Goal: Download file/media

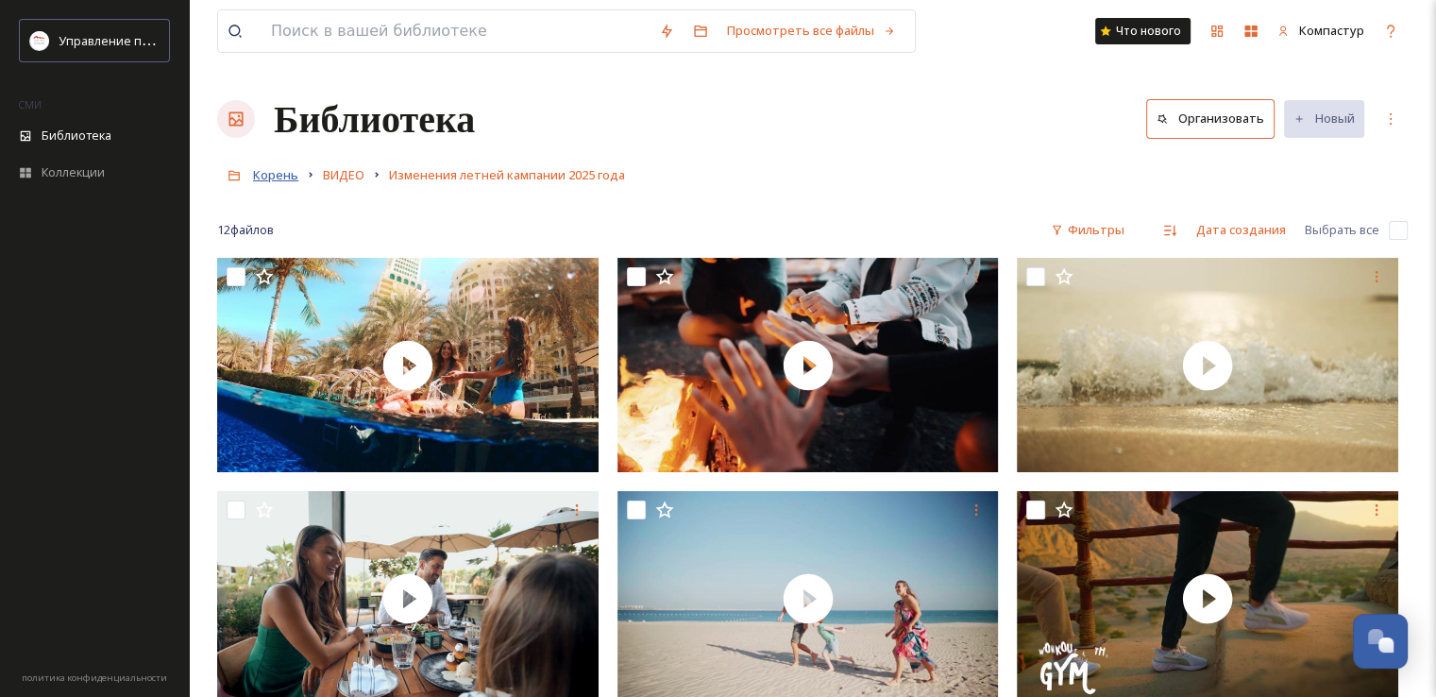
click at [270, 172] on font "Корень" at bounding box center [275, 174] width 45 height 17
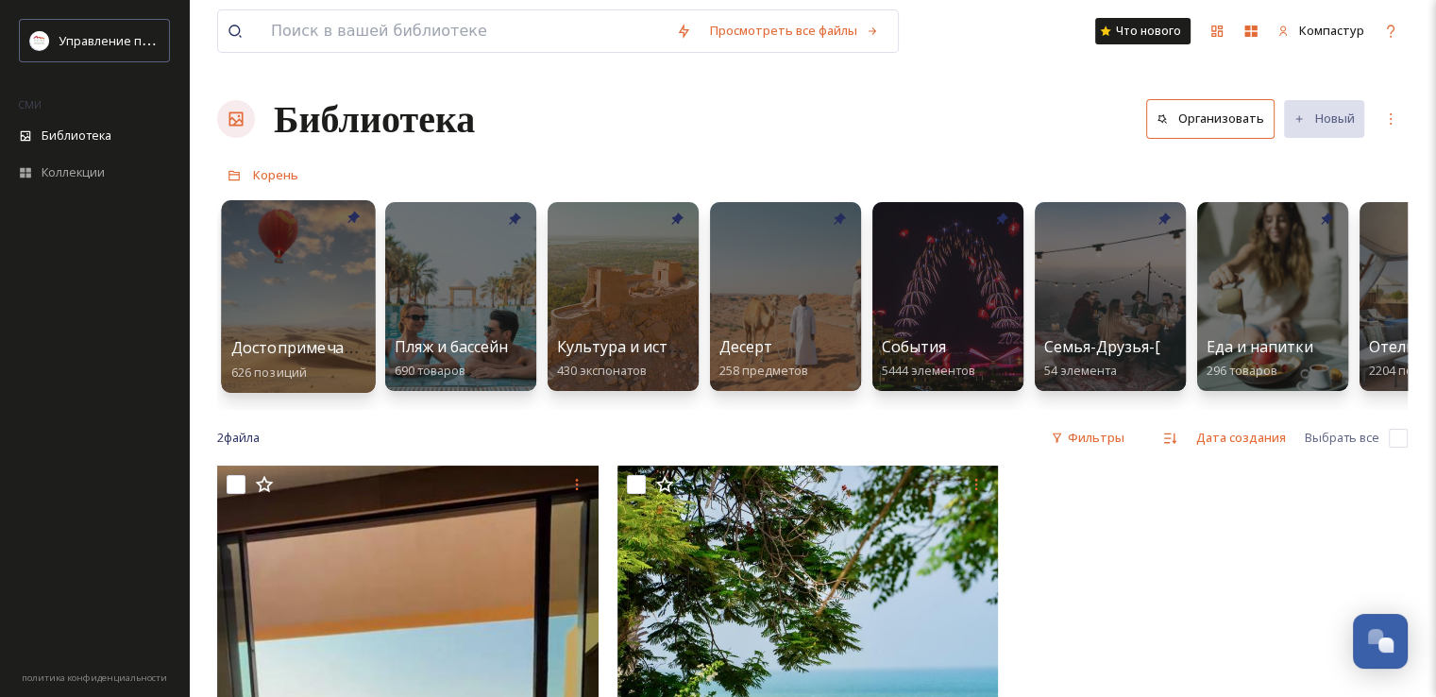
click at [308, 277] on div at bounding box center [298, 296] width 154 height 193
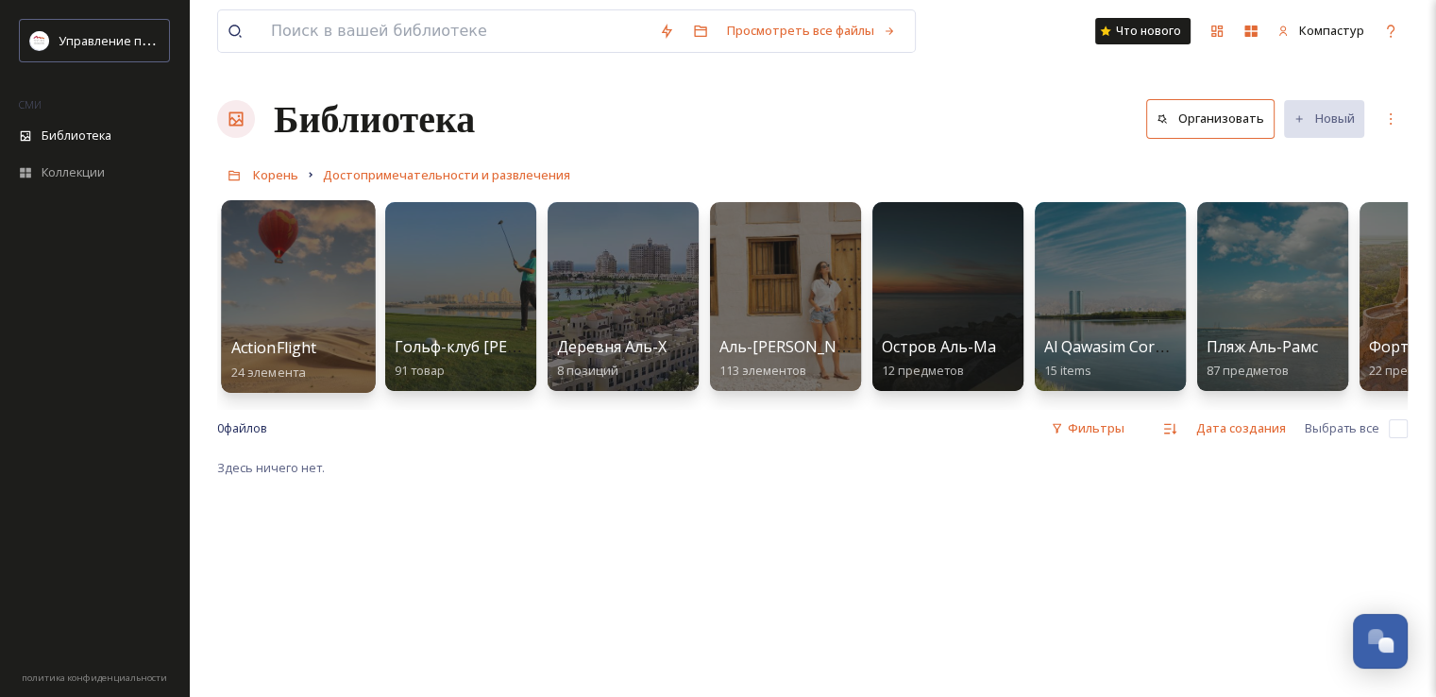
click at [303, 318] on div at bounding box center [298, 296] width 154 height 193
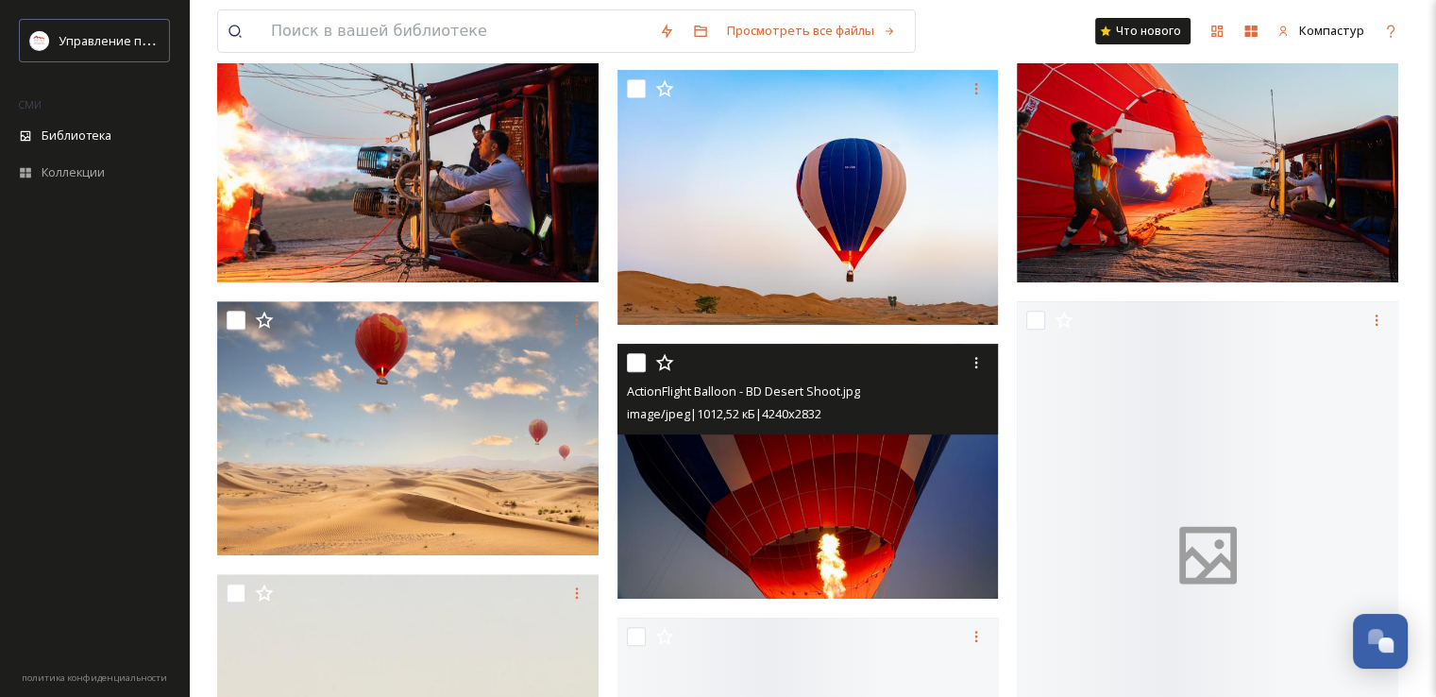
scroll to position [755, 0]
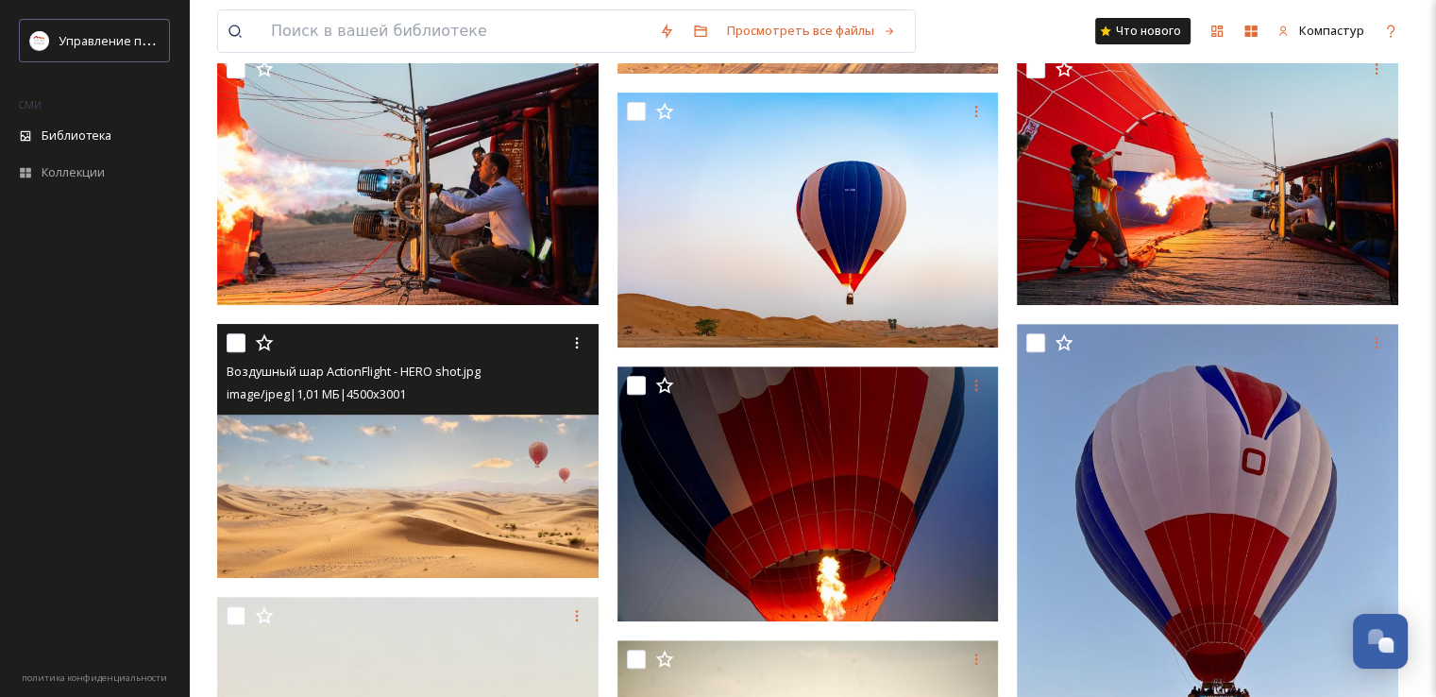
click at [240, 347] on input "checkbox" at bounding box center [236, 342] width 19 height 19
checkbox input "true"
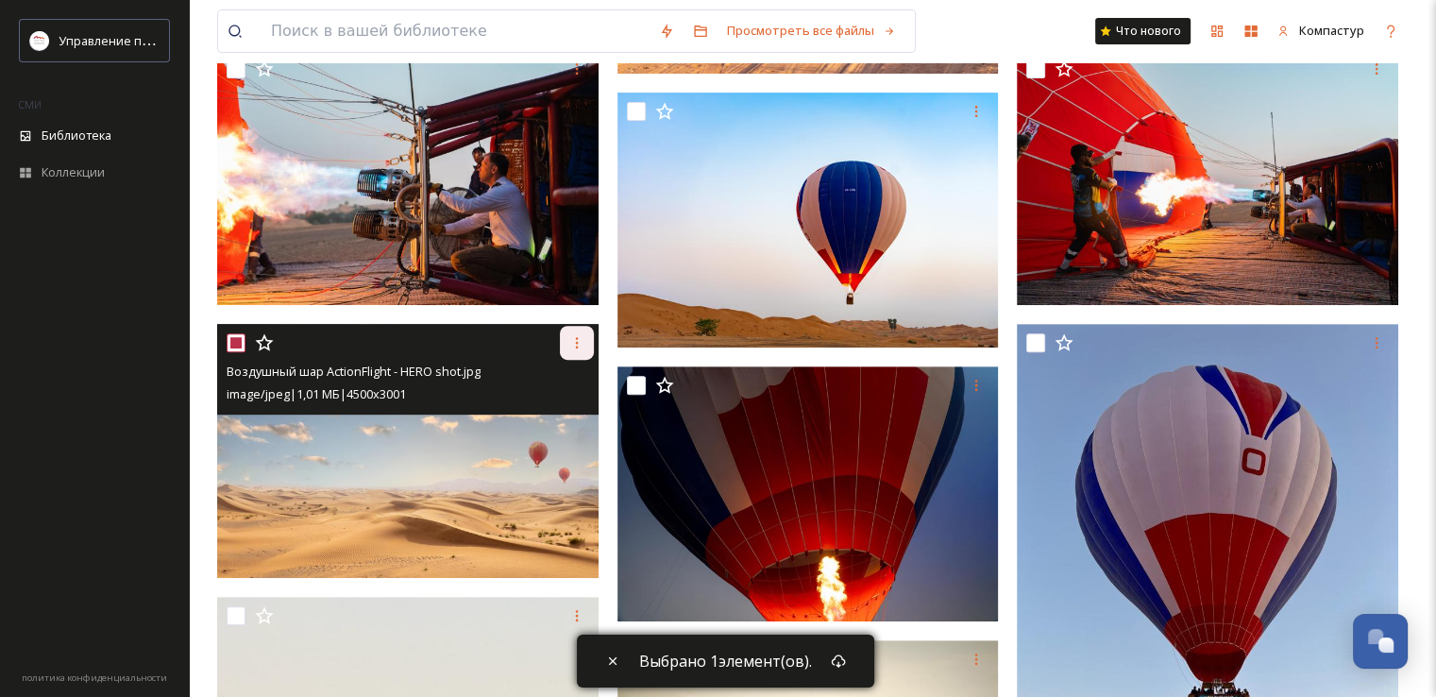
click at [570, 344] on icon at bounding box center [576, 342] width 15 height 15
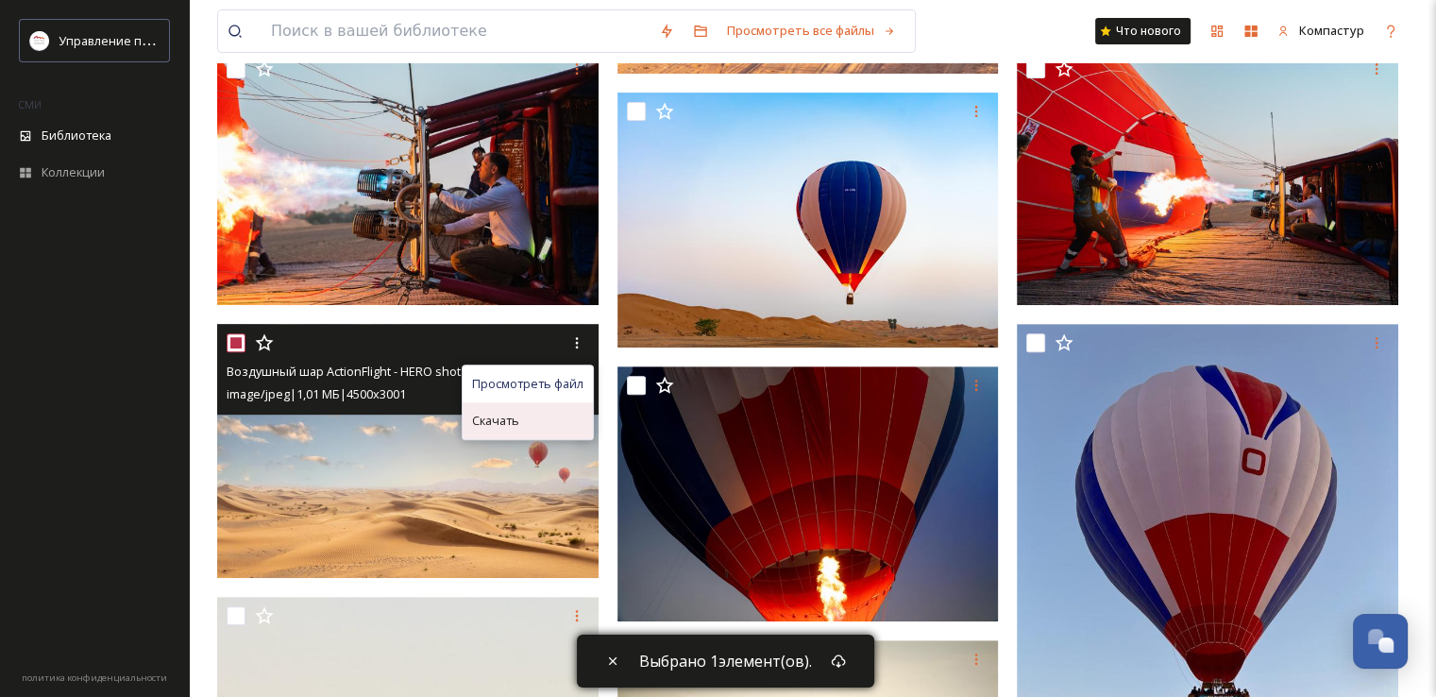
click at [516, 417] on font "Скачать" at bounding box center [495, 420] width 47 height 17
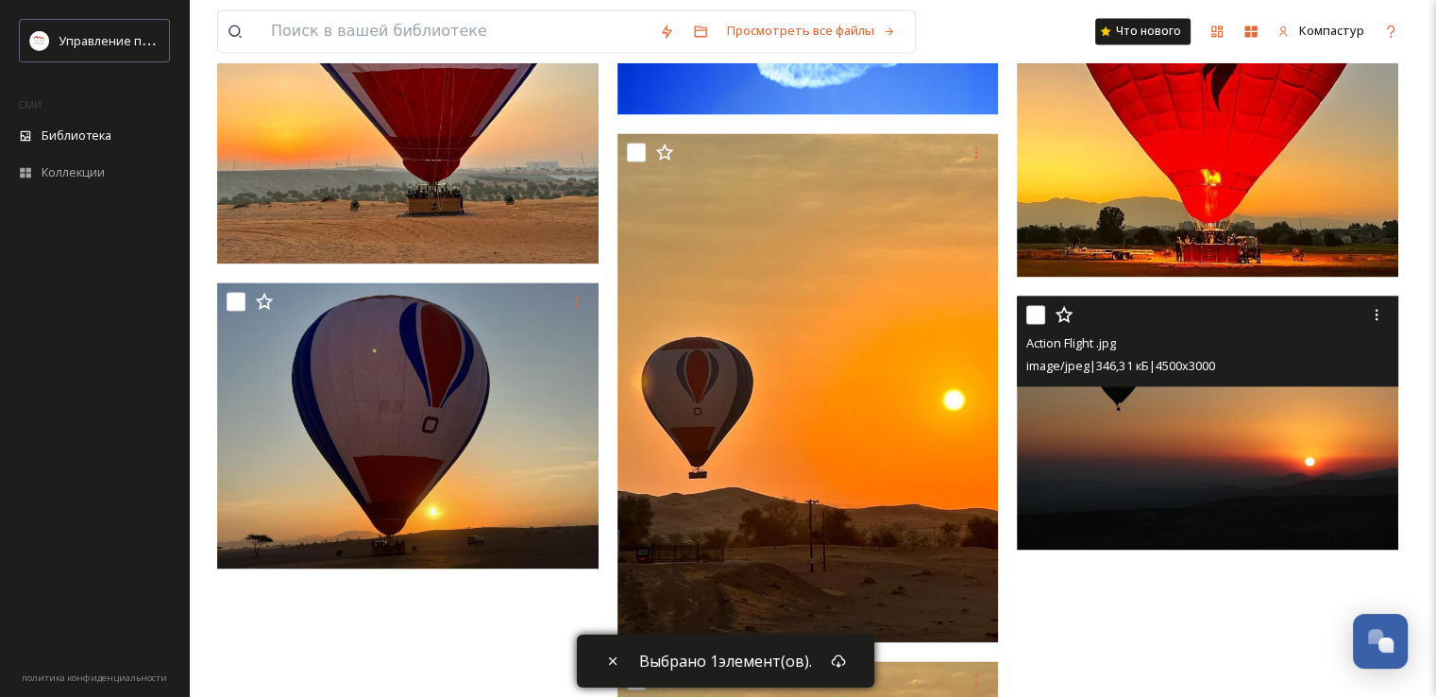
scroll to position [2833, 0]
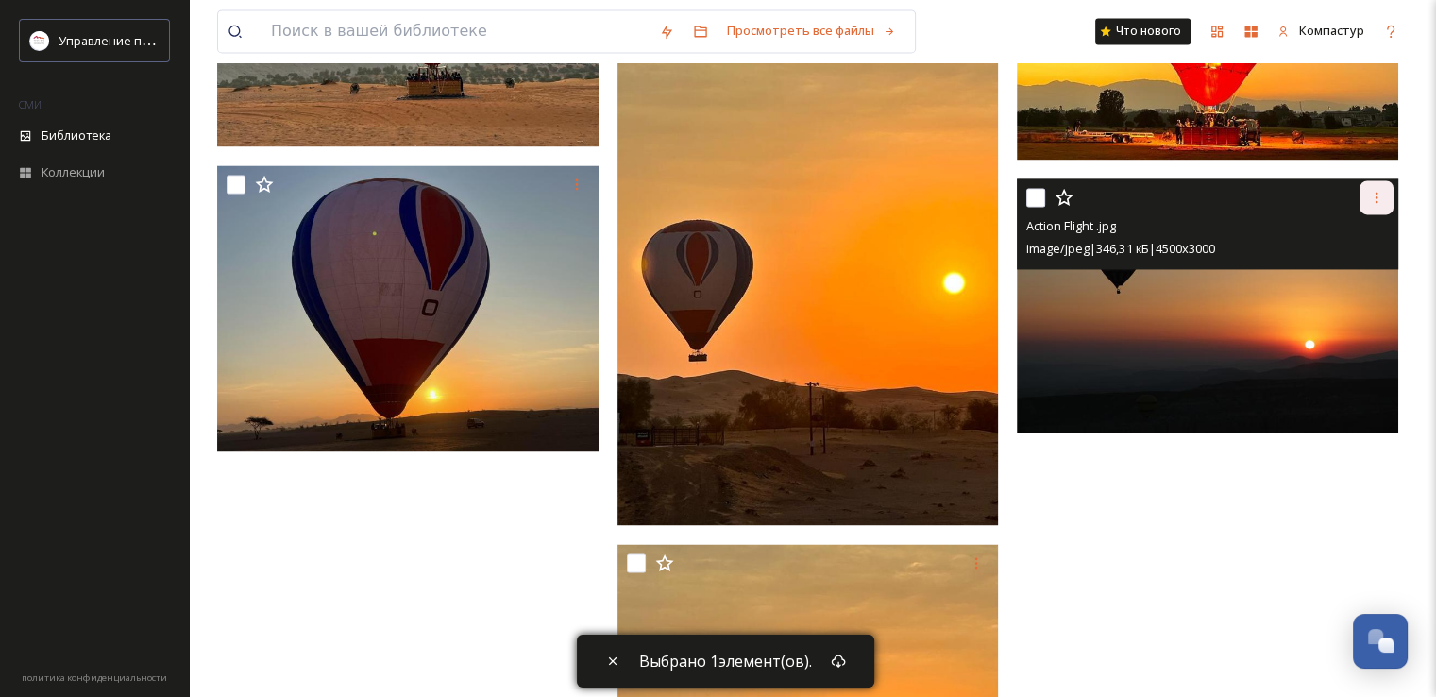
click at [1385, 201] on div at bounding box center [1377, 197] width 34 height 34
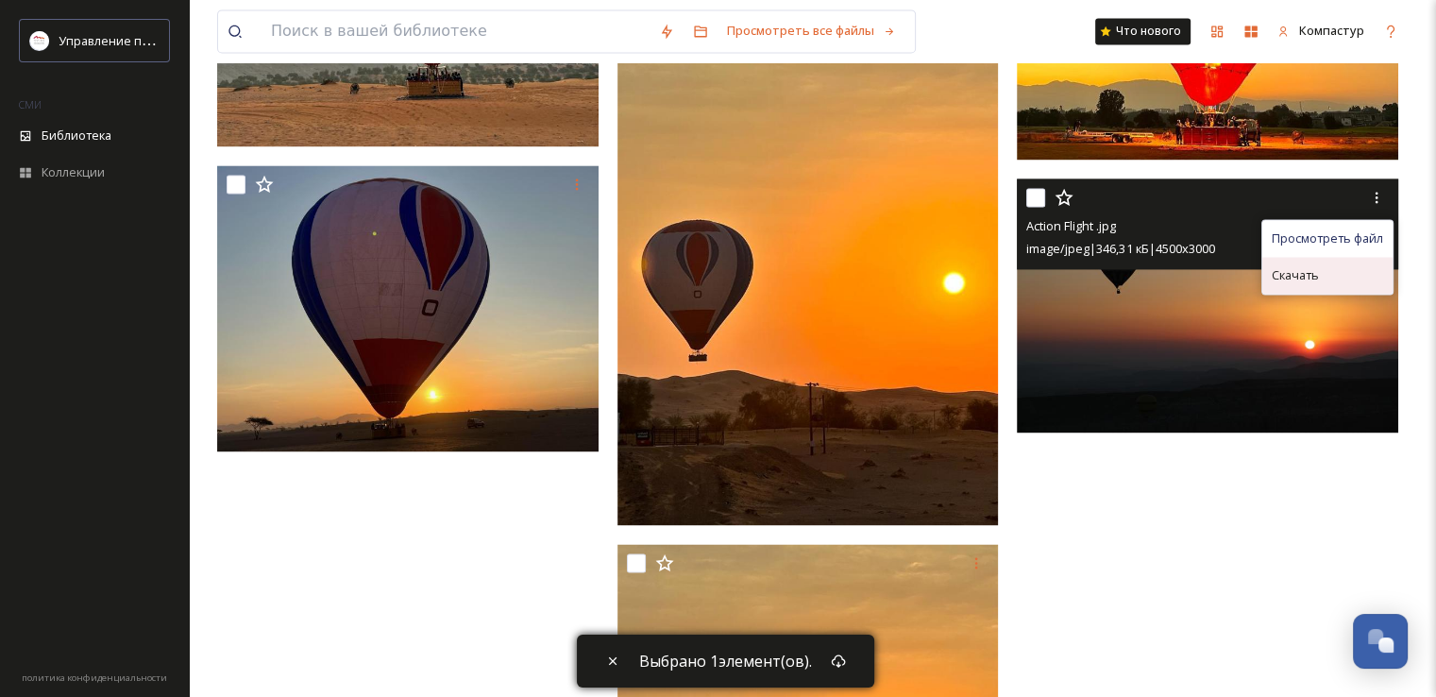
click at [1321, 272] on div "Скачать" at bounding box center [1327, 275] width 130 height 37
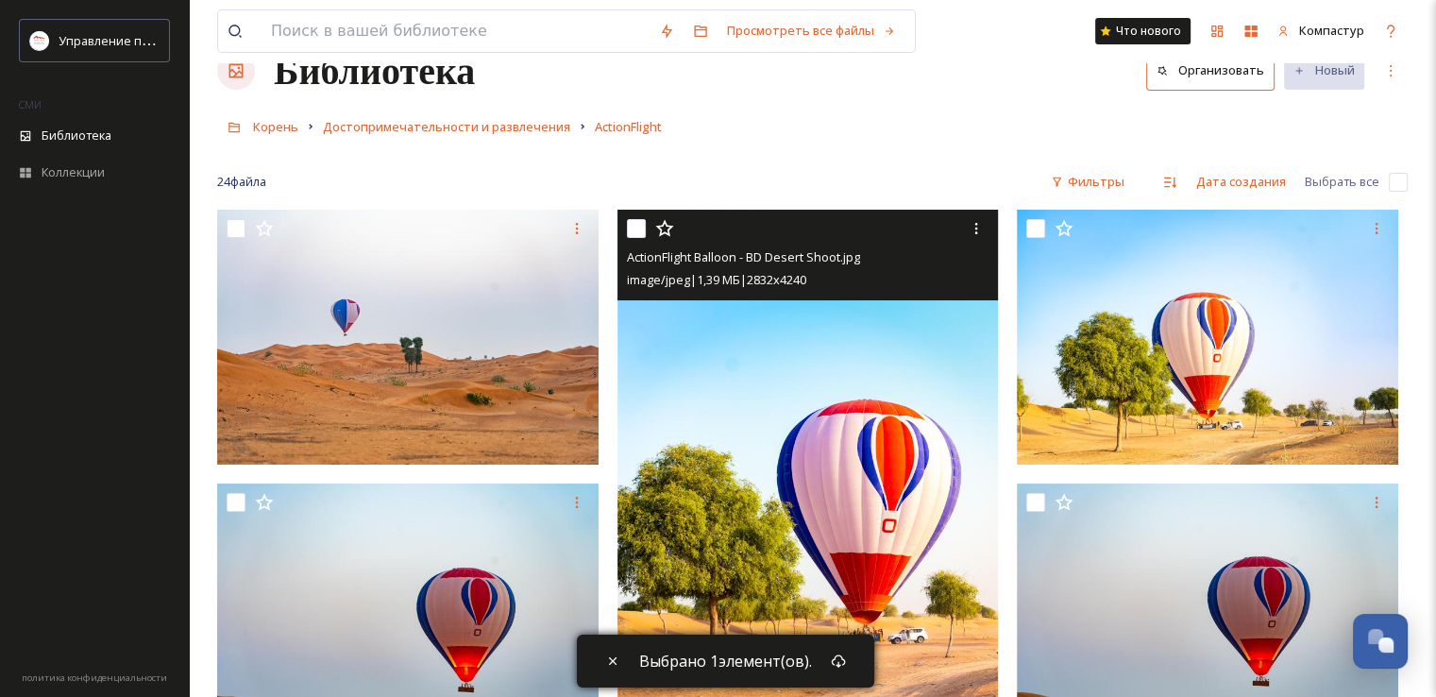
scroll to position [0, 0]
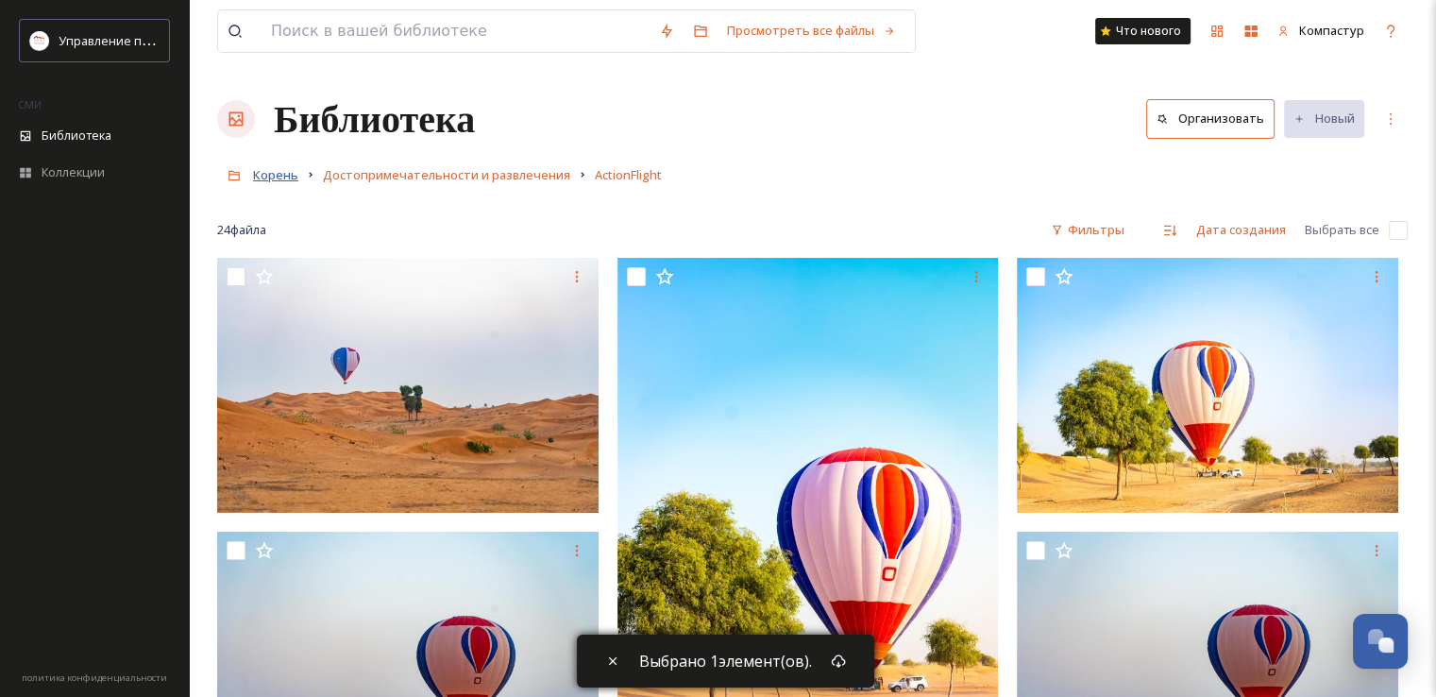
click at [274, 176] on font "Корень" at bounding box center [275, 174] width 45 height 17
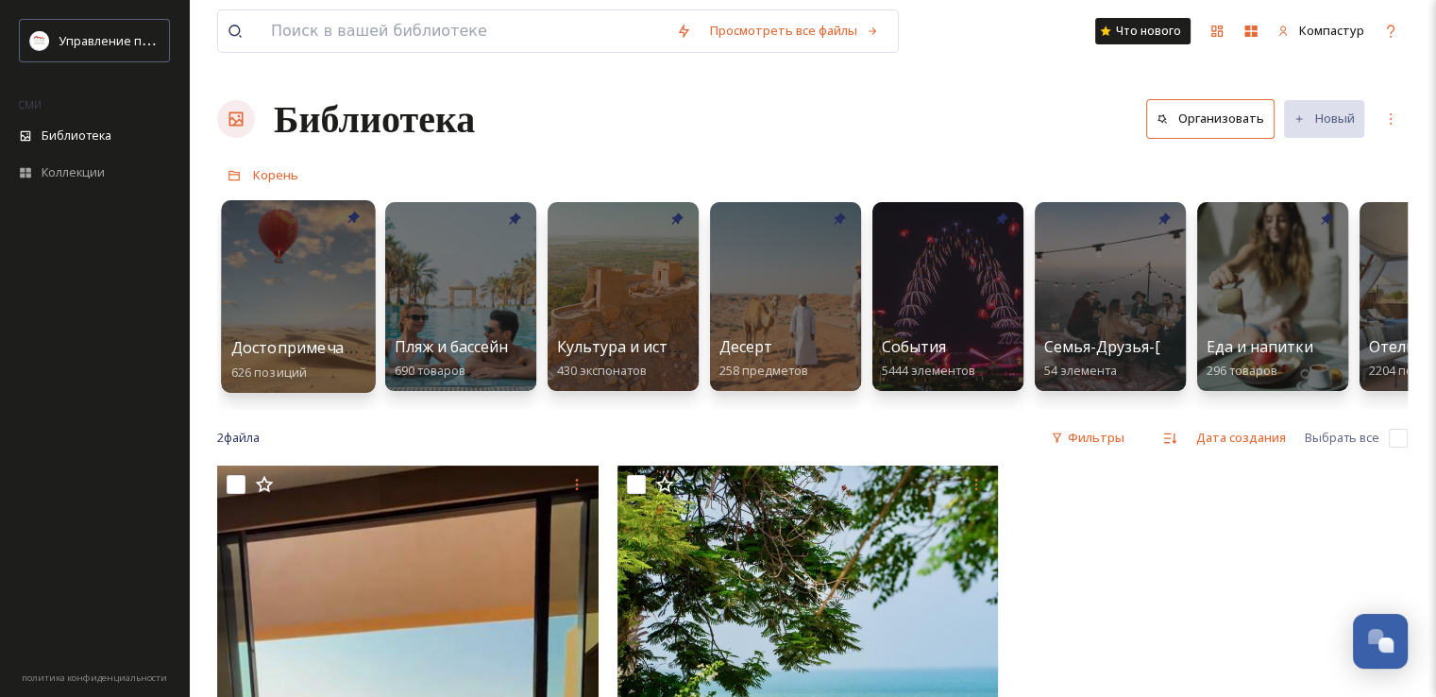
click at [313, 341] on font "Достопримечательности и мероприятия" at bounding box center [387, 347] width 312 height 21
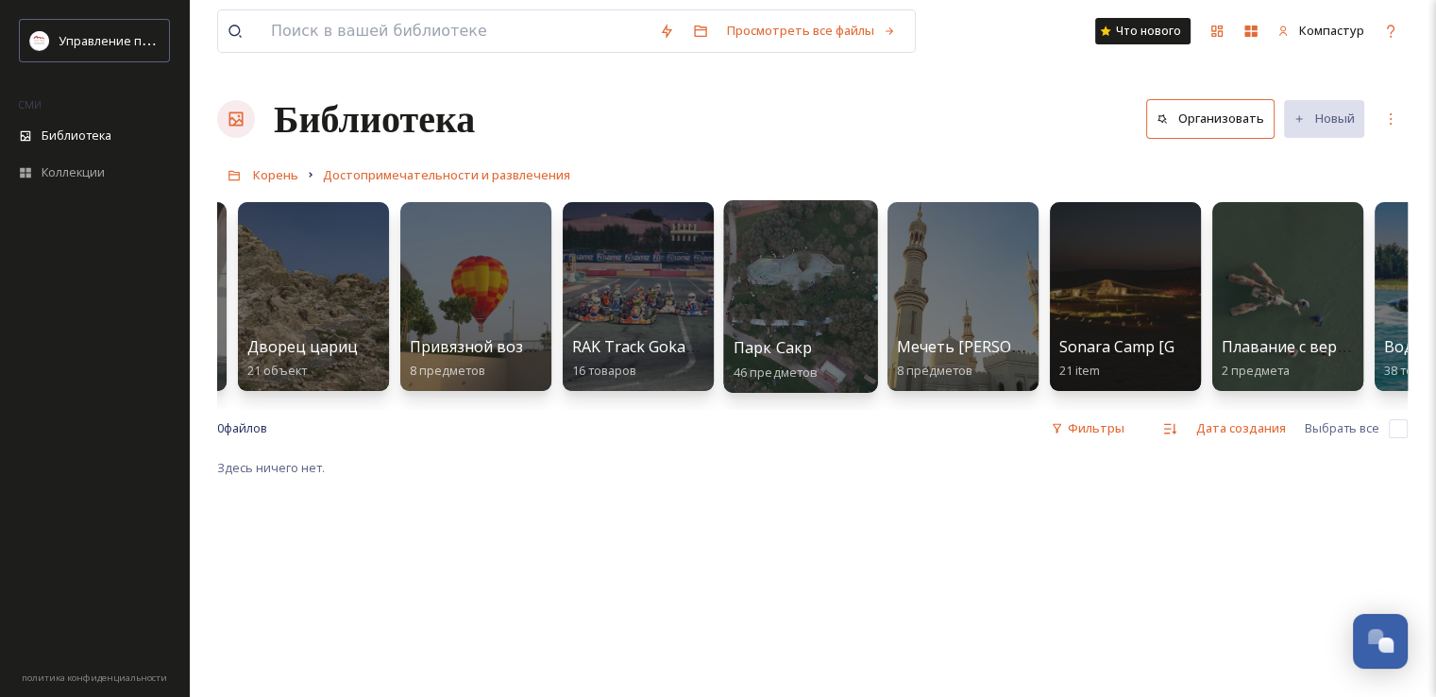
scroll to position [0, 2247]
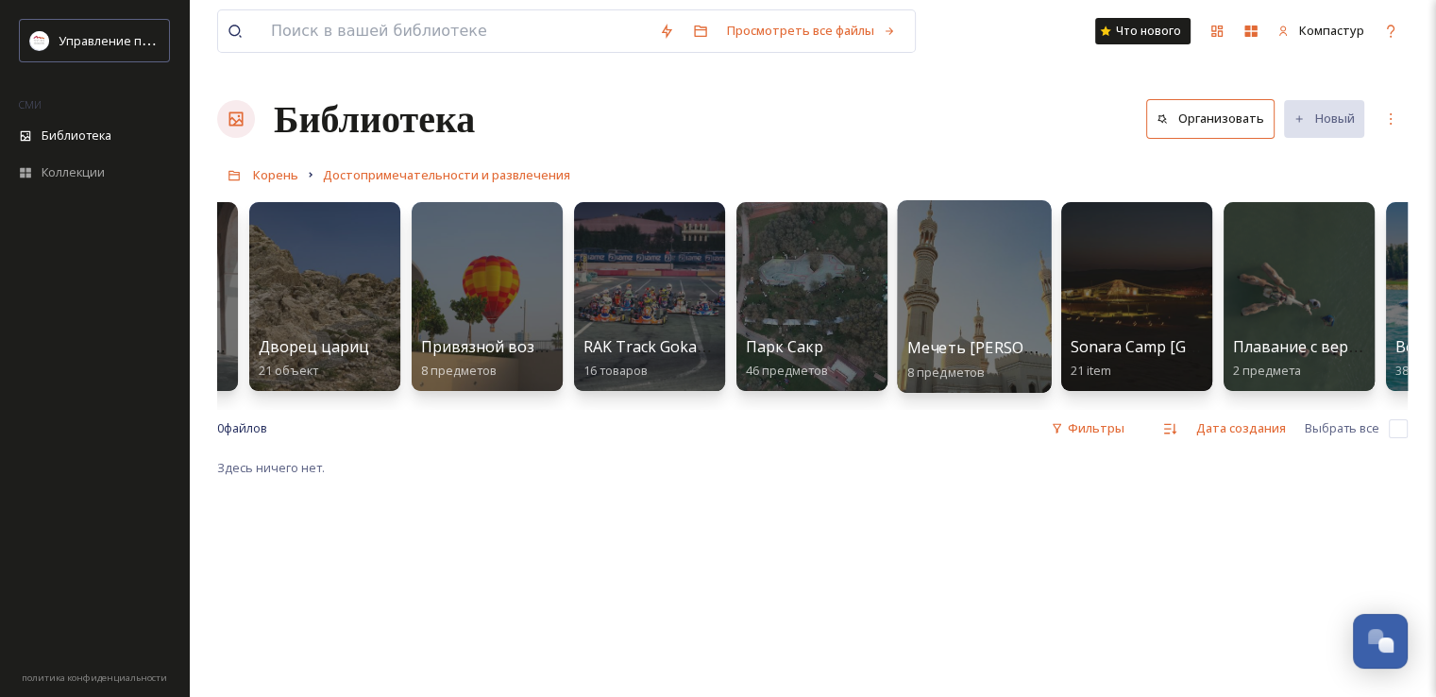
click at [956, 339] on font "Мечеть [PERSON_NAME]" at bounding box center [1000, 347] width 186 height 21
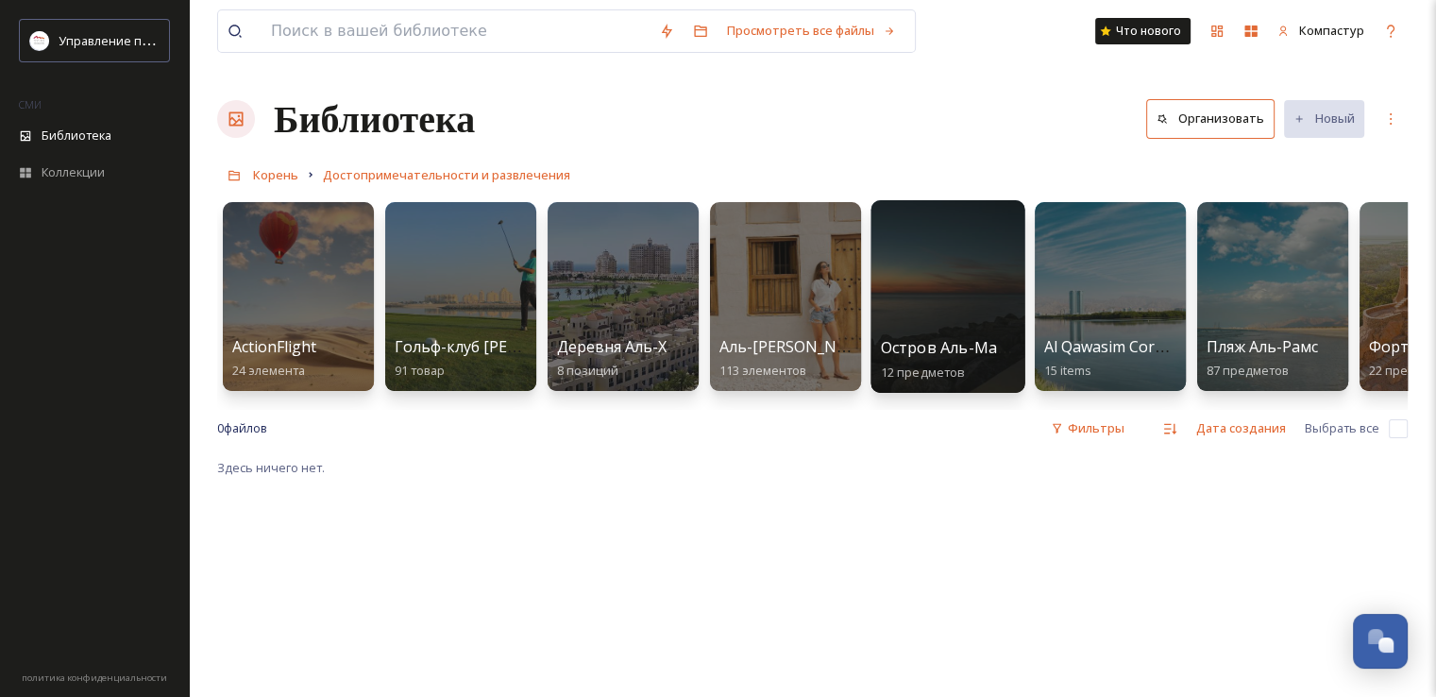
click at [962, 287] on div at bounding box center [948, 296] width 154 height 193
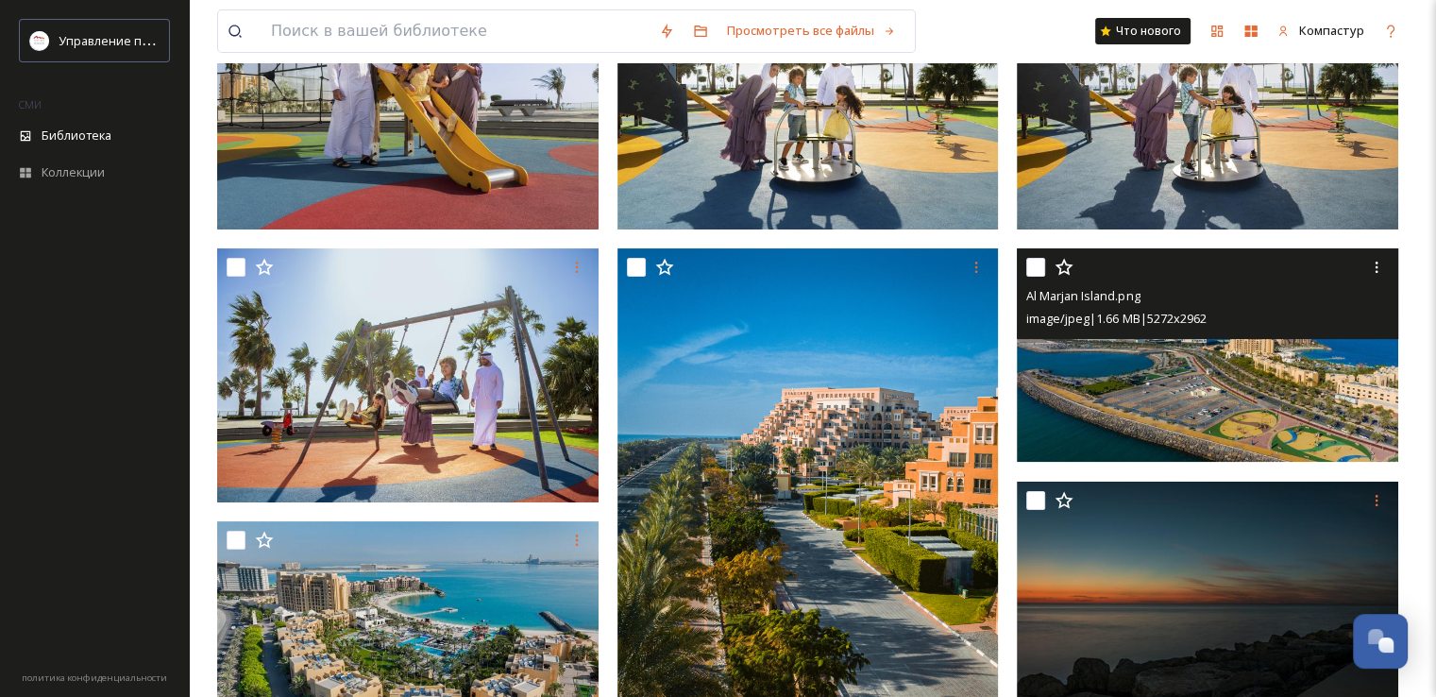
scroll to position [283, 0]
click at [1029, 269] on input "checkbox" at bounding box center [1035, 267] width 19 height 19
checkbox input "true"
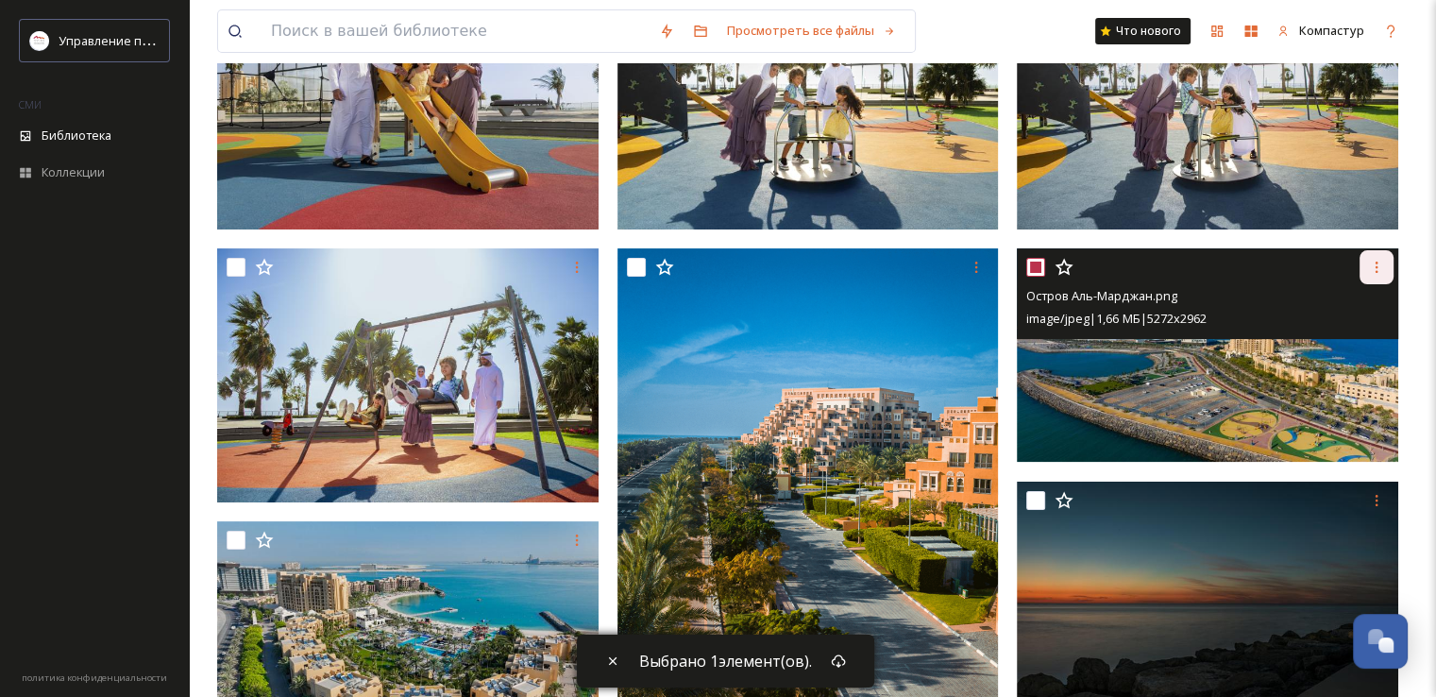
click at [1366, 271] on div at bounding box center [1377, 267] width 34 height 34
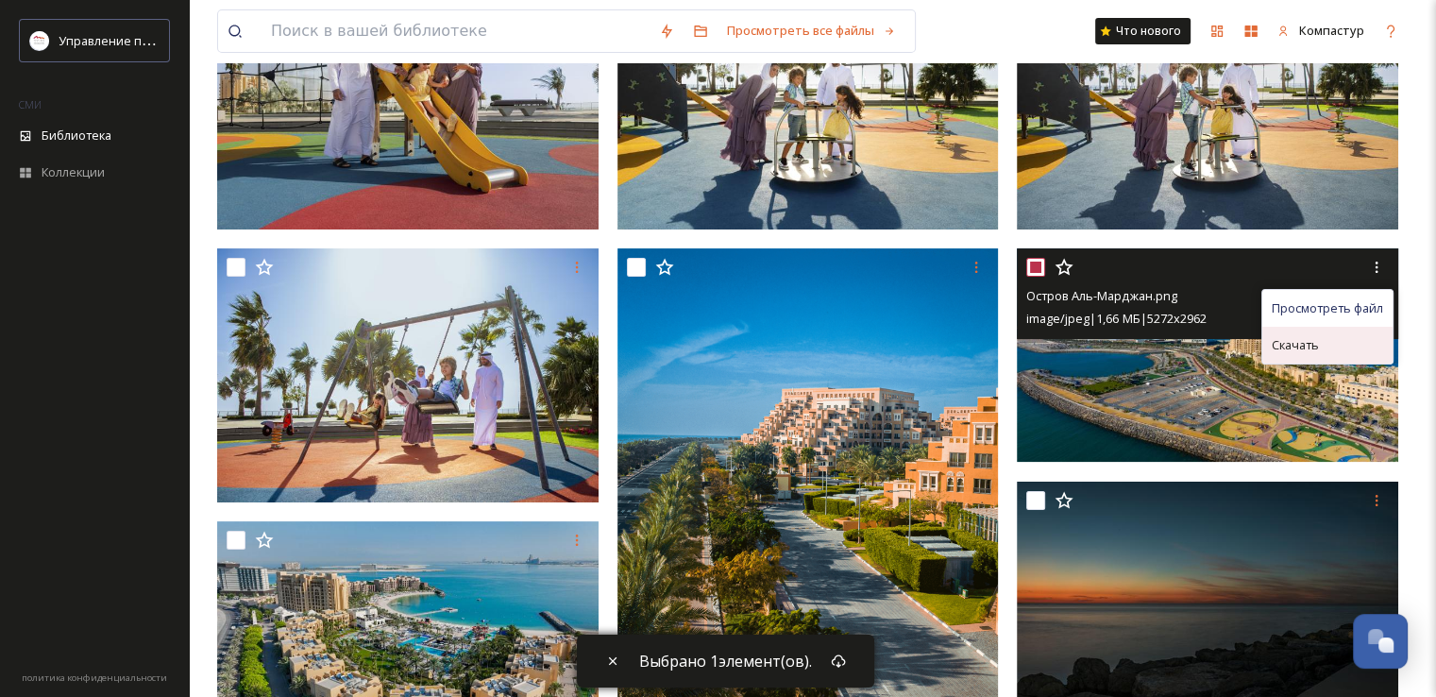
click at [1324, 340] on div "Скачать" at bounding box center [1327, 345] width 130 height 37
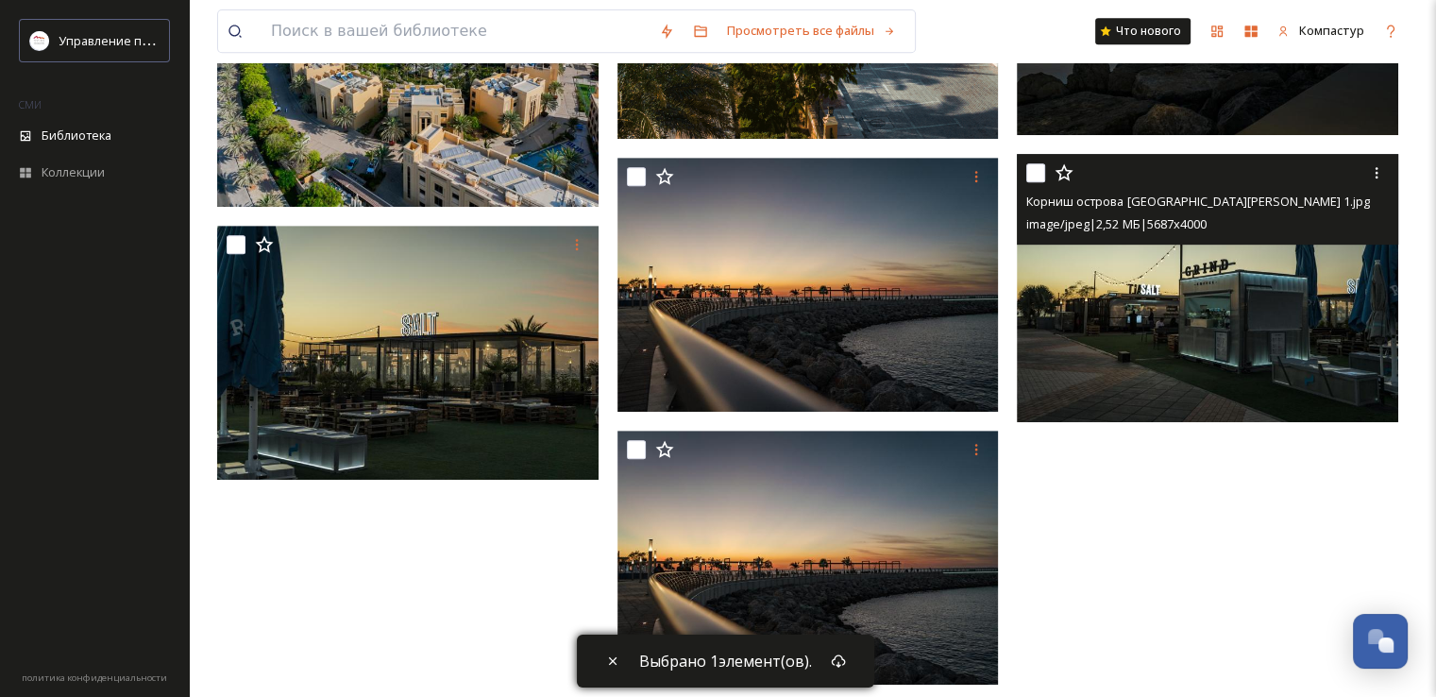
scroll to position [904, 0]
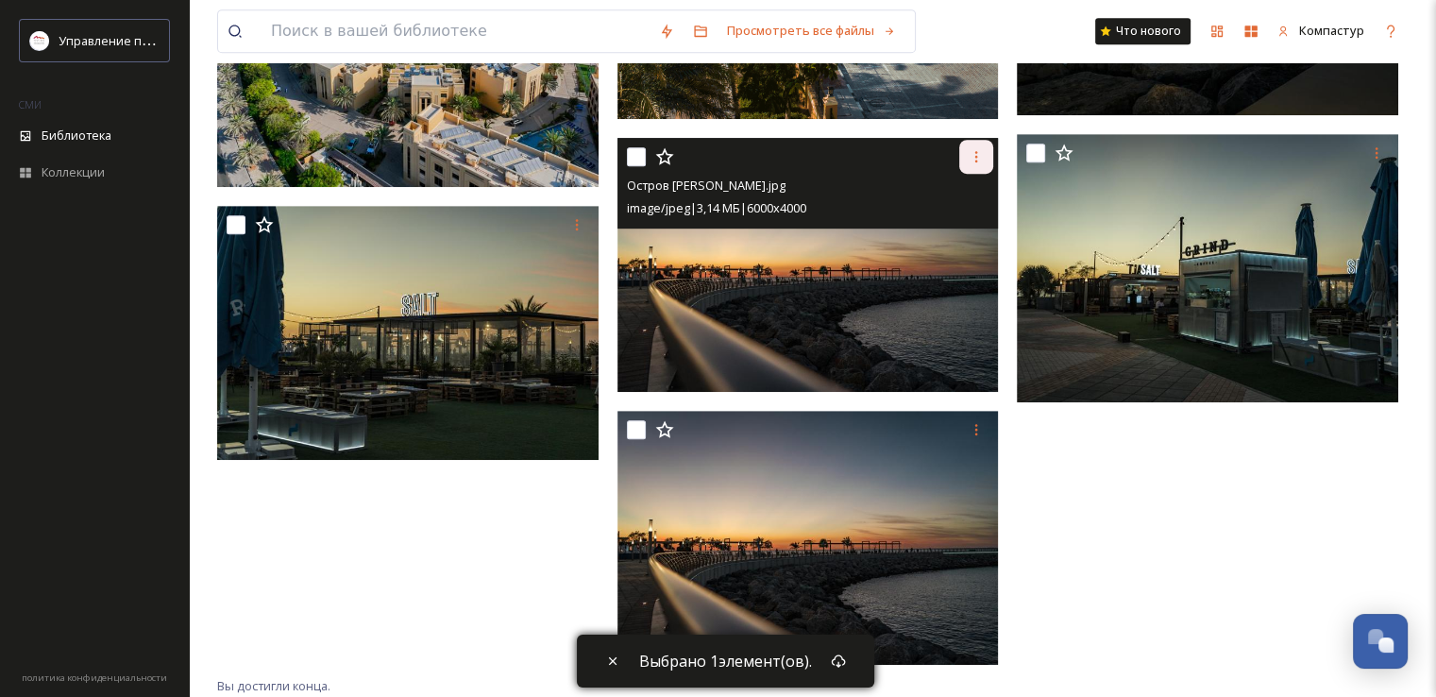
click at [982, 156] on icon at bounding box center [976, 156] width 15 height 15
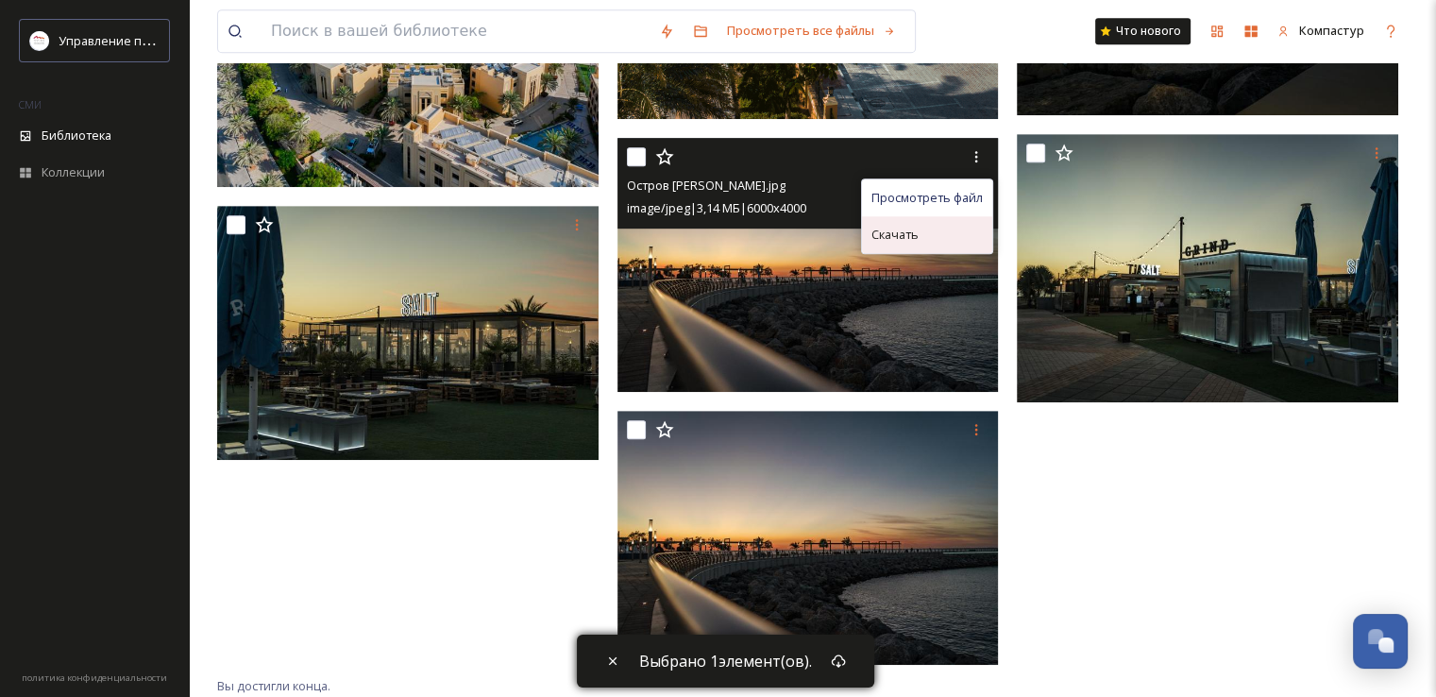
click at [910, 239] on font "Скачать" at bounding box center [894, 234] width 47 height 17
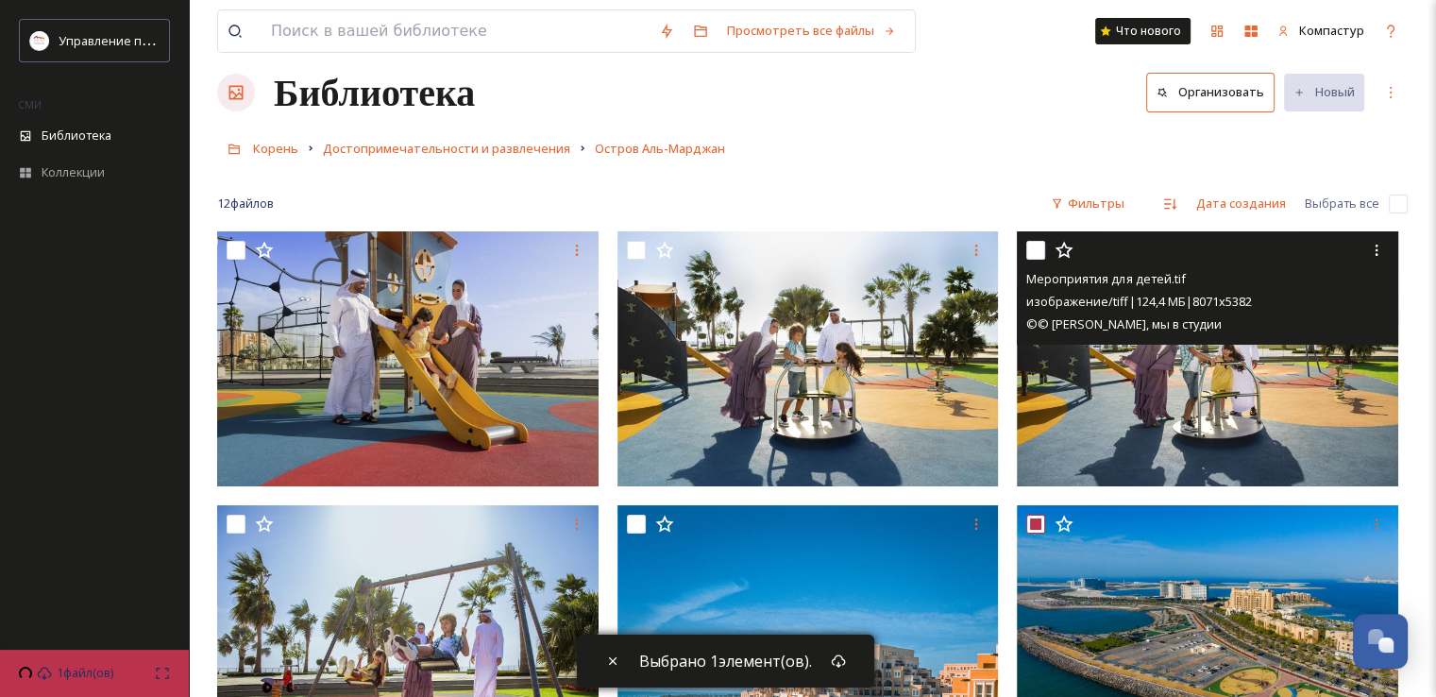
scroll to position [0, 0]
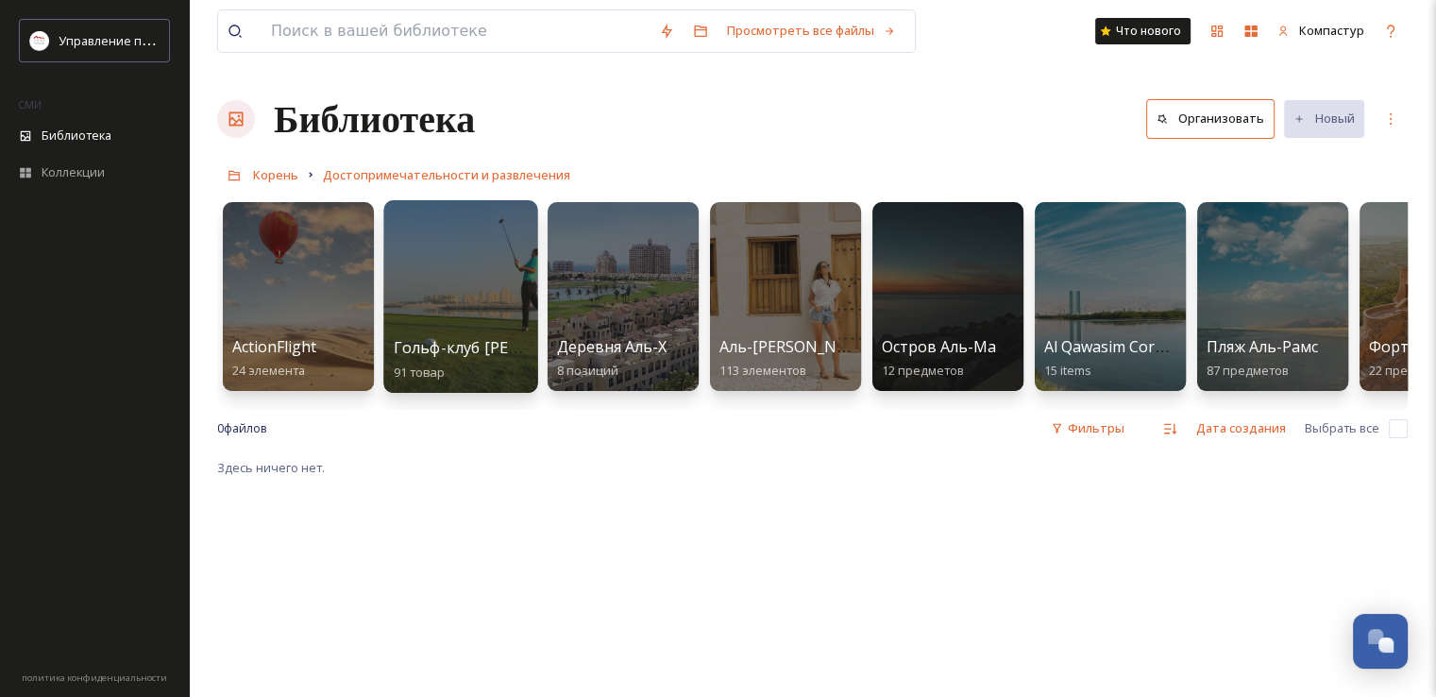
click at [447, 347] on font "Гольф-клуб [PERSON_NAME]" at bounding box center [500, 347] width 213 height 21
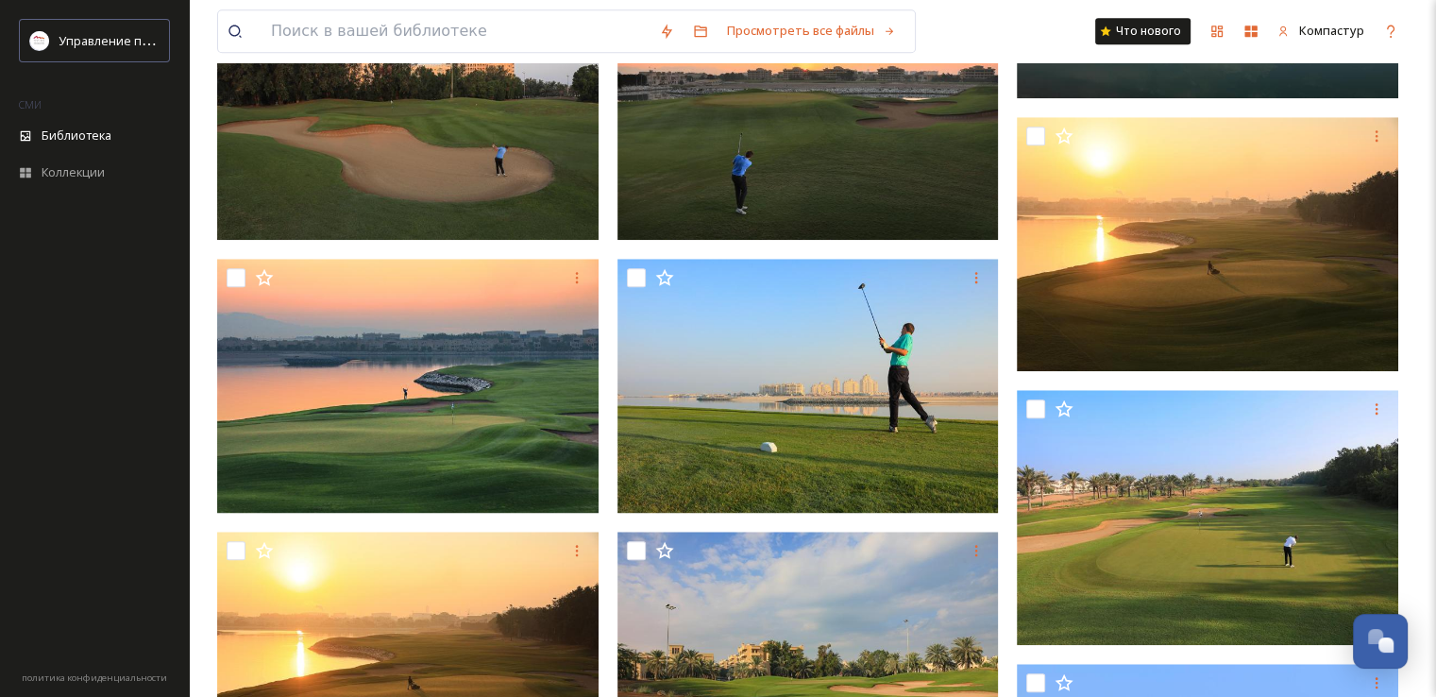
scroll to position [1605, 0]
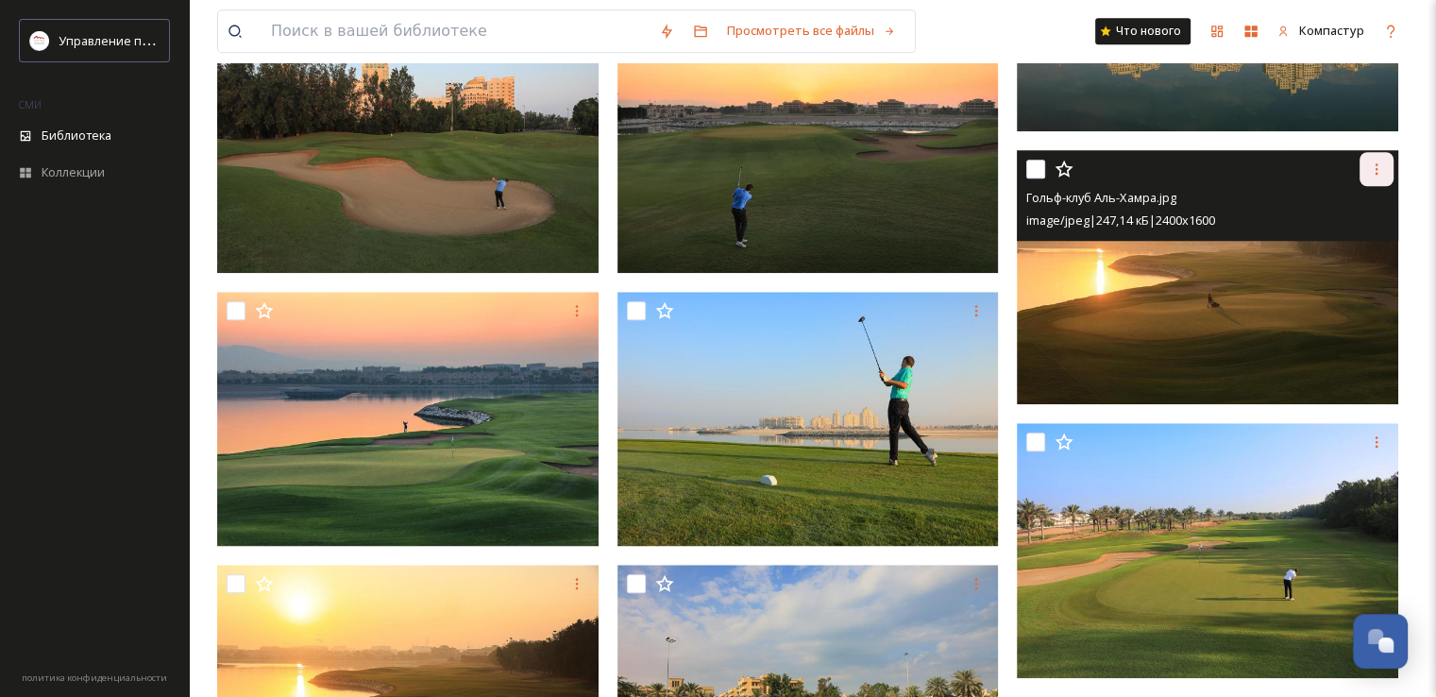
click at [1382, 174] on icon at bounding box center [1376, 168] width 15 height 15
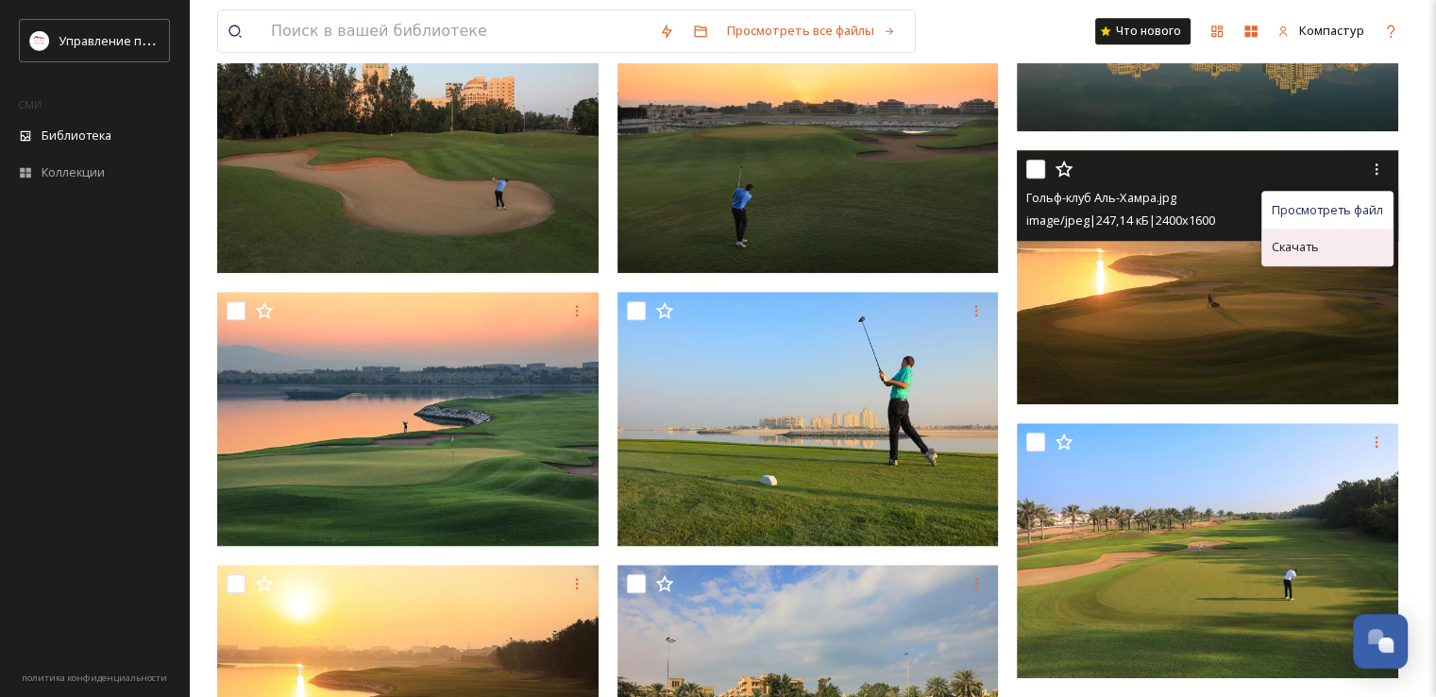
click at [1374, 231] on div "Скачать" at bounding box center [1327, 246] width 130 height 37
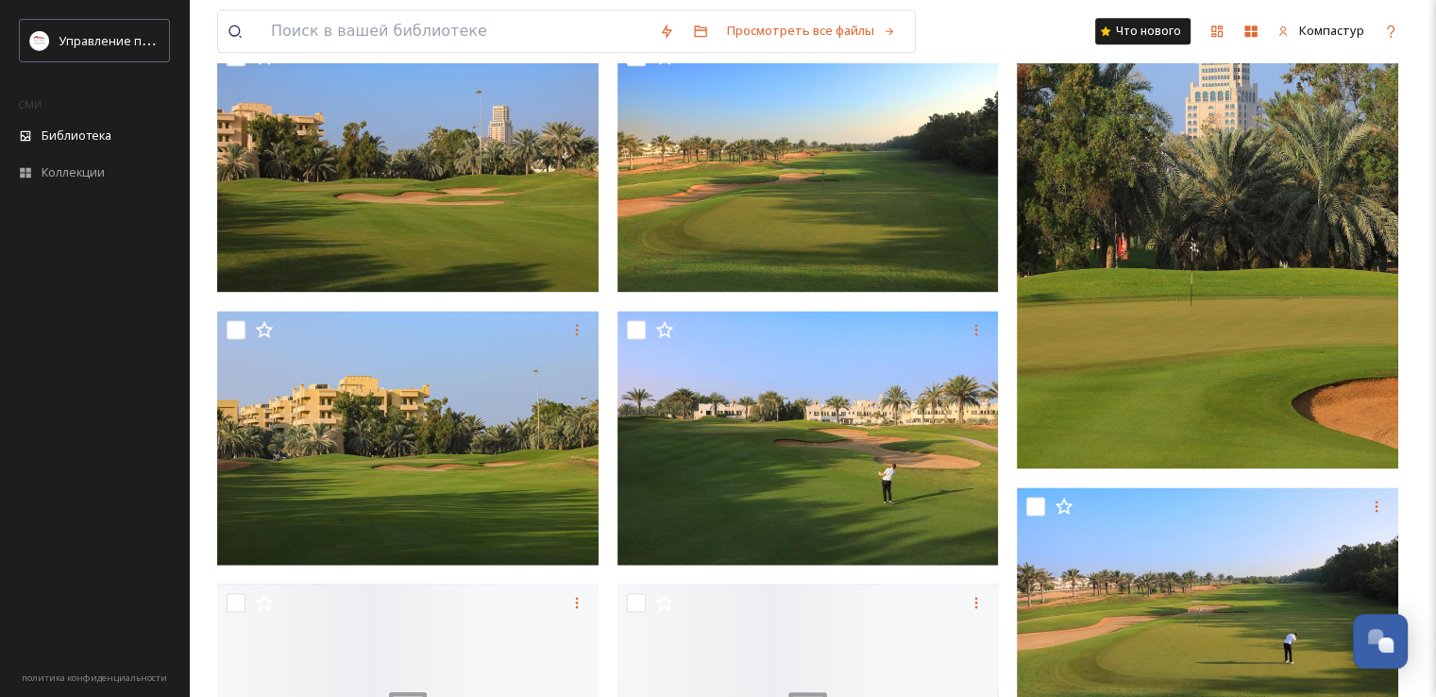
scroll to position [2644, 0]
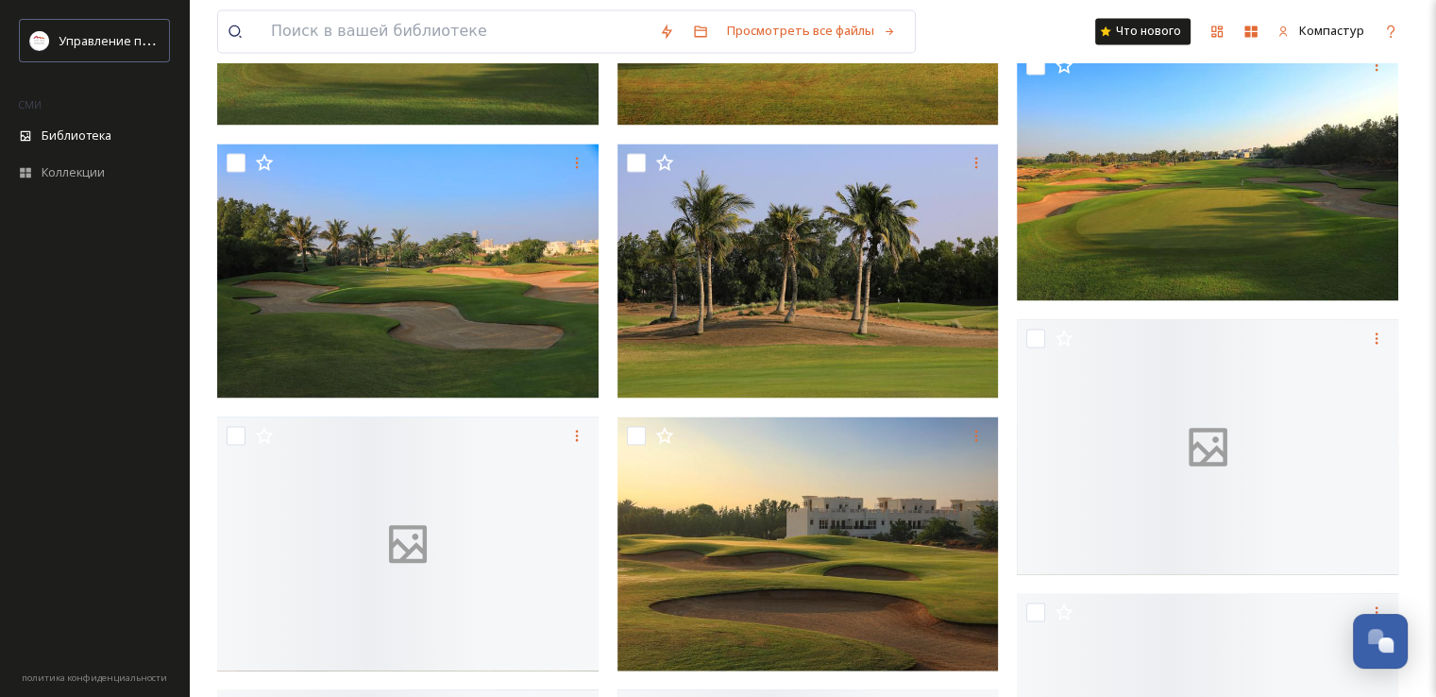
scroll to position [3305, 0]
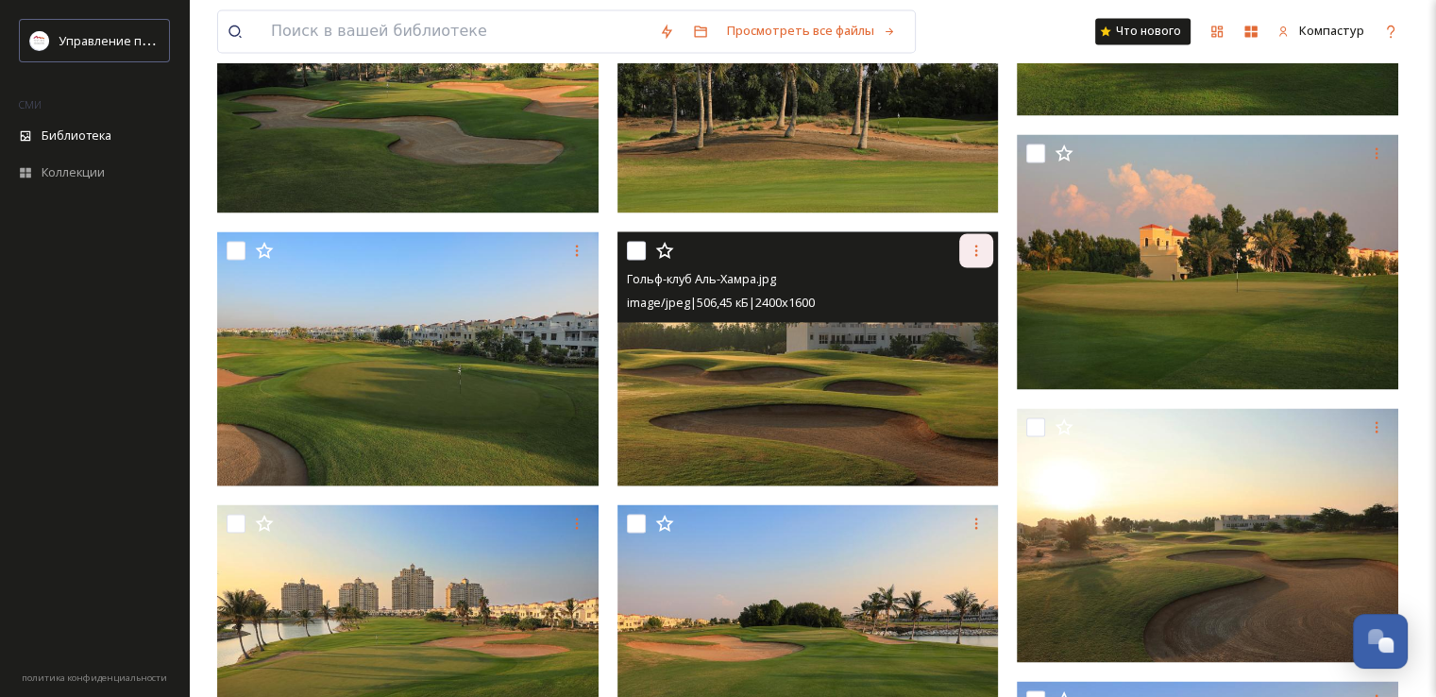
click at [973, 250] on icon at bounding box center [976, 250] width 15 height 15
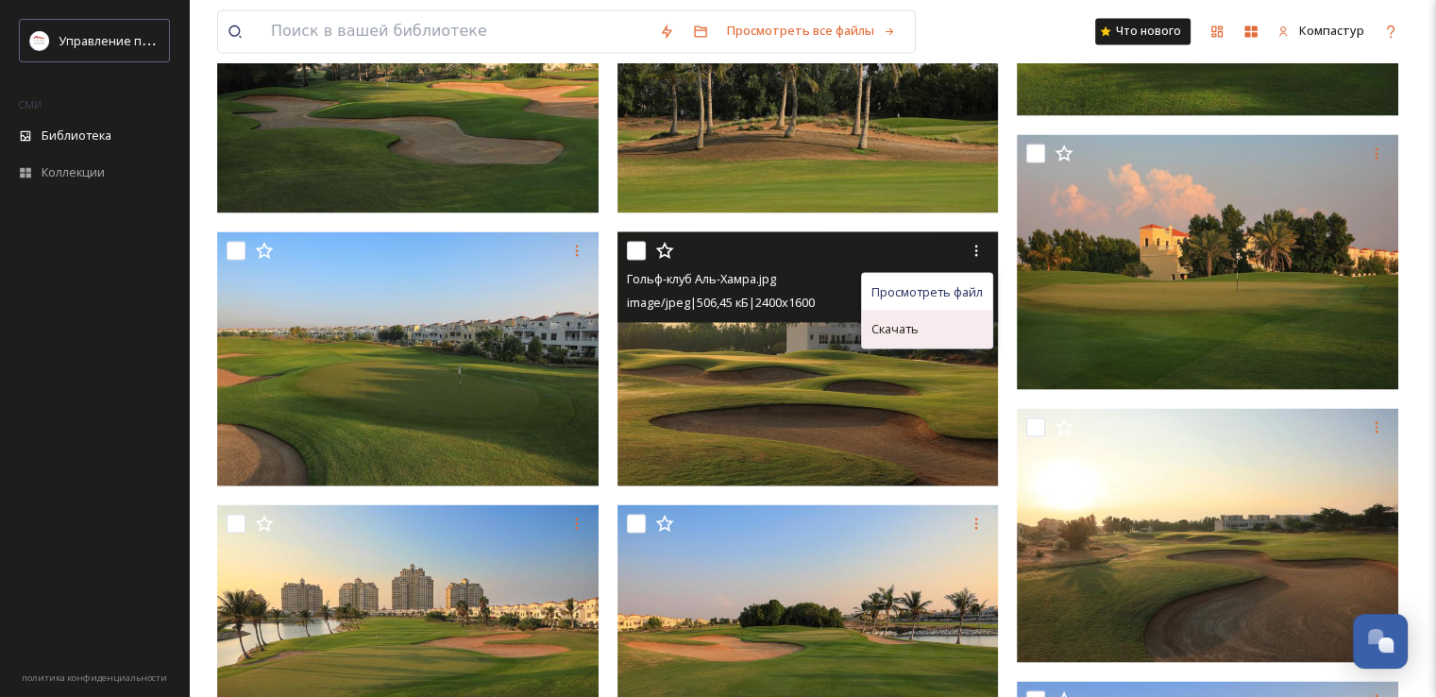
click at [956, 321] on div "Скачать" at bounding box center [927, 328] width 130 height 37
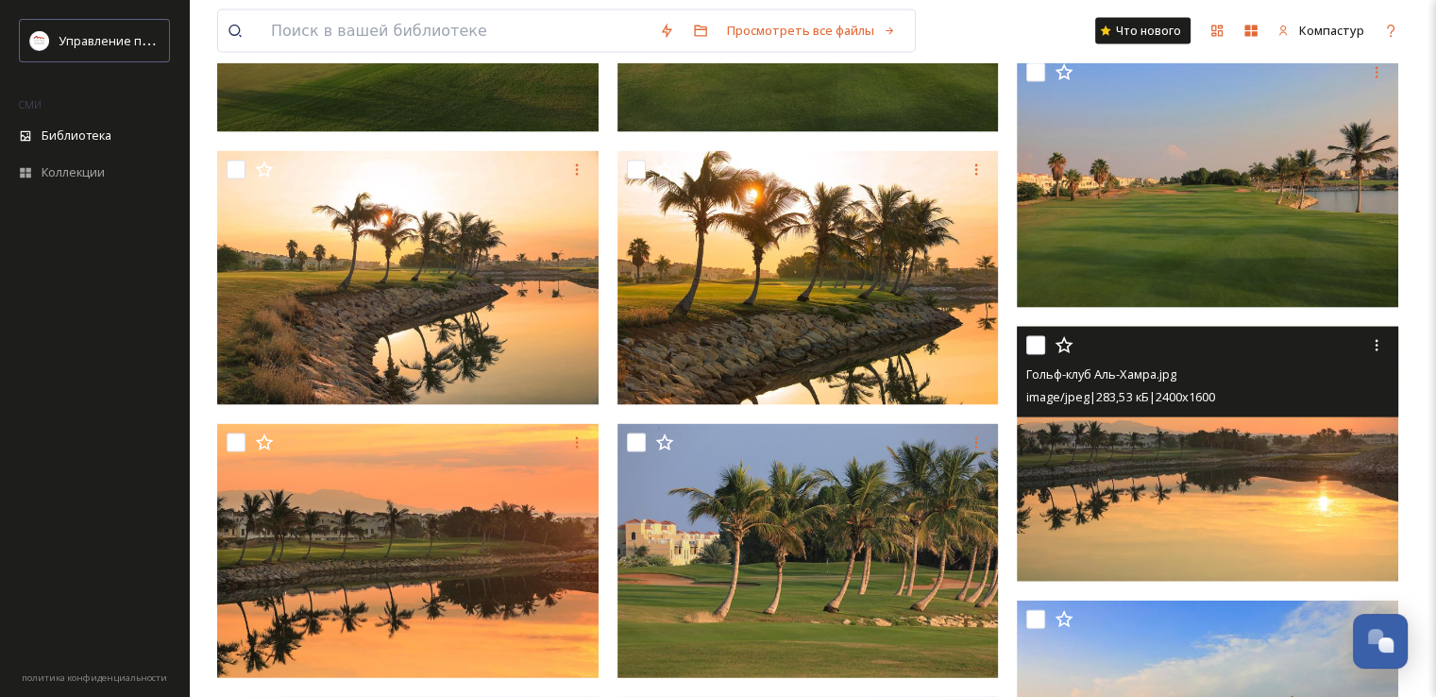
scroll to position [3966, 0]
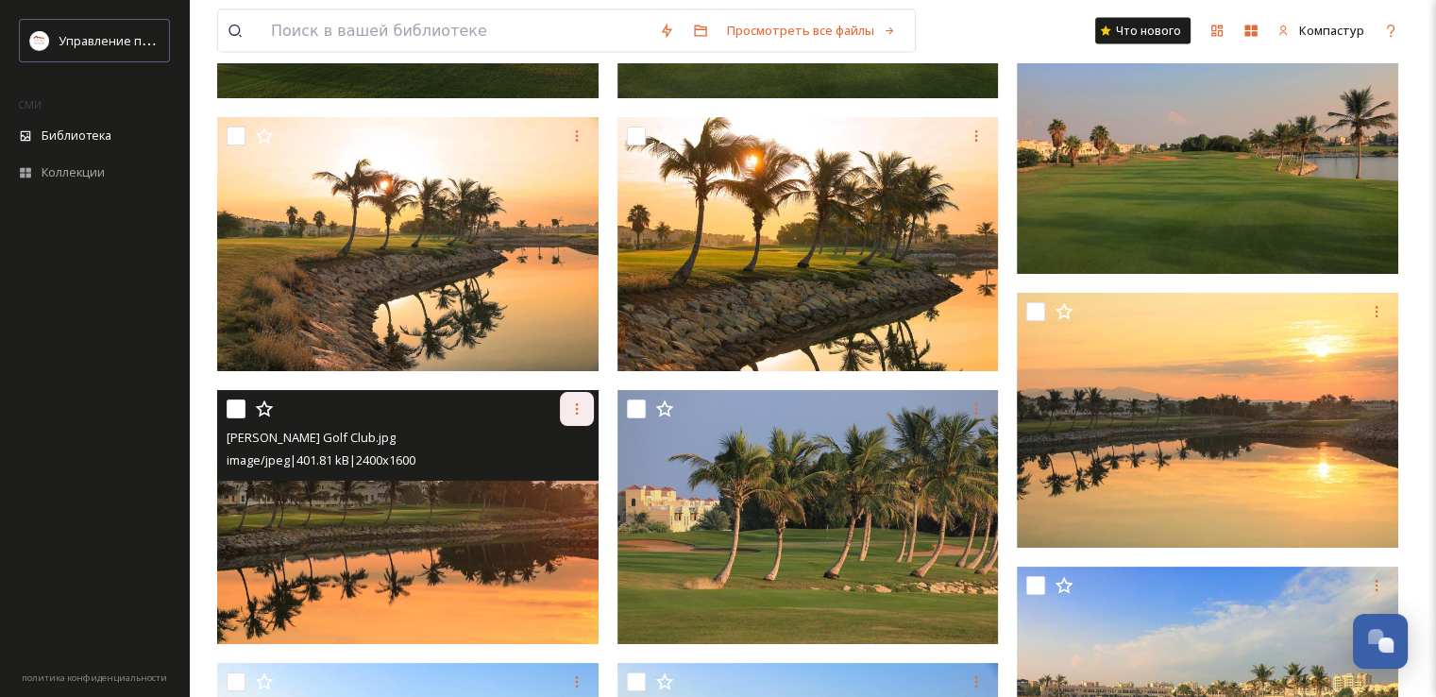
click at [565, 405] on div at bounding box center [577, 409] width 34 height 34
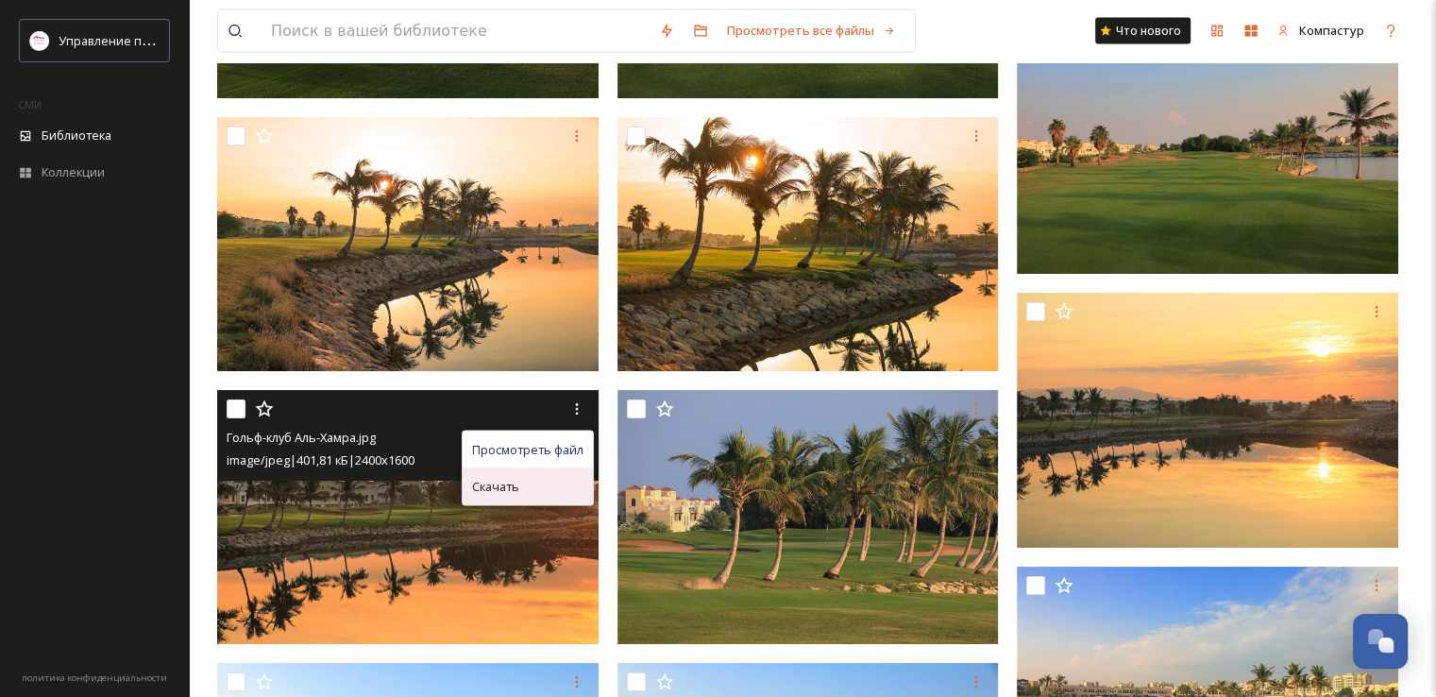
click at [562, 488] on div "Скачать" at bounding box center [528, 486] width 130 height 37
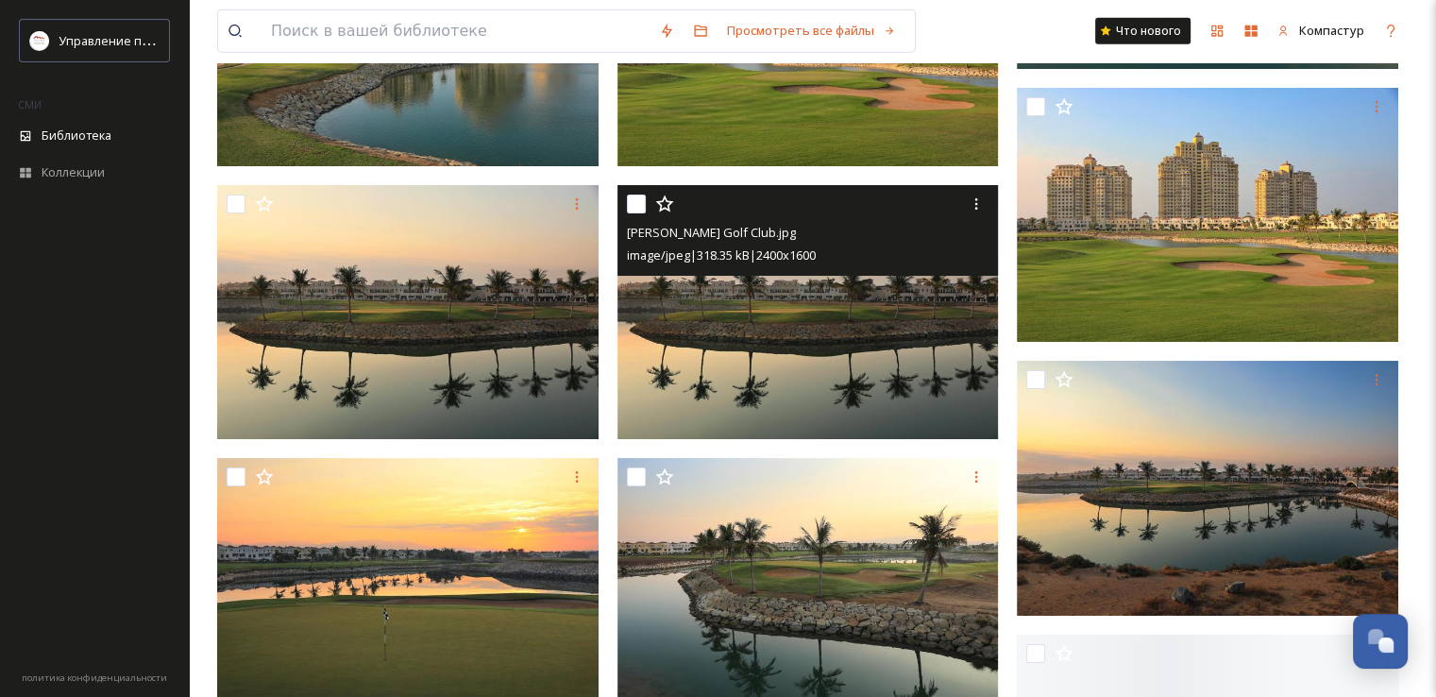
scroll to position [4721, 0]
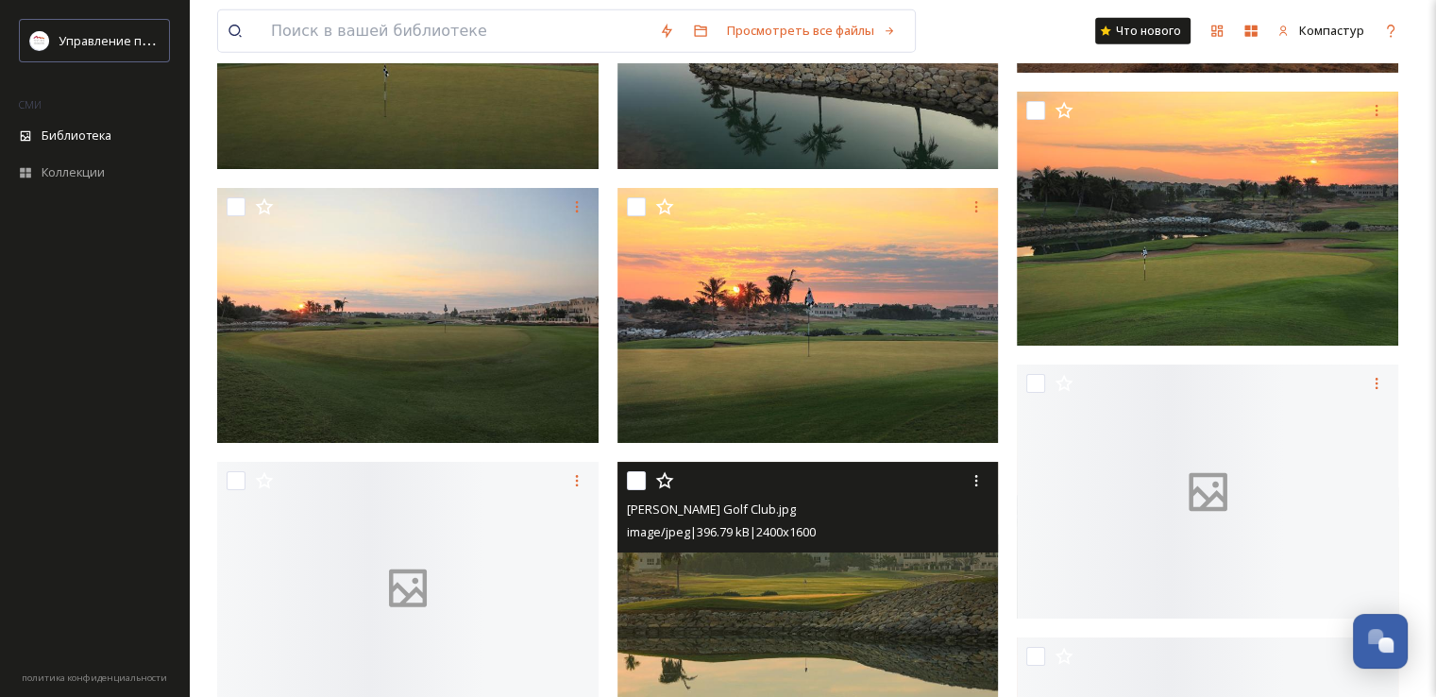
scroll to position [5476, 0]
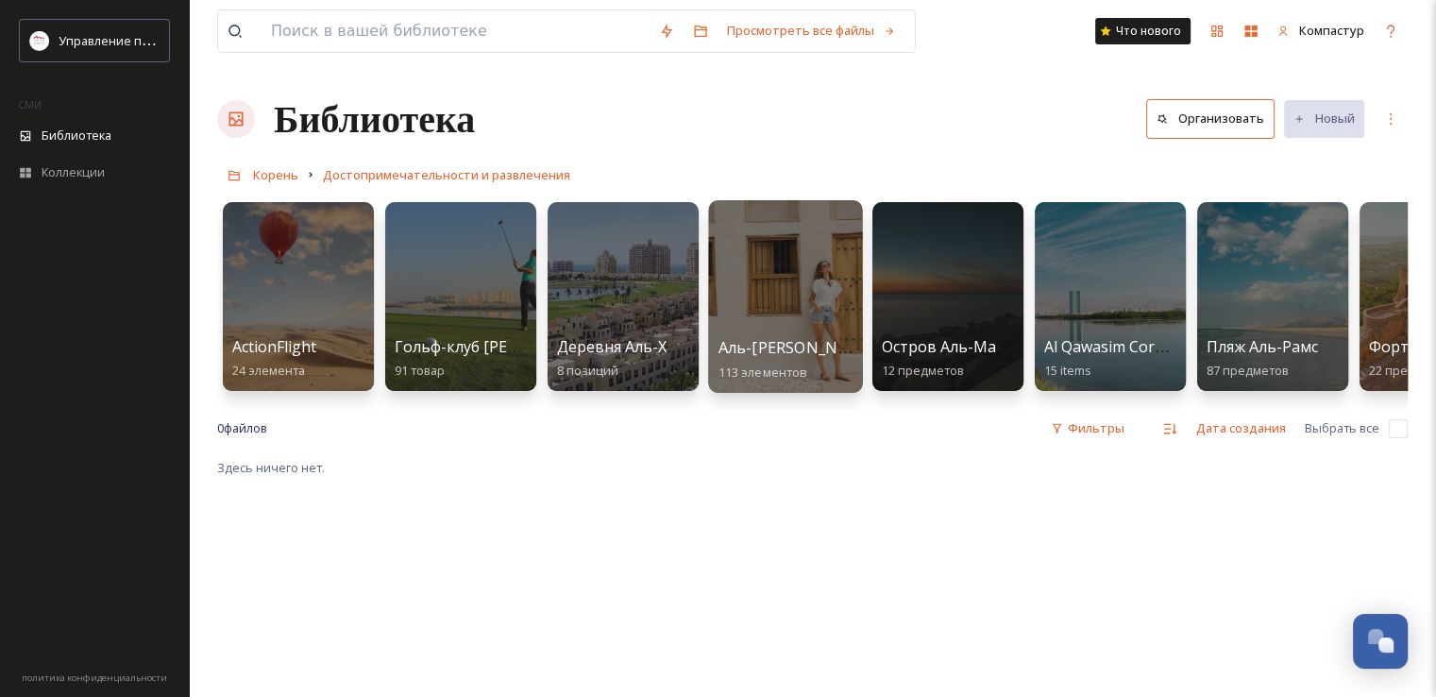
click at [743, 285] on div at bounding box center [785, 296] width 154 height 193
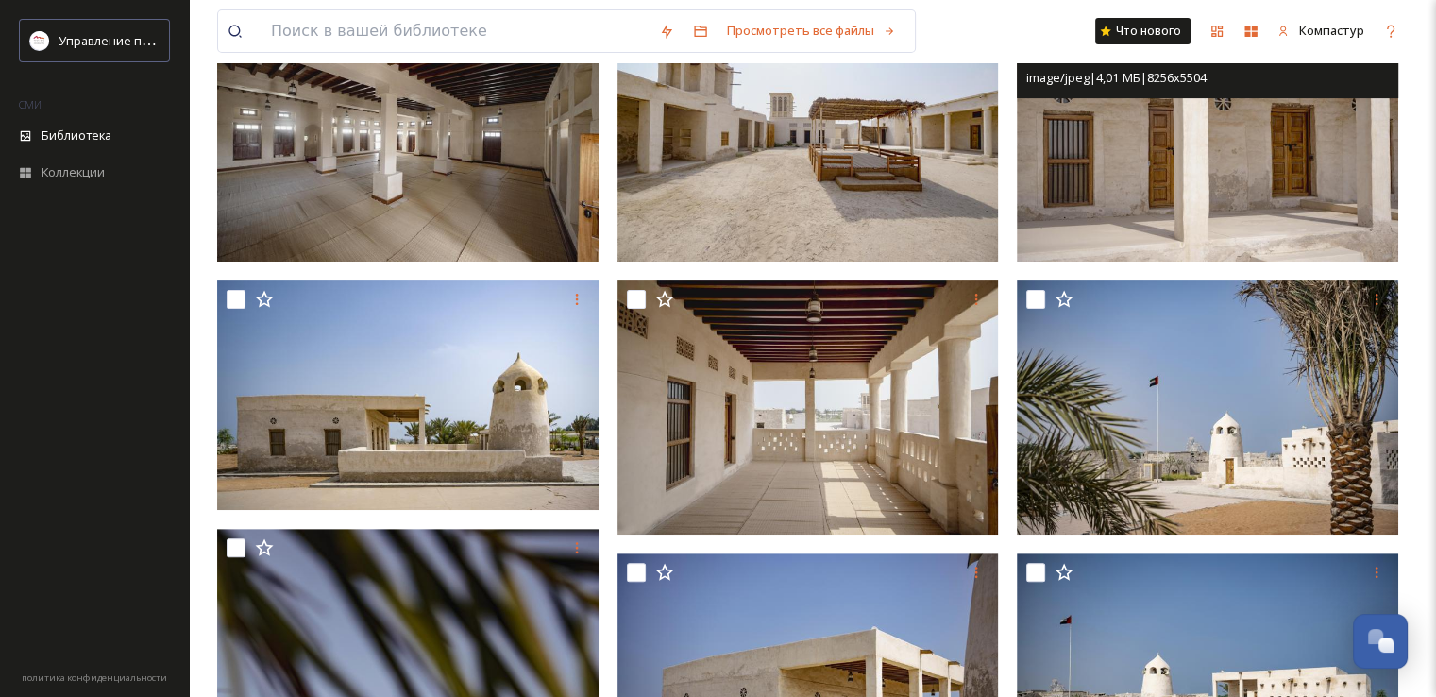
scroll to position [567, 0]
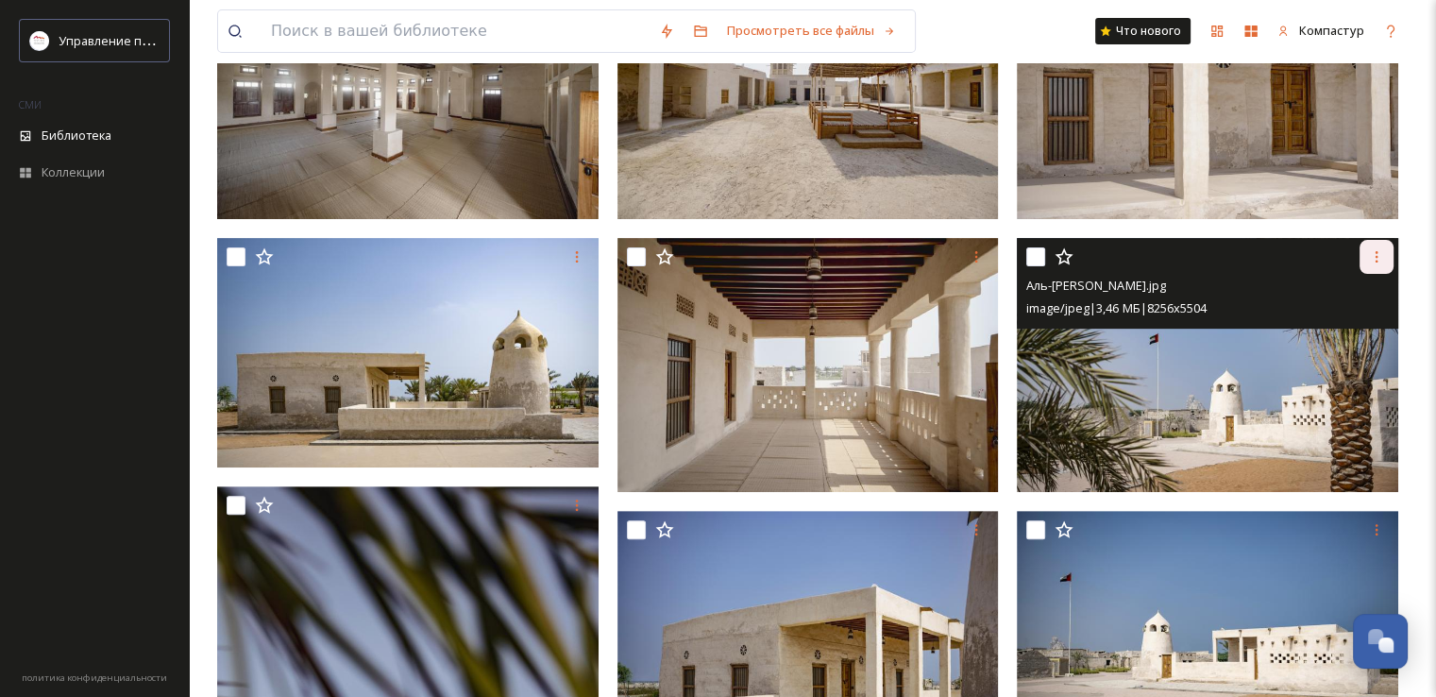
click at [1387, 250] on div at bounding box center [1377, 257] width 34 height 34
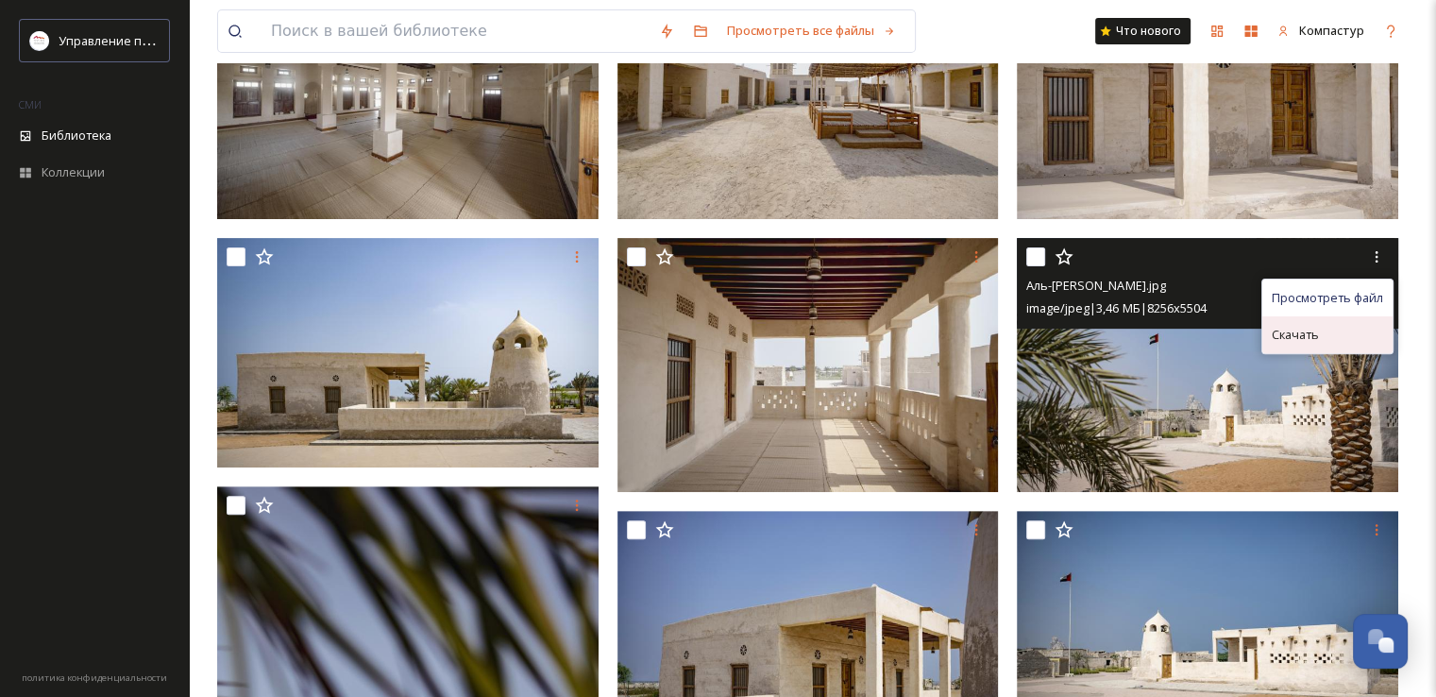
click at [1338, 343] on div "Скачать" at bounding box center [1327, 334] width 130 height 37
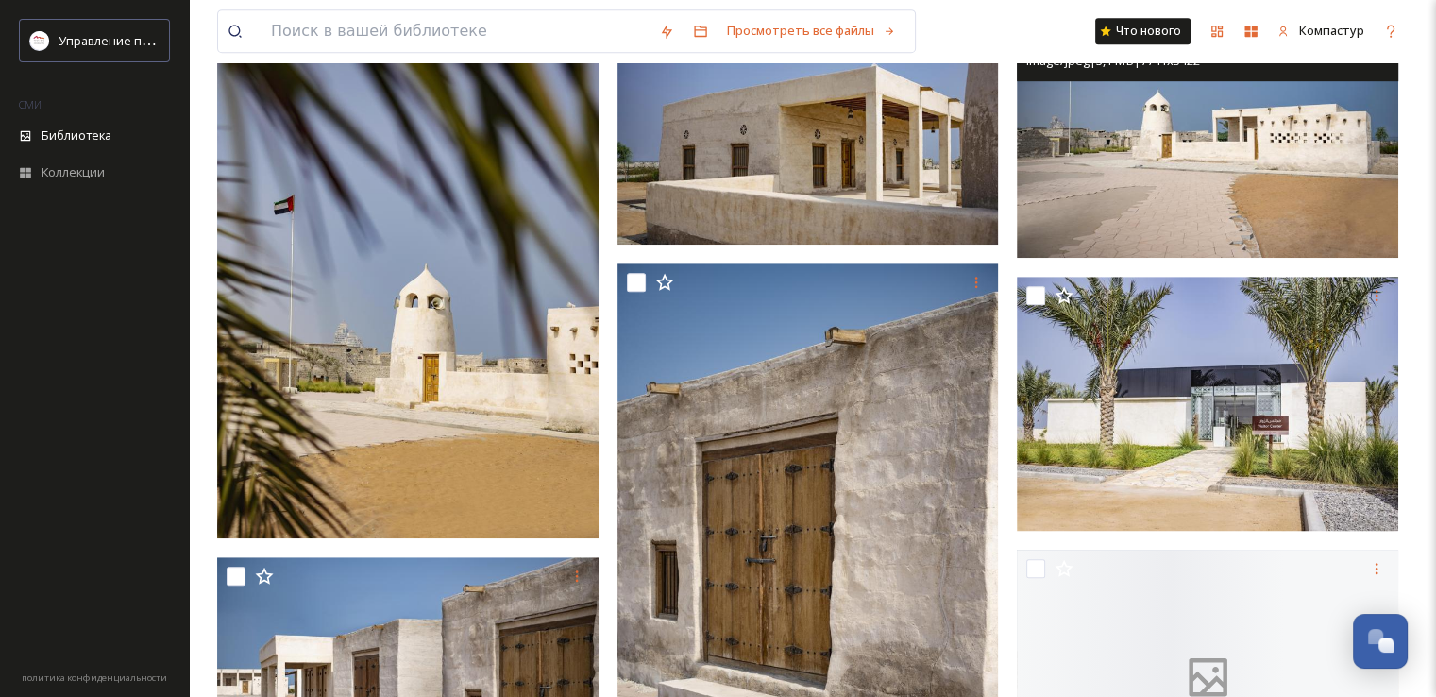
scroll to position [1133, 0]
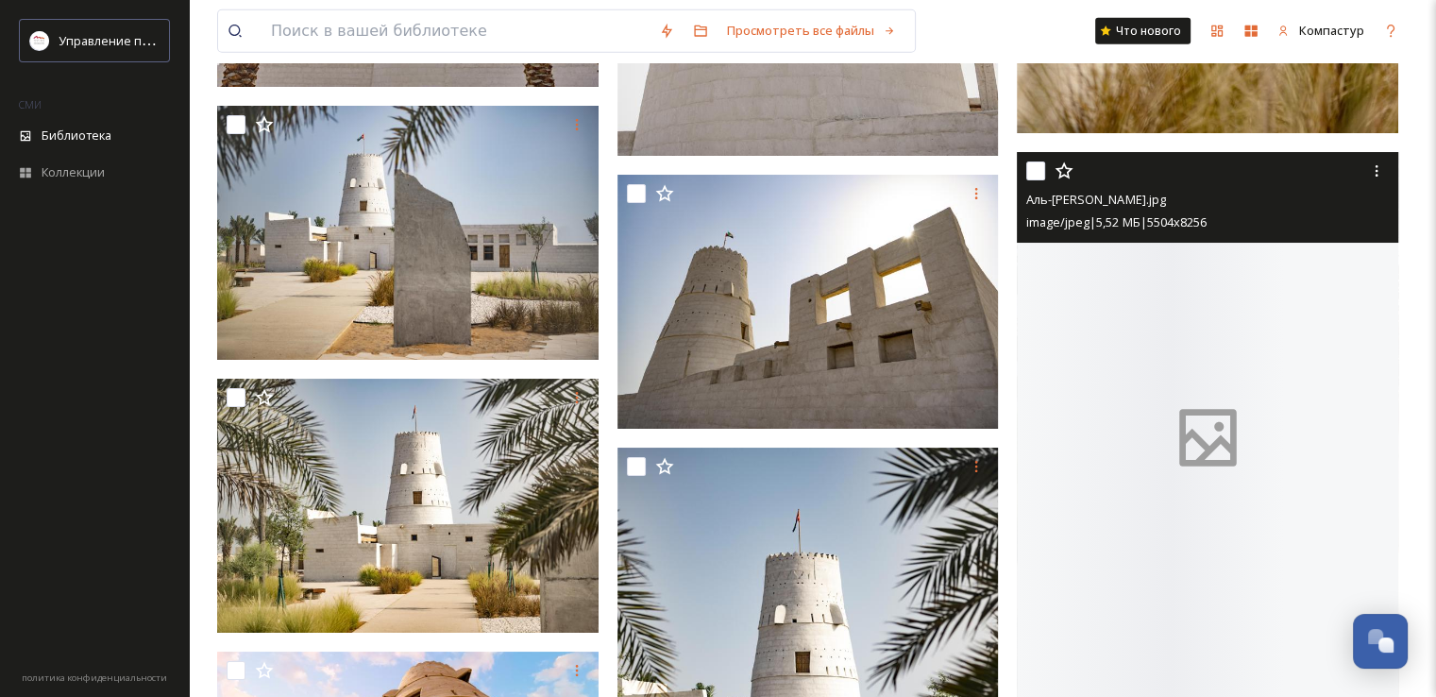
scroll to position [4815, 0]
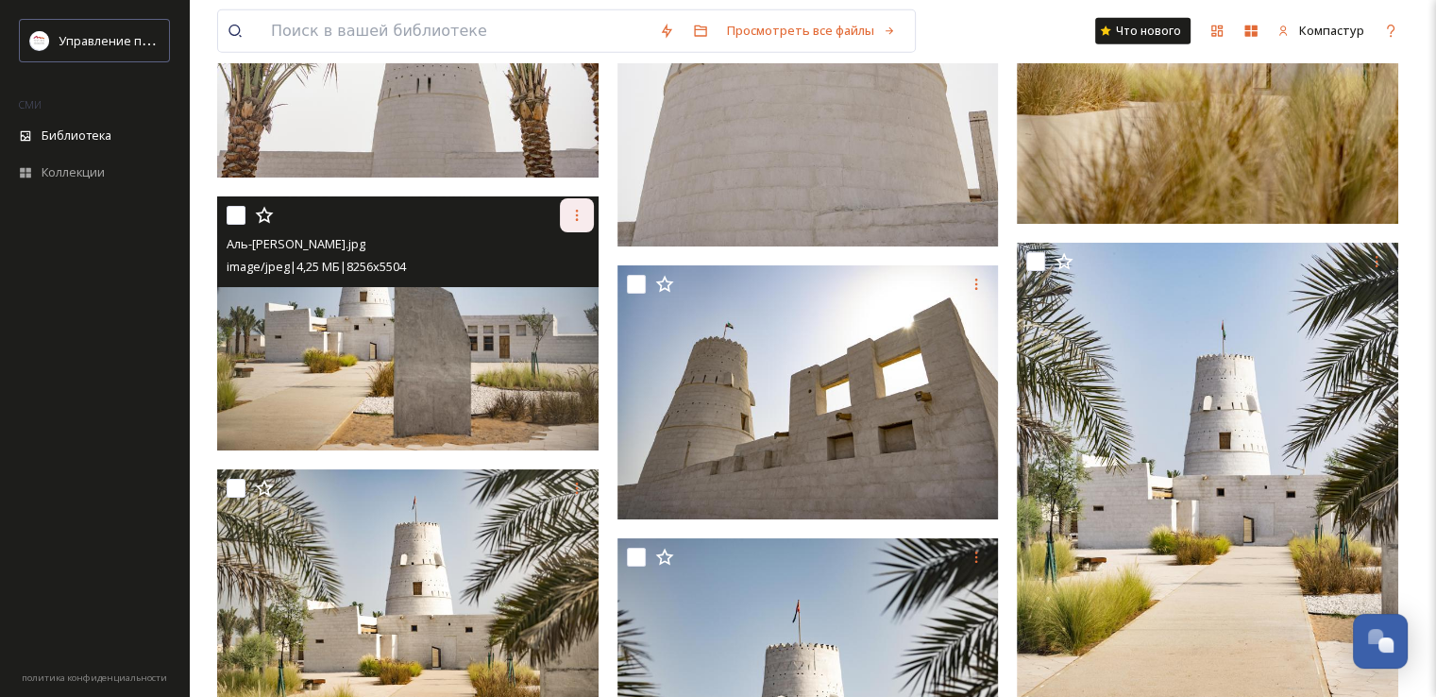
click at [576, 218] on icon at bounding box center [576, 215] width 3 height 11
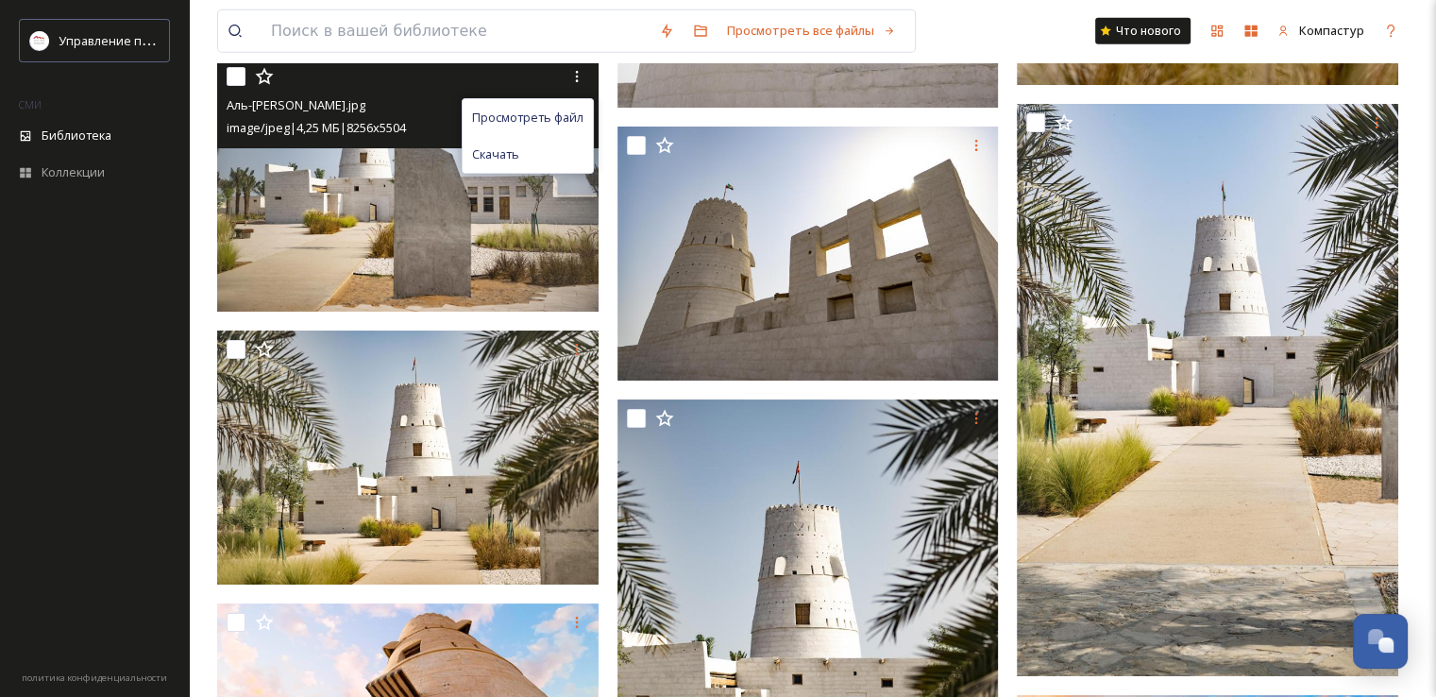
scroll to position [5099, 0]
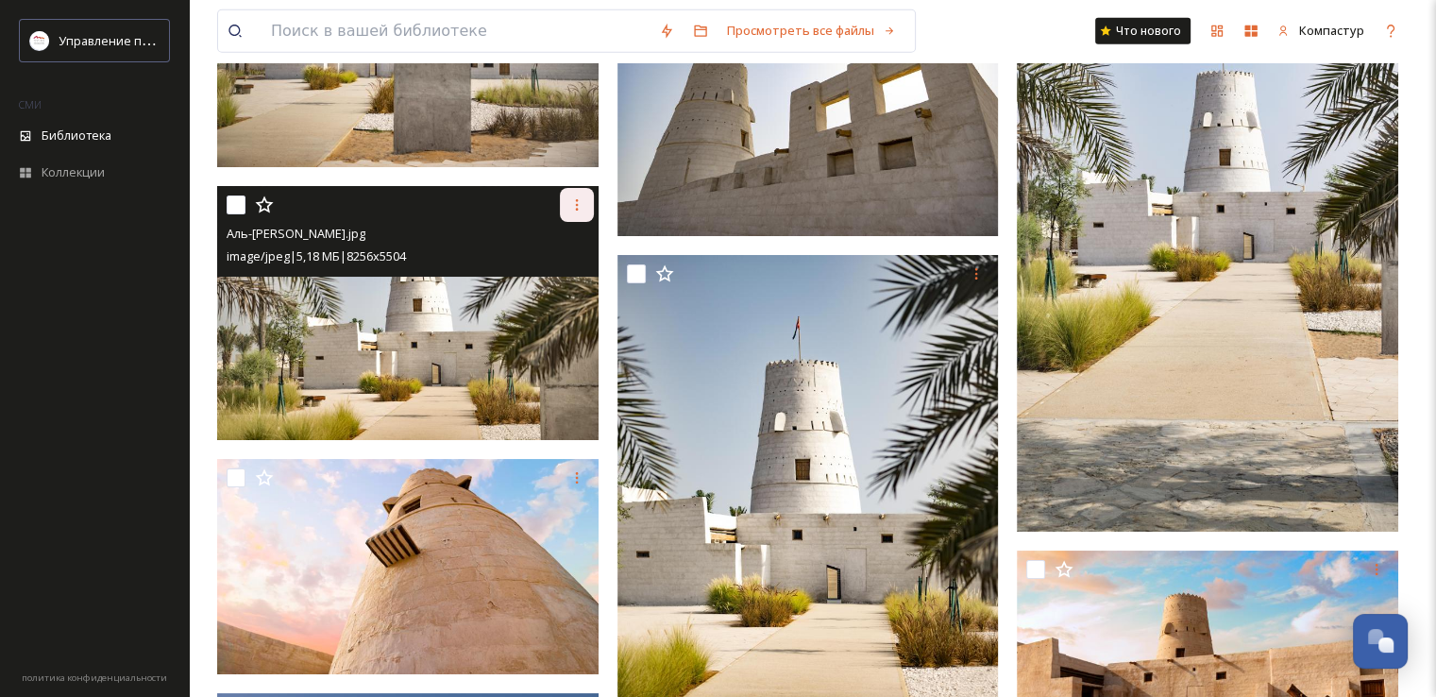
click at [577, 201] on icon at bounding box center [576, 204] width 3 height 11
click at [570, 279] on div "Скачать" at bounding box center [528, 282] width 130 height 37
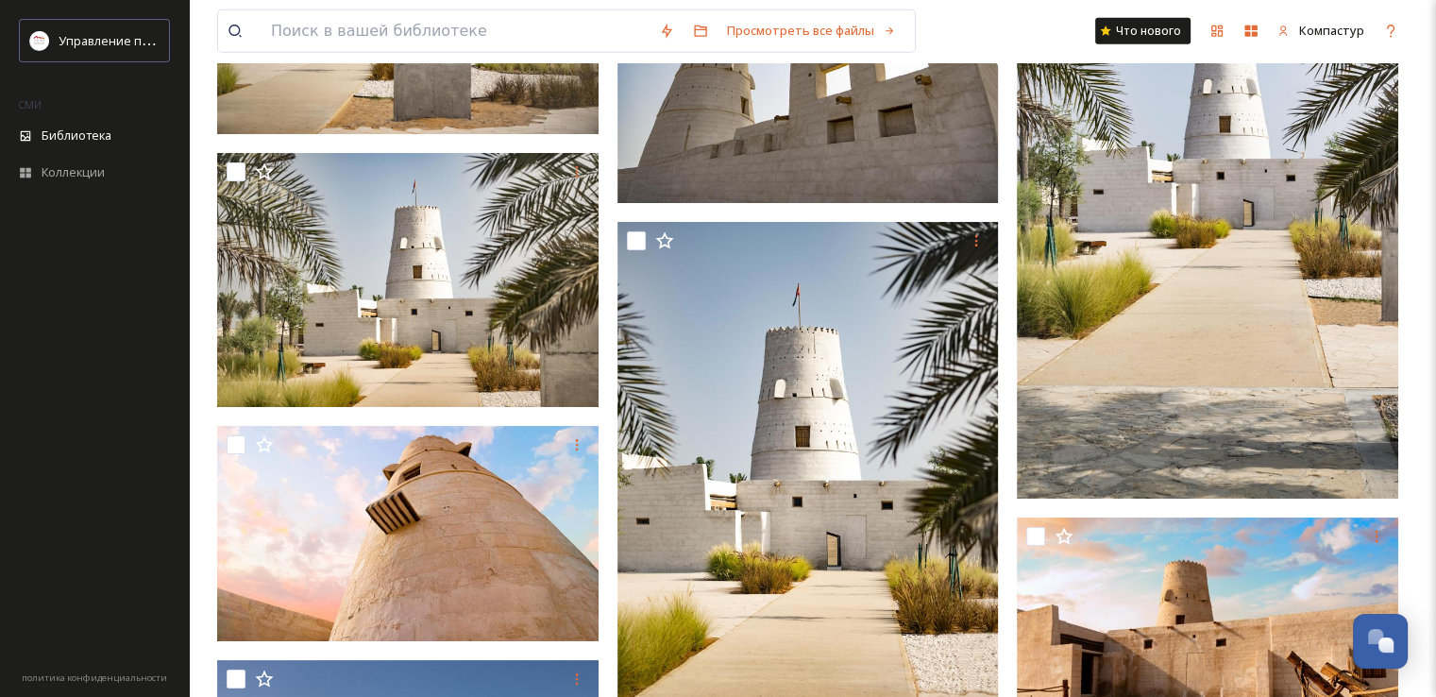
scroll to position [5287, 0]
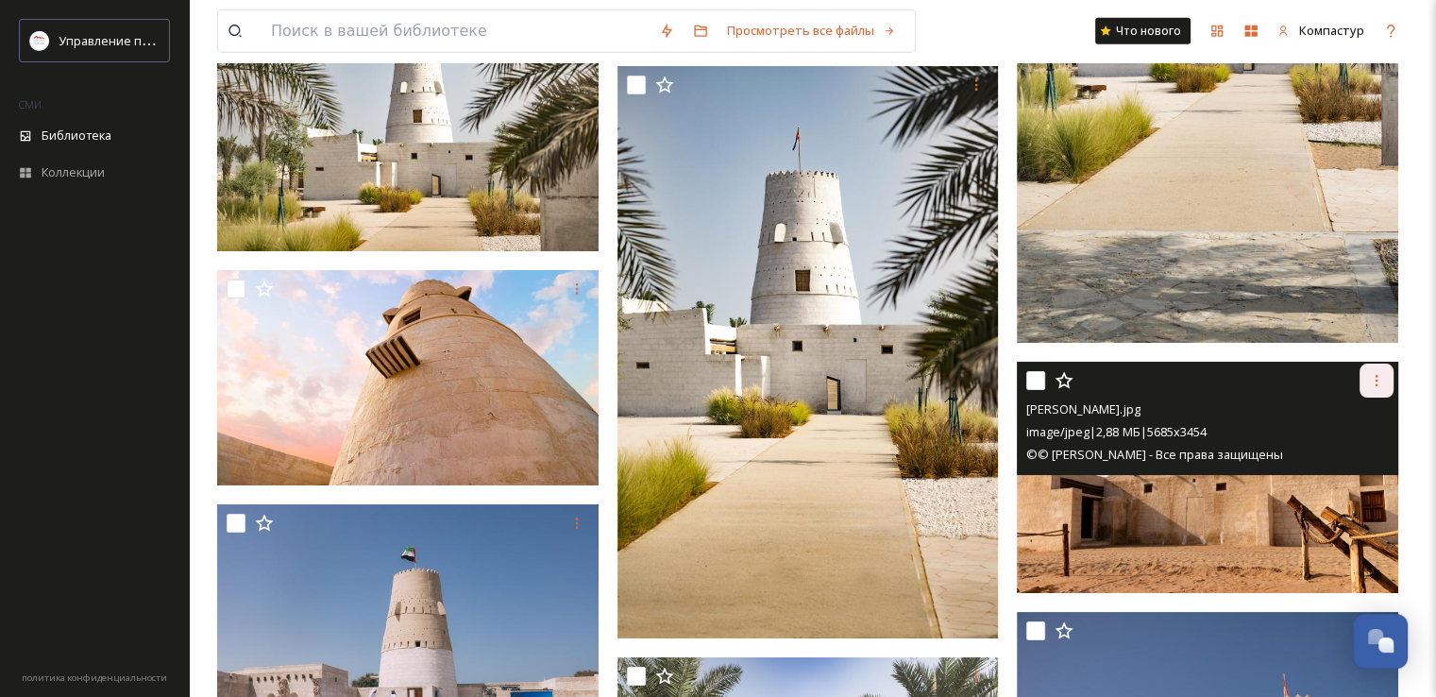
click at [1370, 380] on icon at bounding box center [1376, 380] width 15 height 15
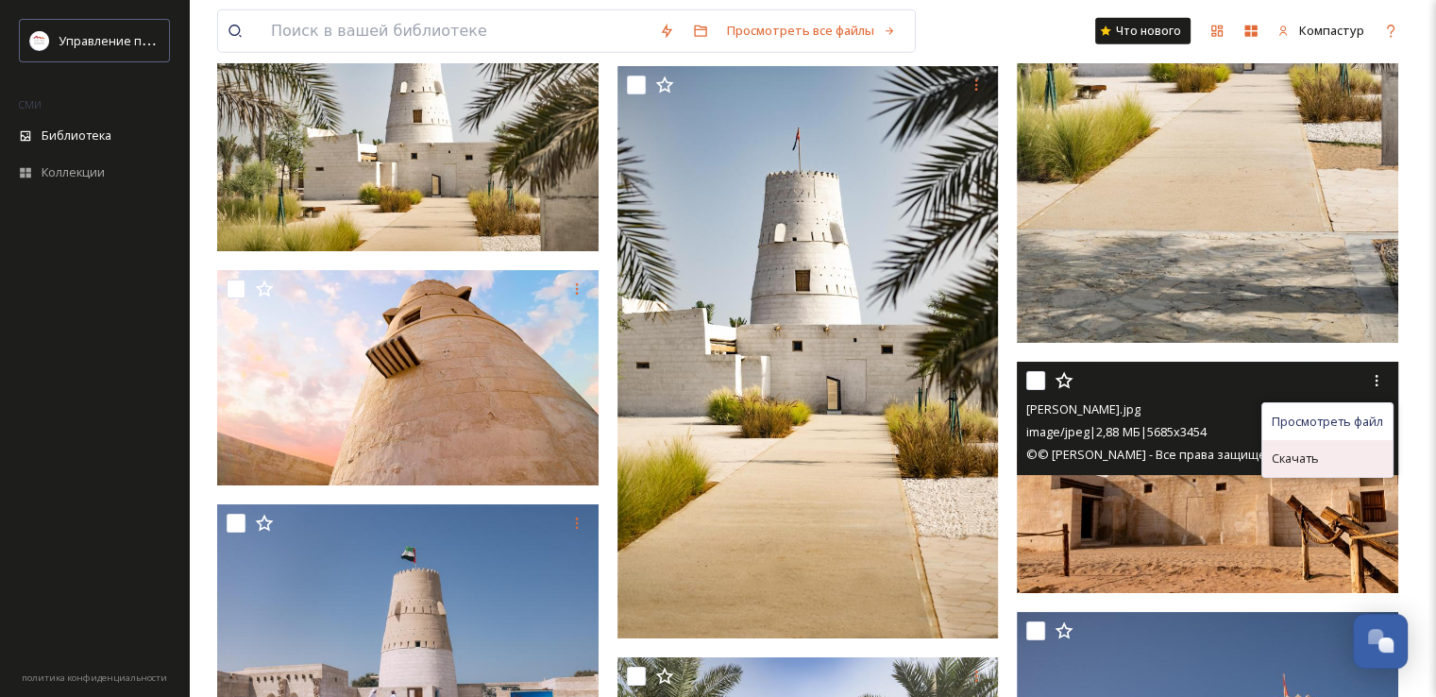
click at [1311, 453] on font "Скачать" at bounding box center [1295, 457] width 47 height 17
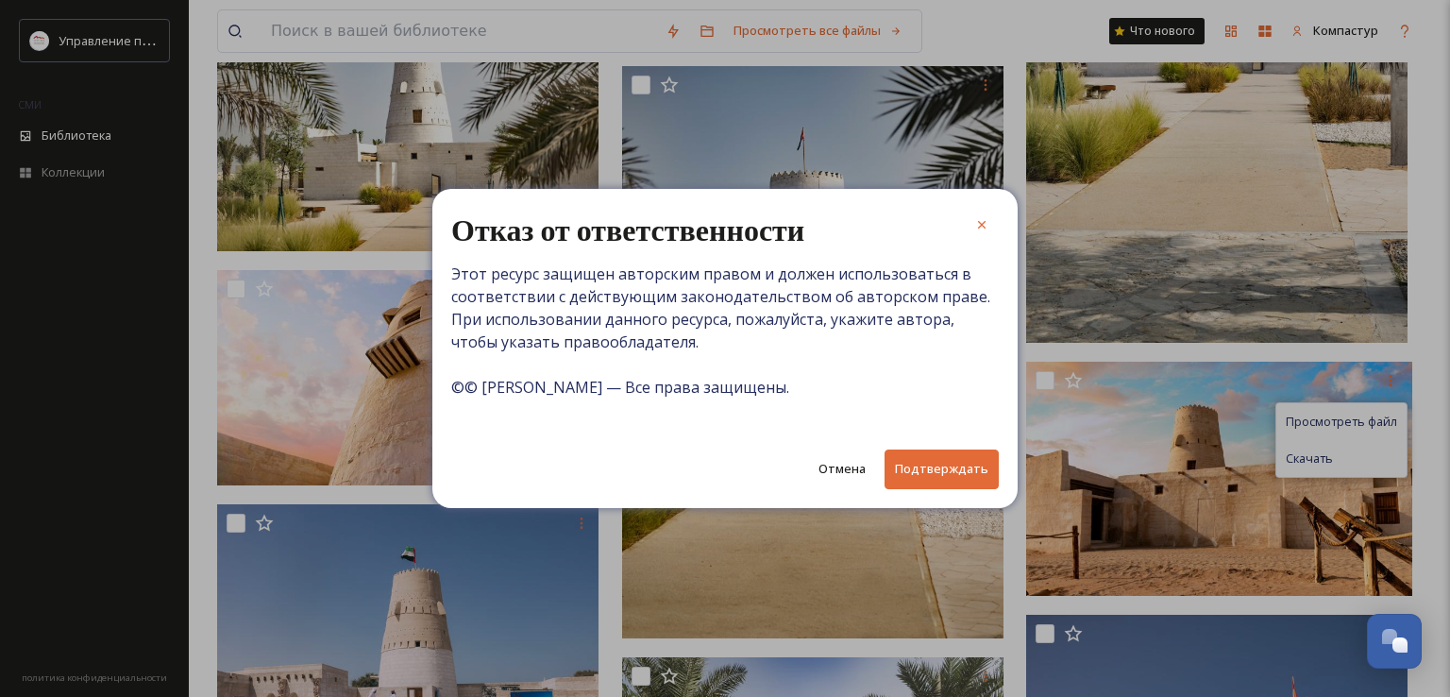
click at [936, 460] on font "Подтверждать" at bounding box center [941, 469] width 93 height 18
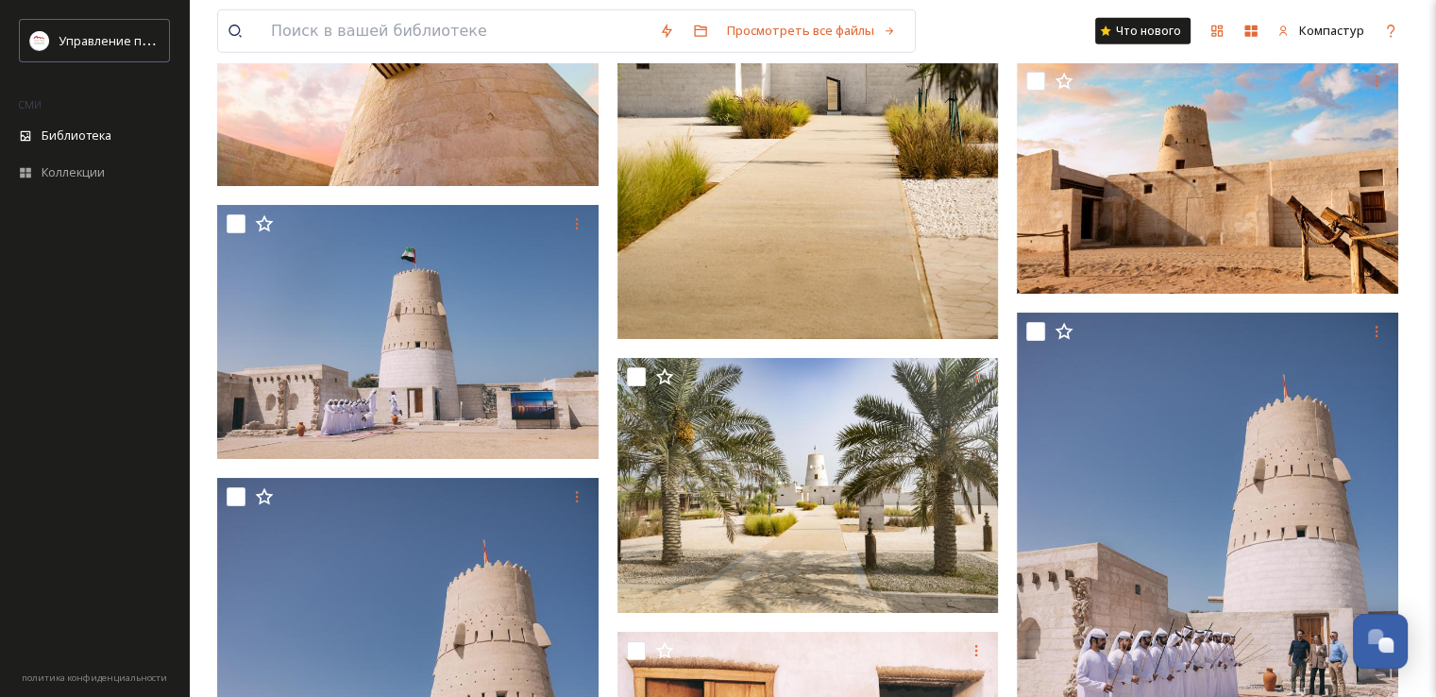
scroll to position [5760, 0]
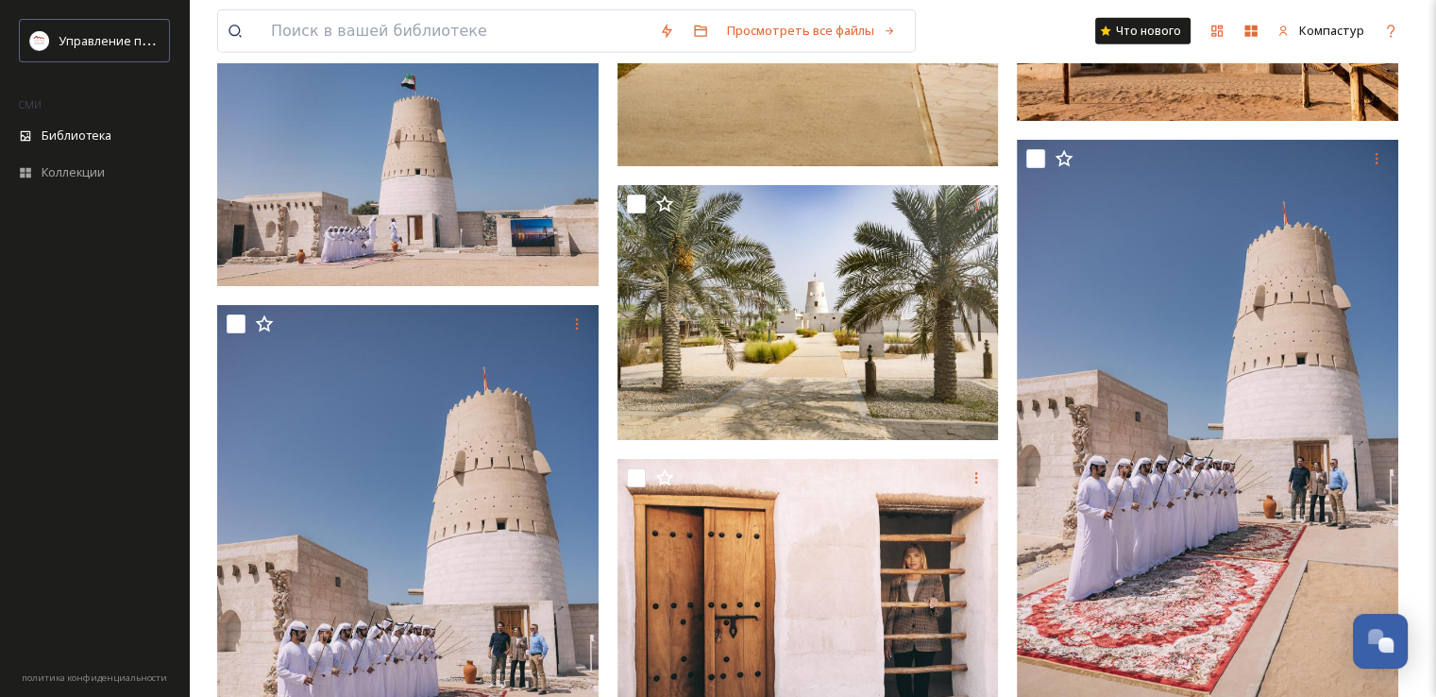
click at [1419, 502] on div "Просмотреть все файлы Что нового Компастур Библиотека Организовать Новый Корень…" at bounding box center [812, 386] width 1247 height 12292
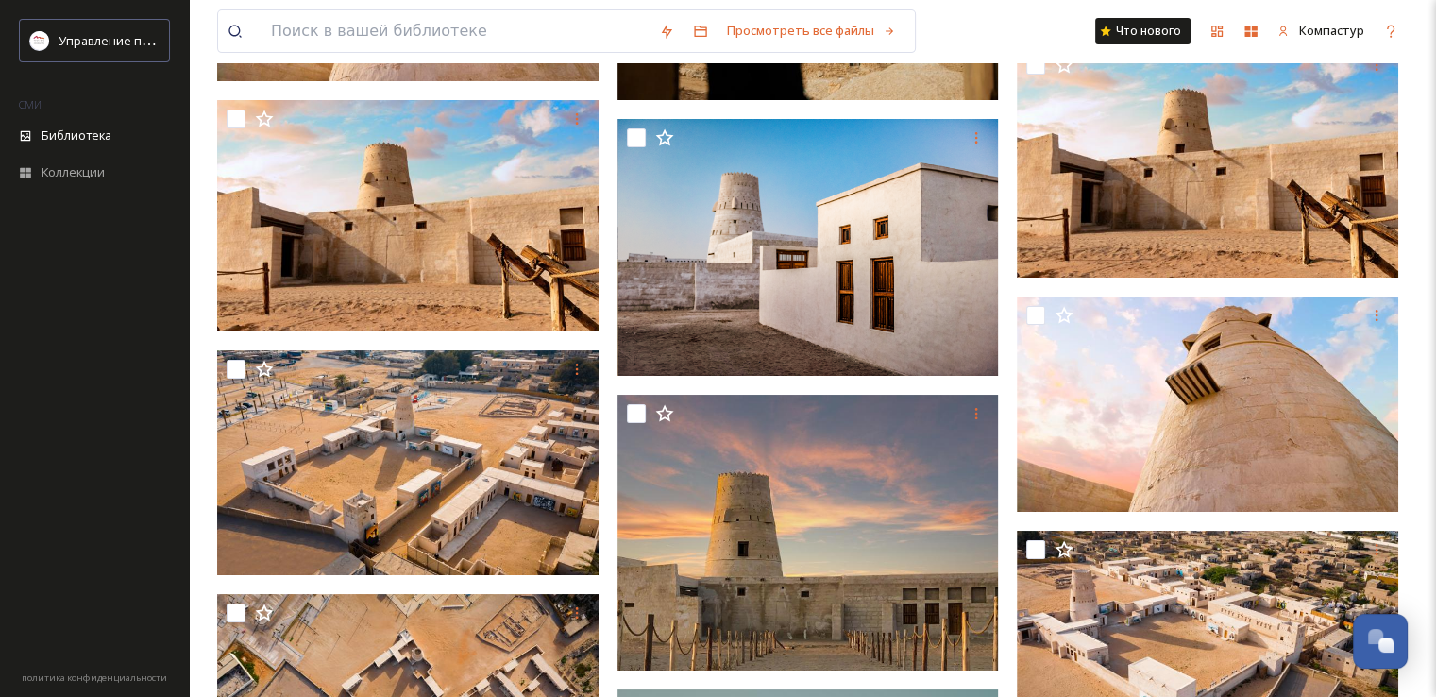
scroll to position [7837, 0]
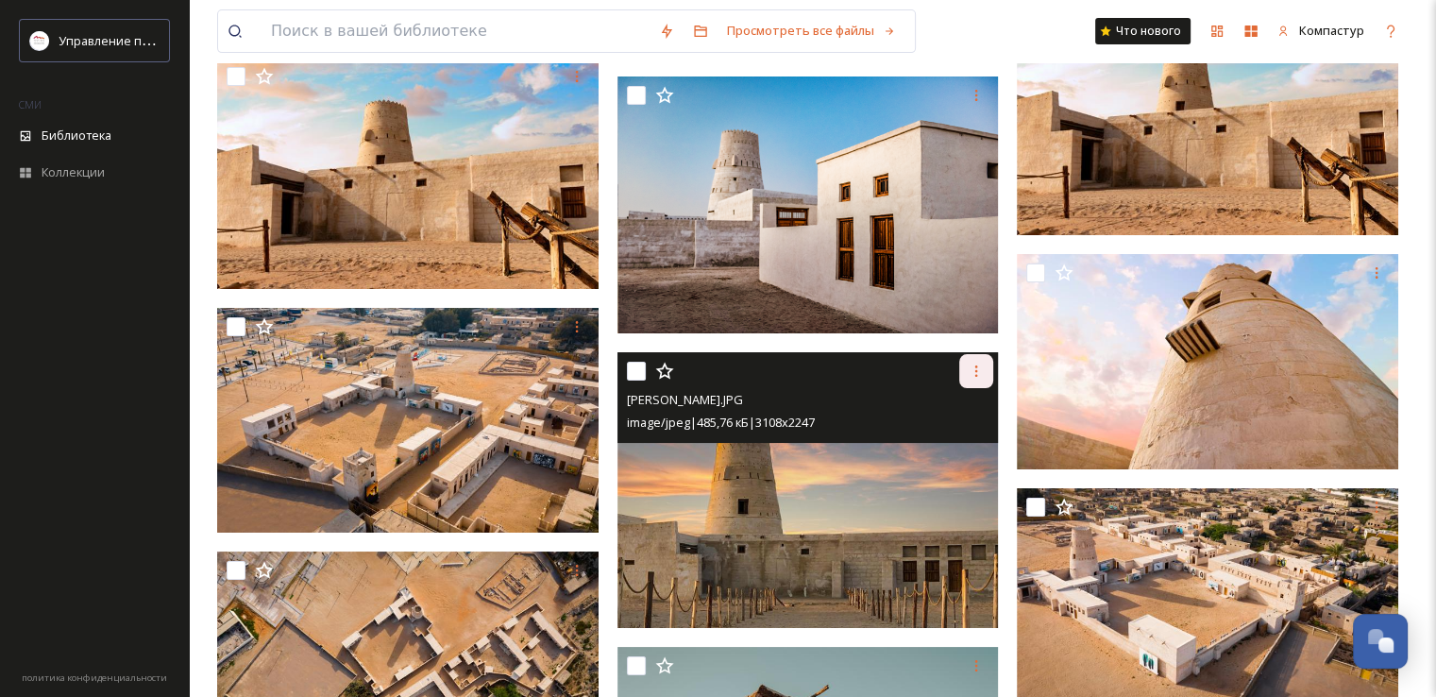
click at [967, 381] on div at bounding box center [976, 371] width 34 height 34
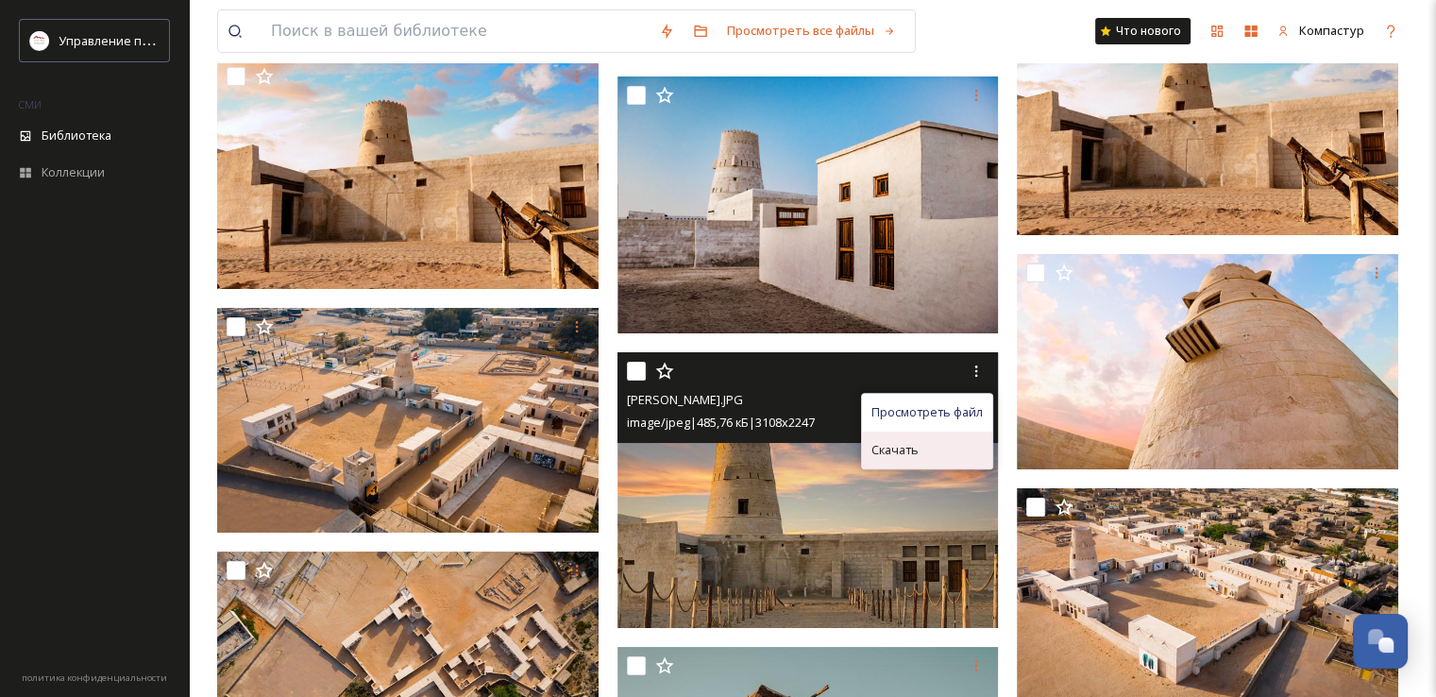
click at [960, 440] on div "Скачать" at bounding box center [927, 449] width 130 height 37
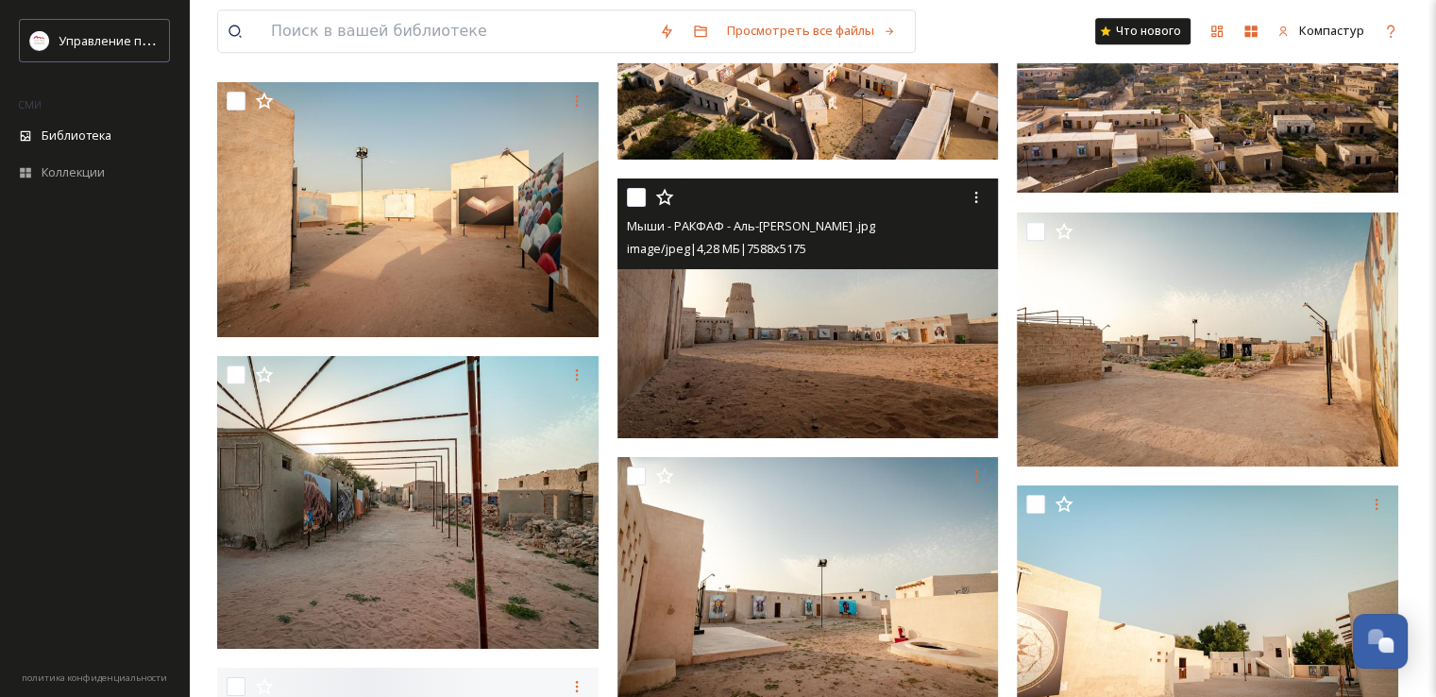
scroll to position [8970, 0]
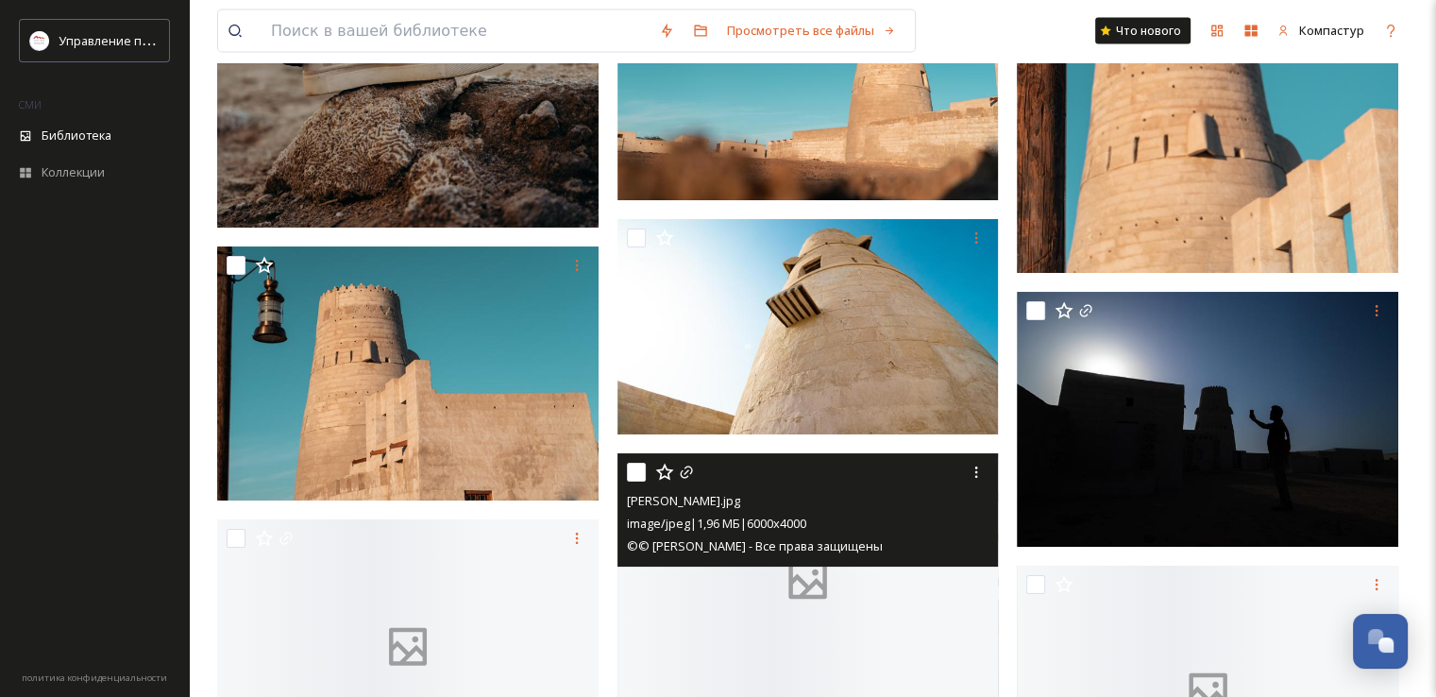
scroll to position [11595, 0]
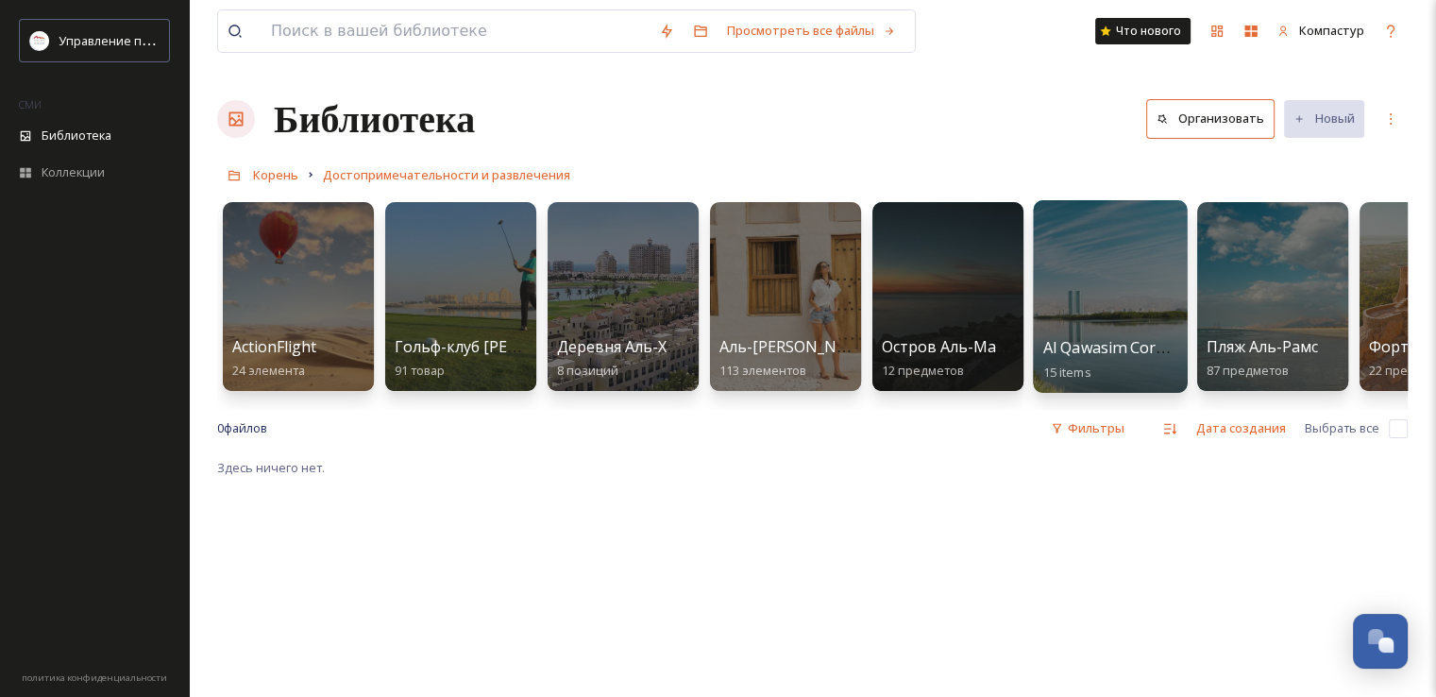
click at [1080, 295] on div at bounding box center [1110, 296] width 154 height 193
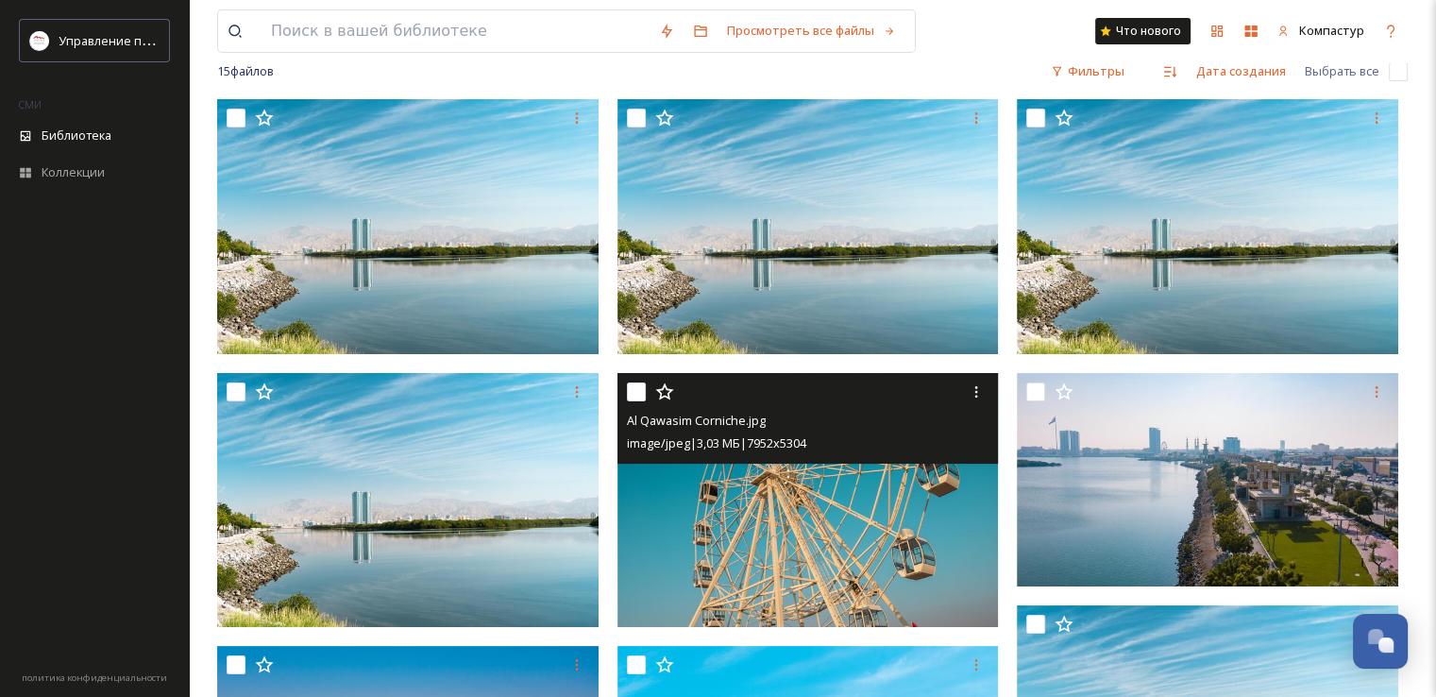
scroll to position [94, 0]
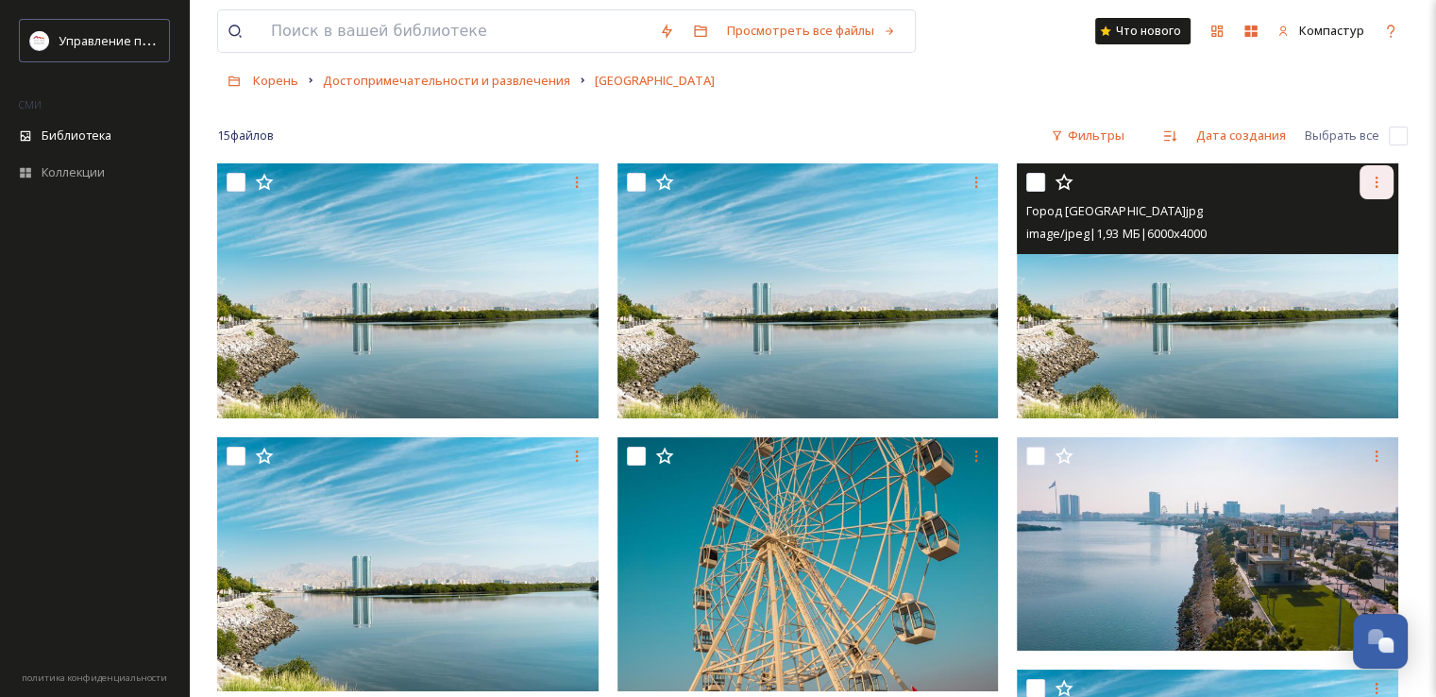
click at [1380, 171] on div at bounding box center [1377, 182] width 34 height 34
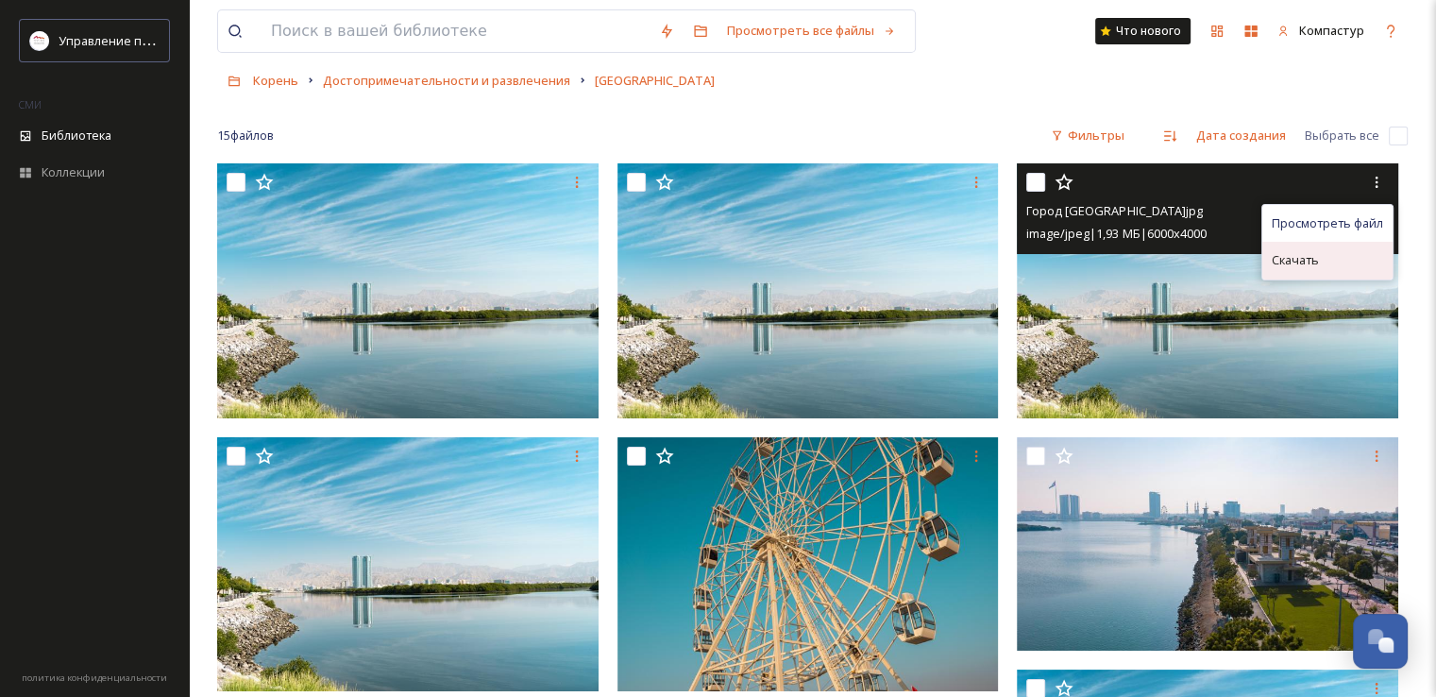
click at [1308, 254] on font "Скачать" at bounding box center [1295, 259] width 47 height 17
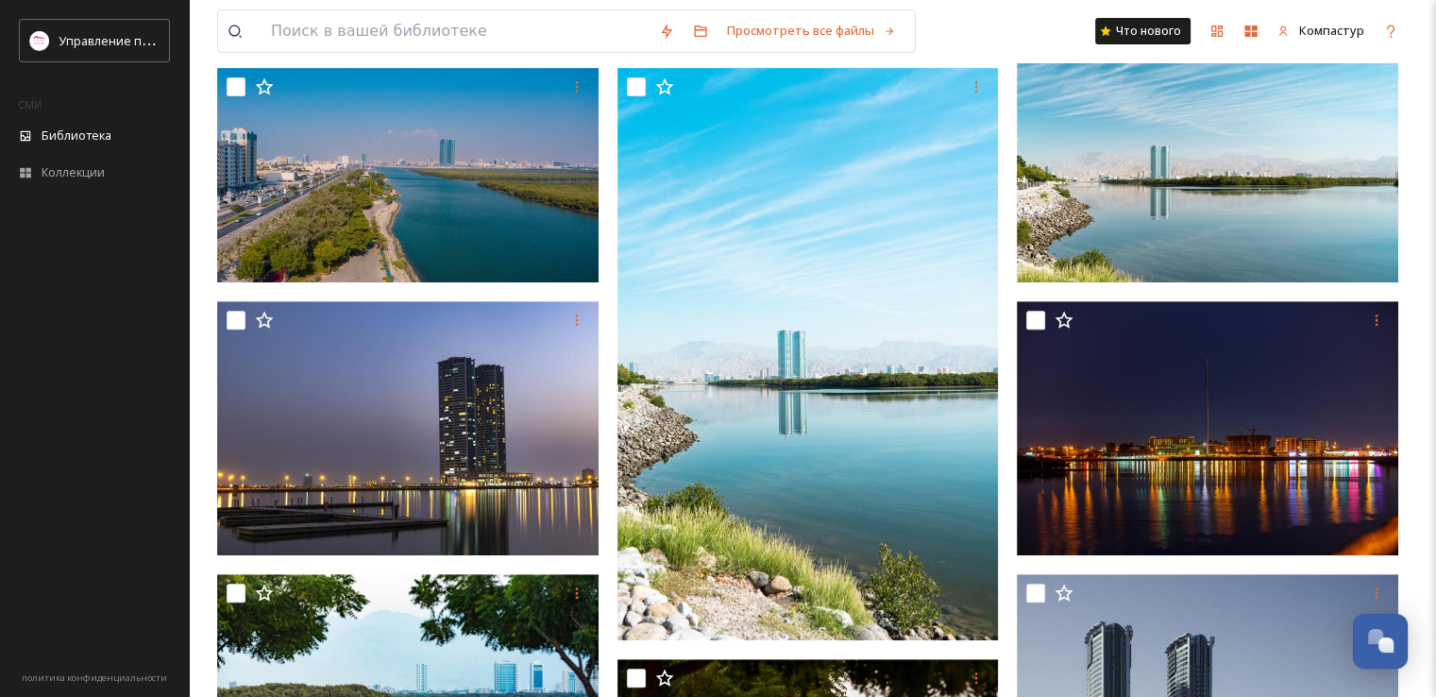
scroll to position [755, 0]
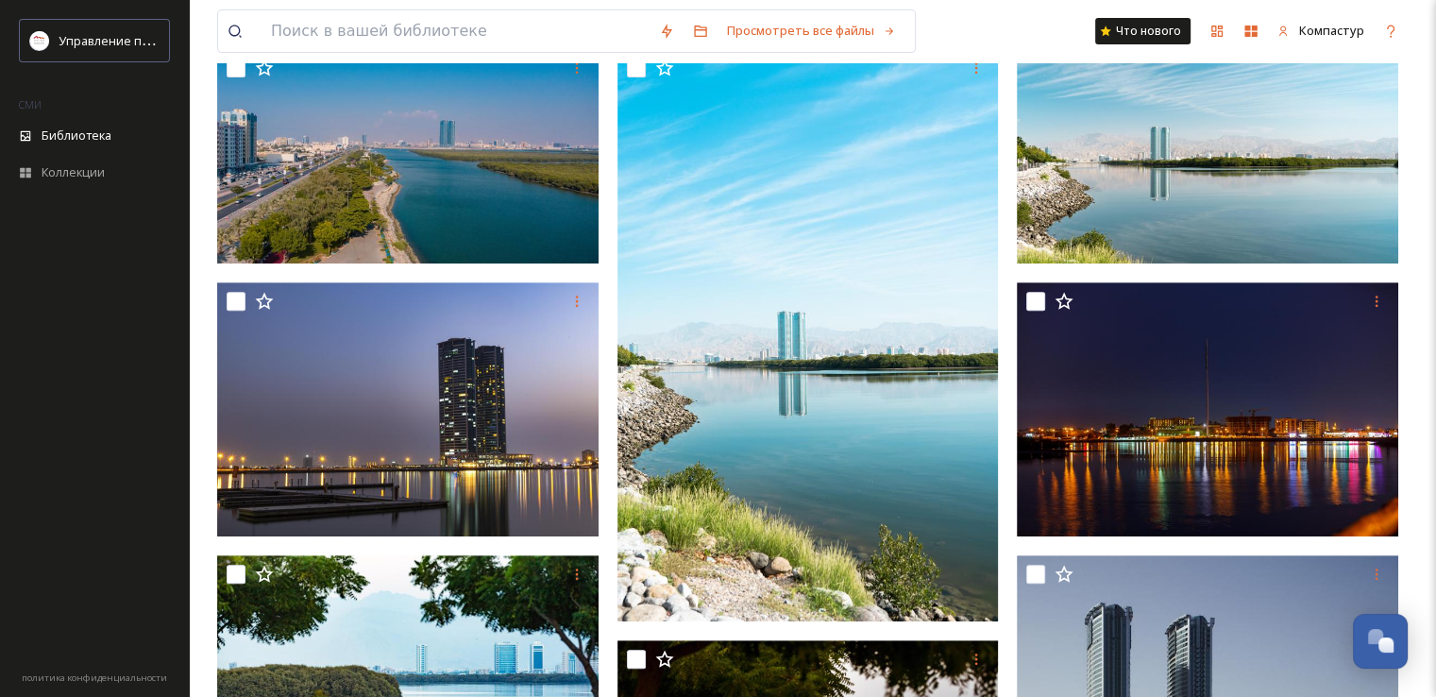
click at [606, 276] on div at bounding box center [412, 339] width 391 height 1674
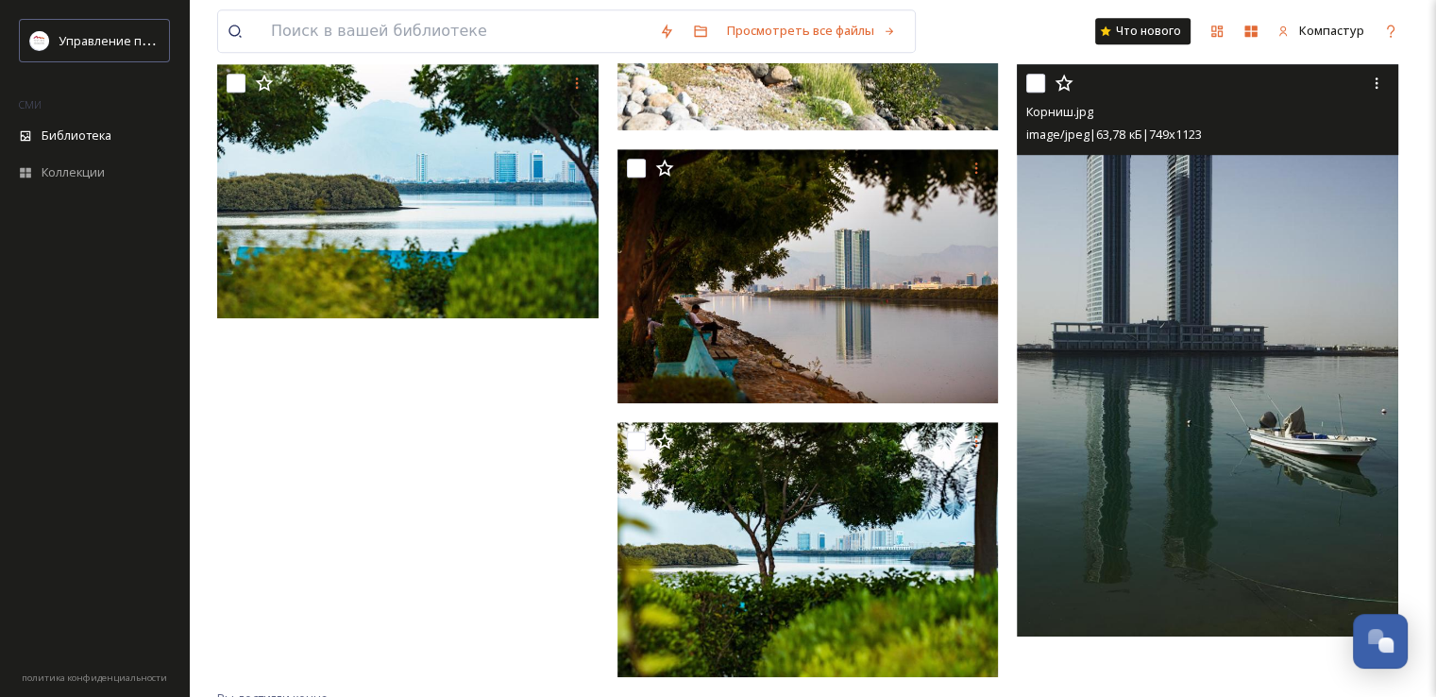
scroll to position [1258, 0]
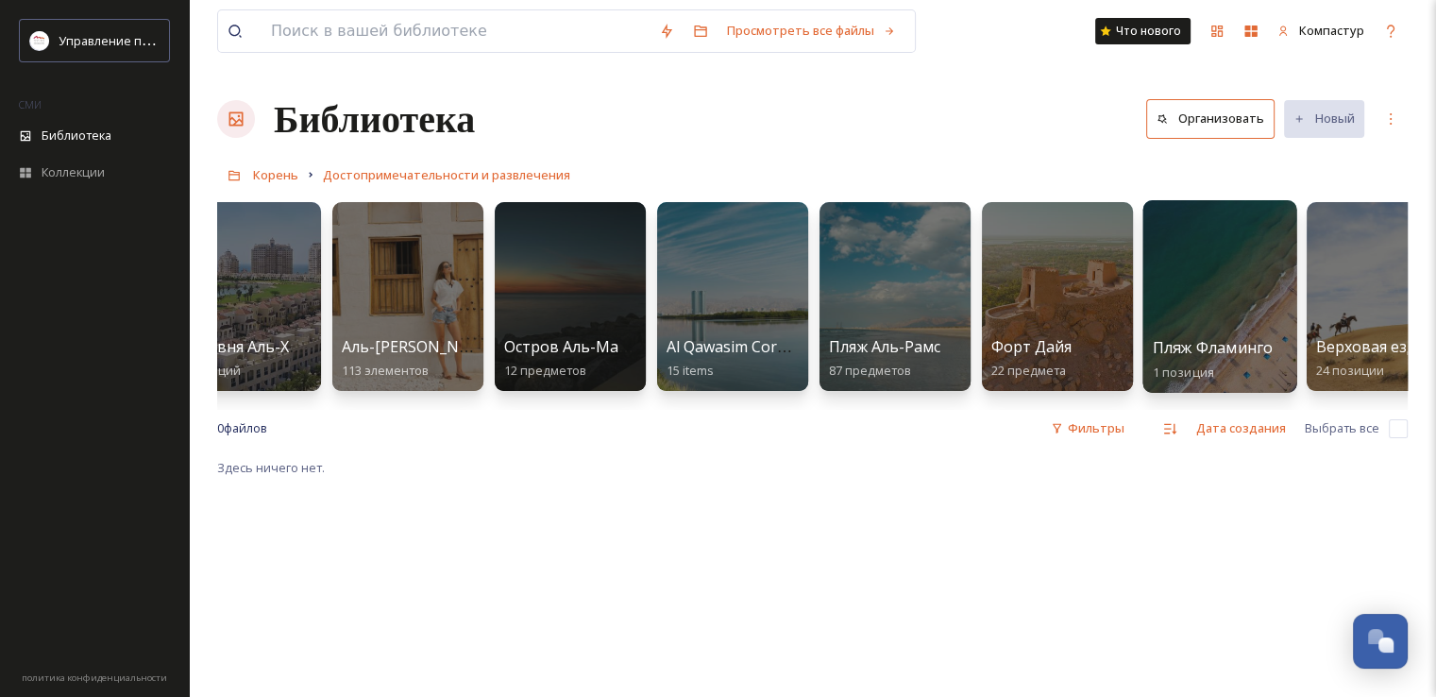
scroll to position [0, 415]
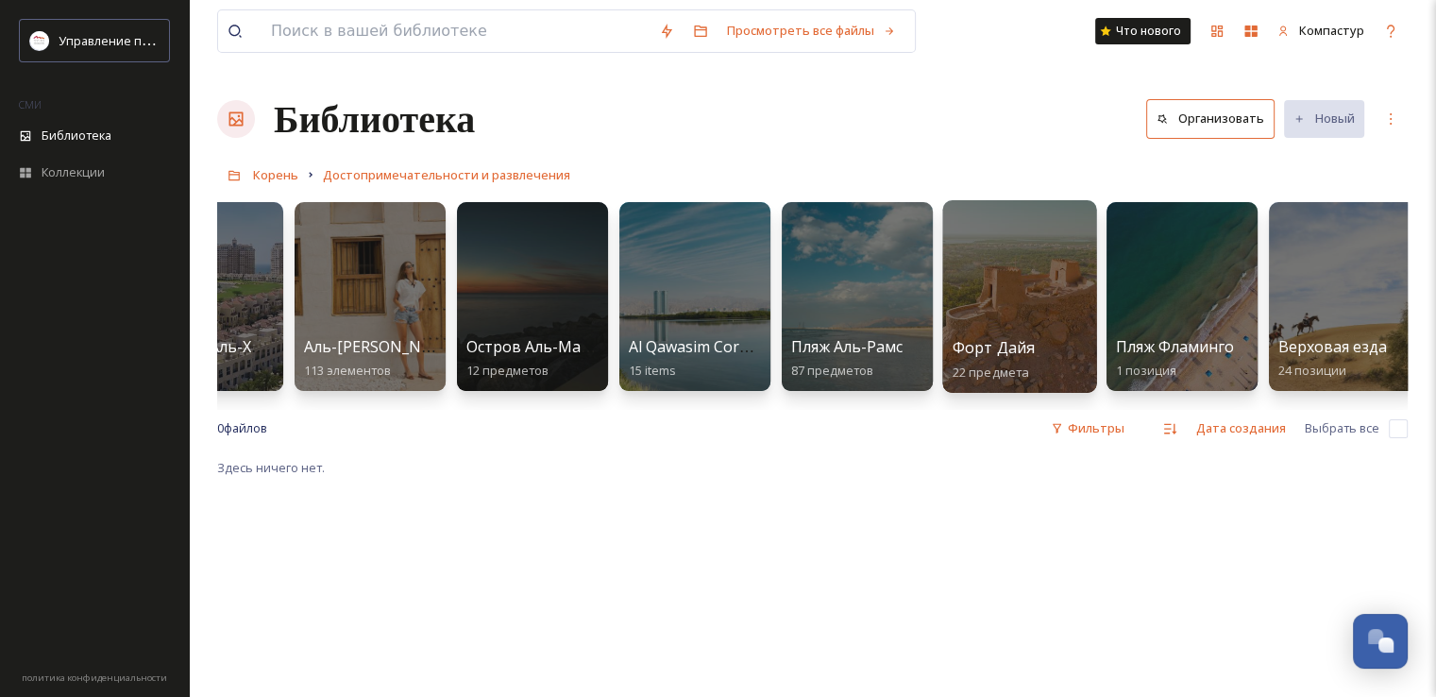
click at [1027, 253] on div at bounding box center [1019, 296] width 154 height 193
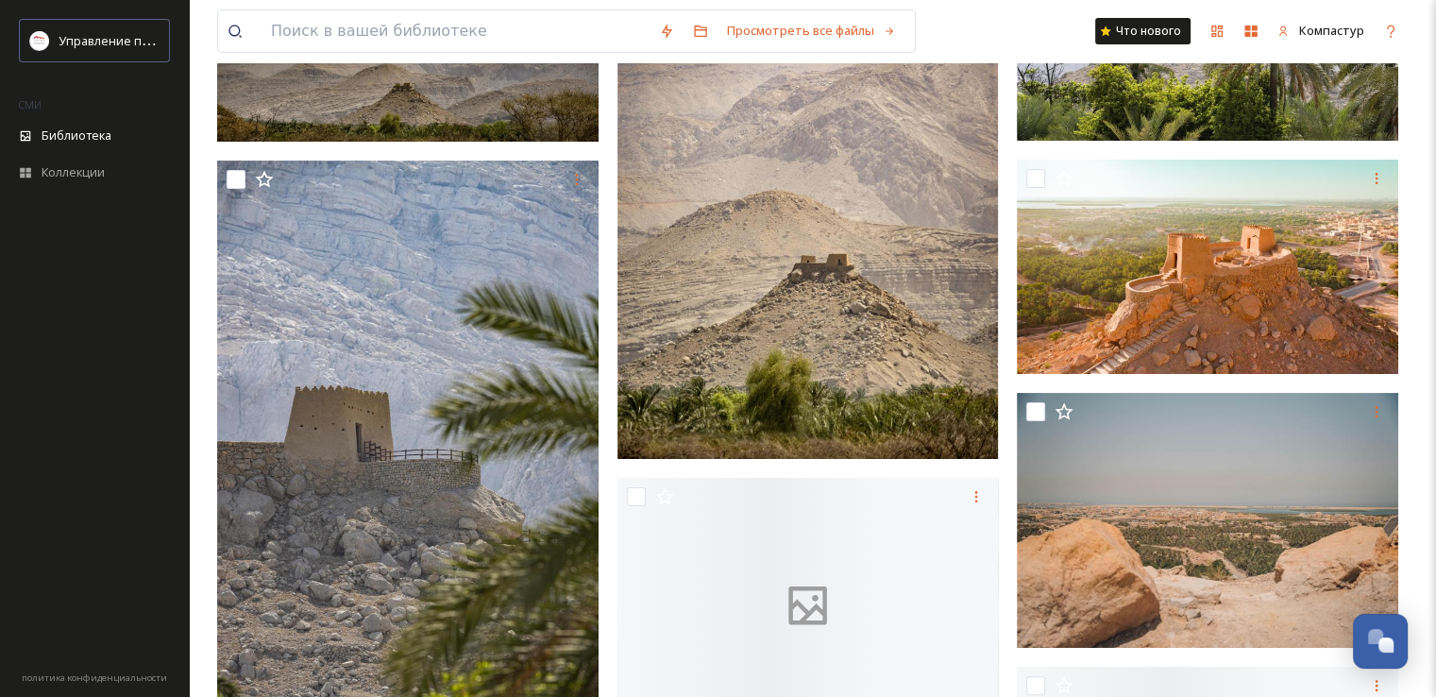
scroll to position [378, 0]
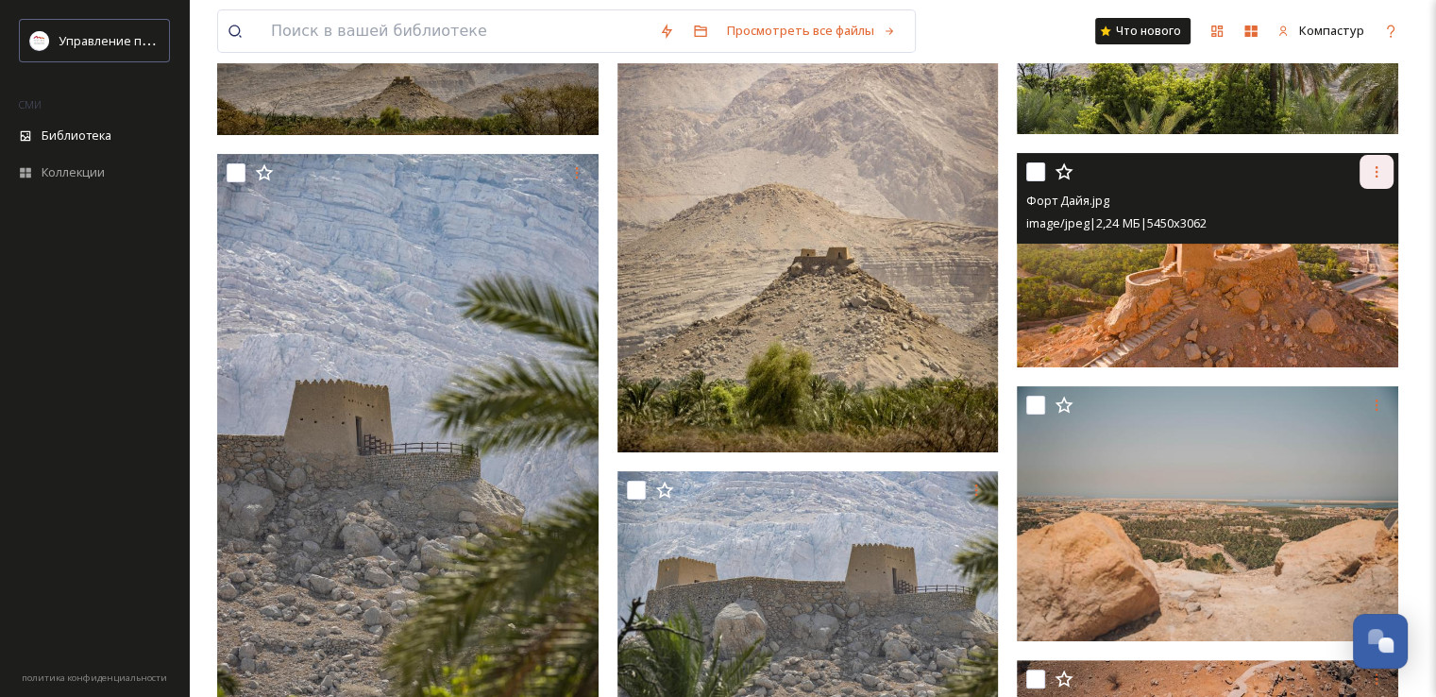
click at [1378, 175] on icon at bounding box center [1376, 171] width 15 height 15
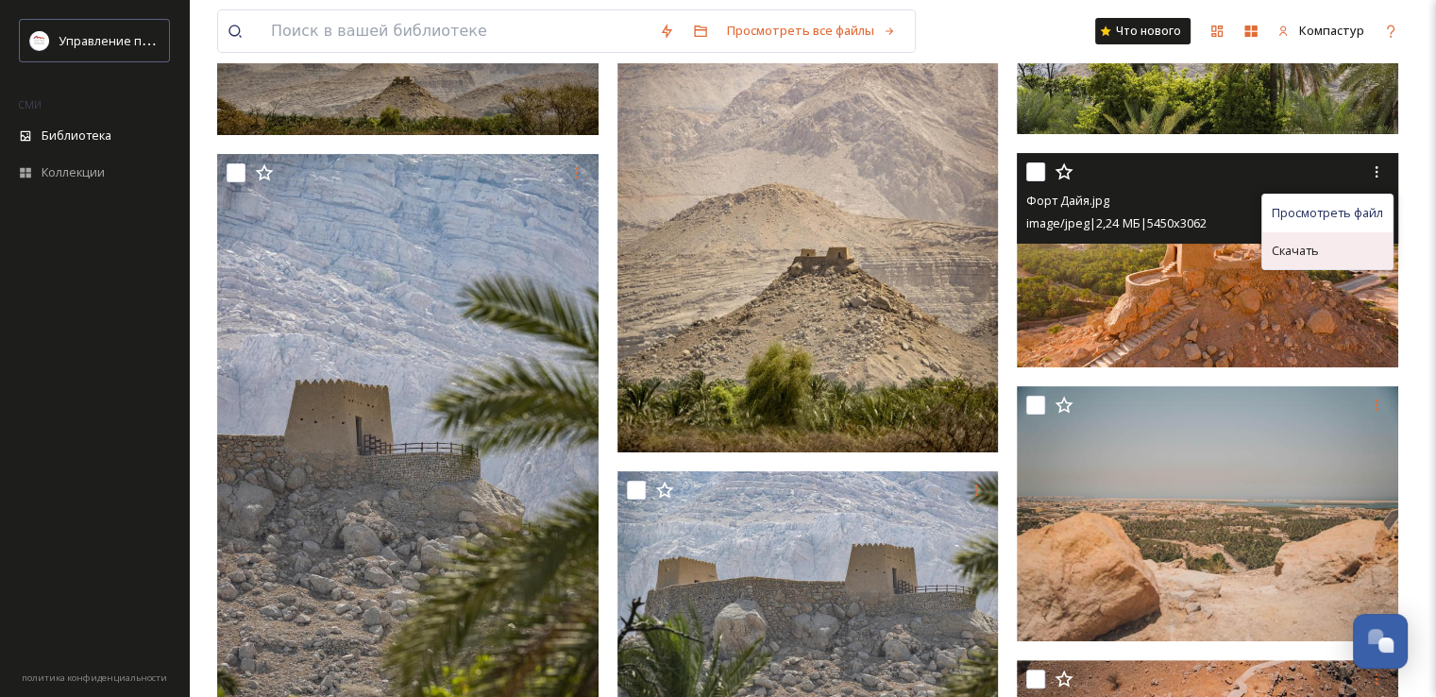
click at [1294, 258] on font "Скачать" at bounding box center [1295, 250] width 47 height 17
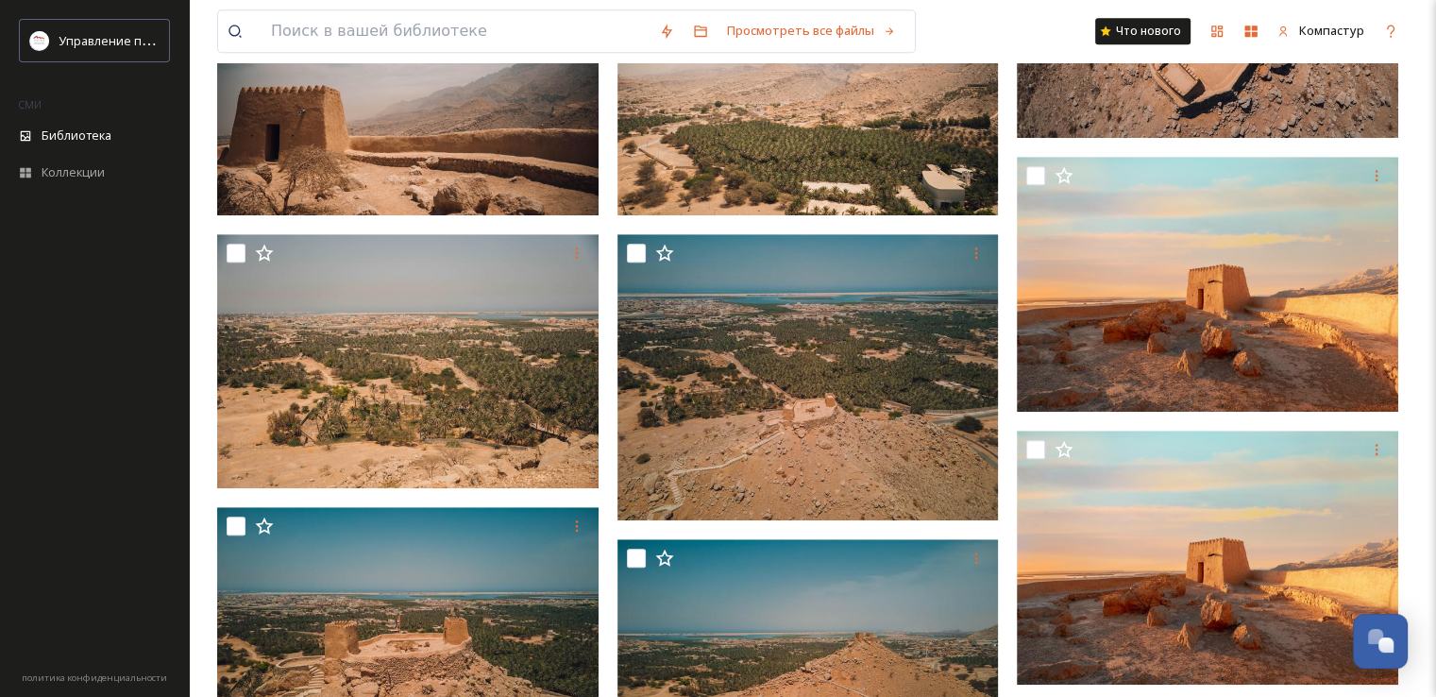
scroll to position [1227, 0]
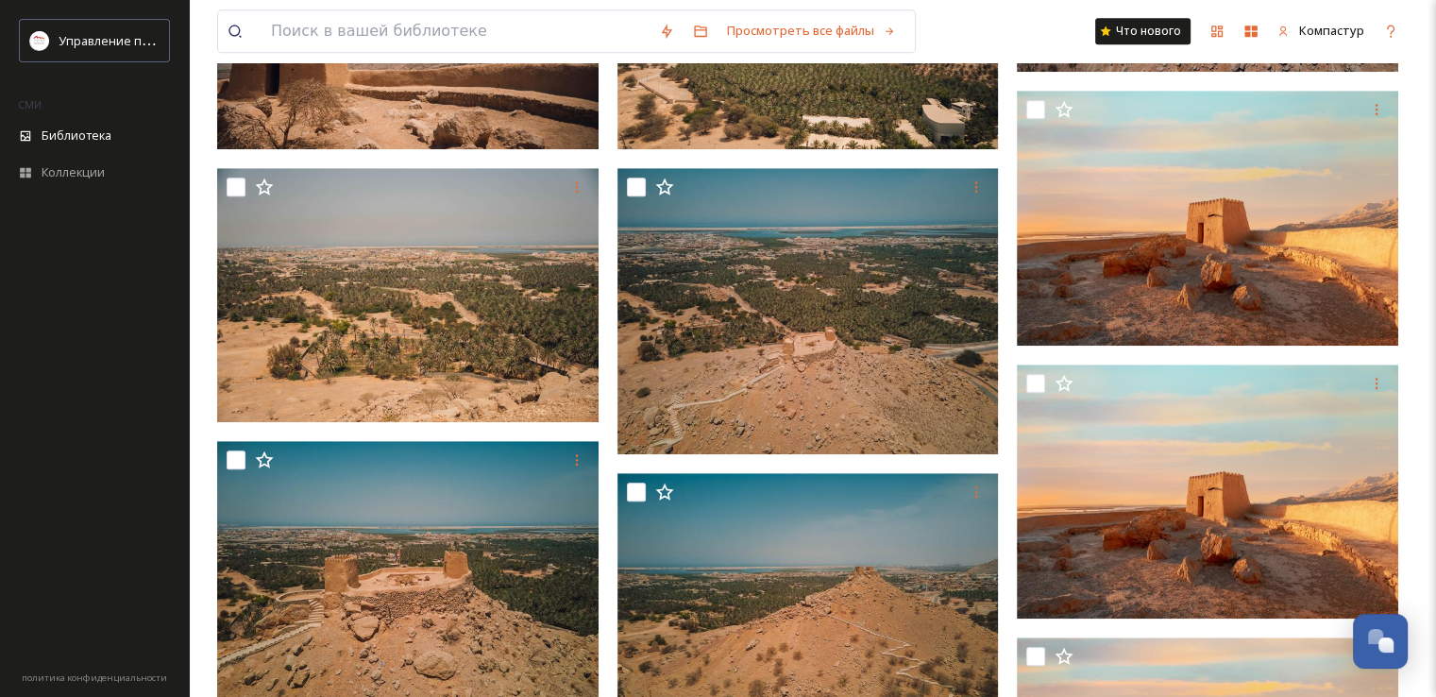
click at [1423, 515] on div "Просмотреть все файлы Что нового Компастур Библиотека Организовать Новый Корень…" at bounding box center [812, 157] width 1247 height 2769
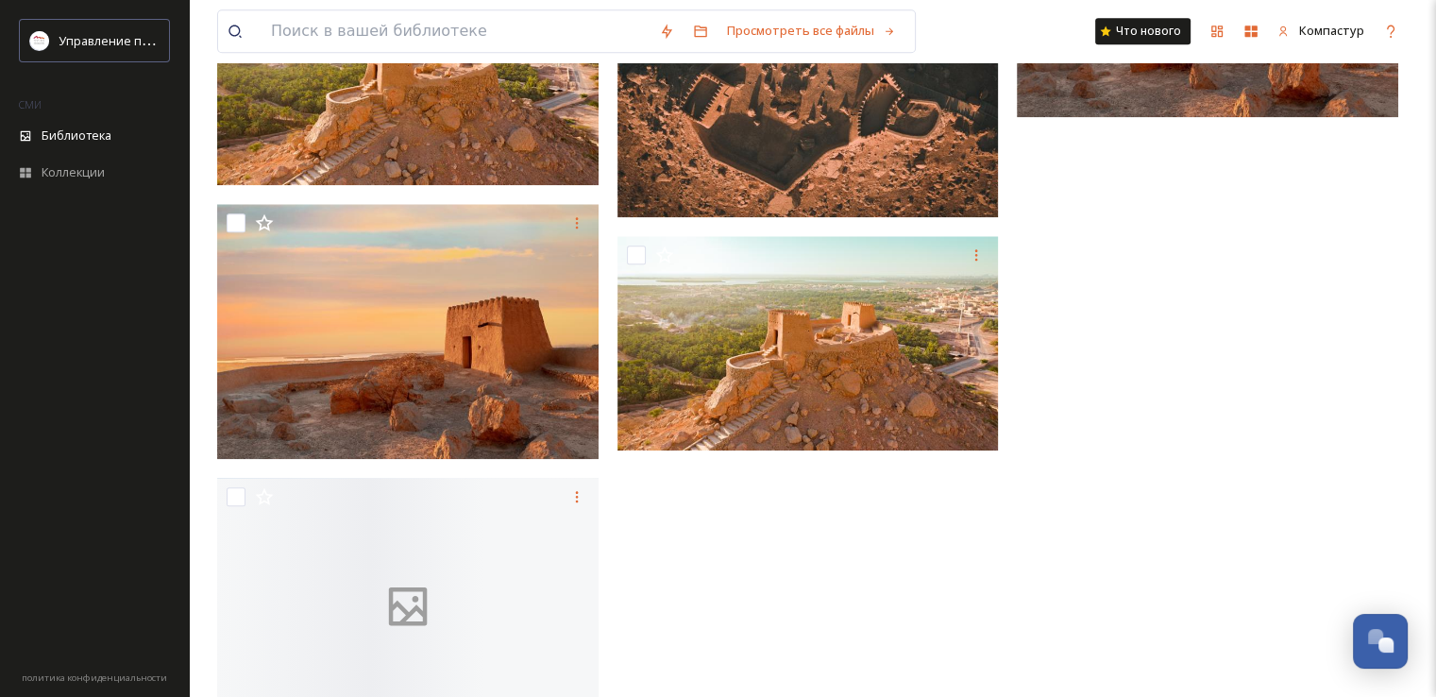
scroll to position [2072, 0]
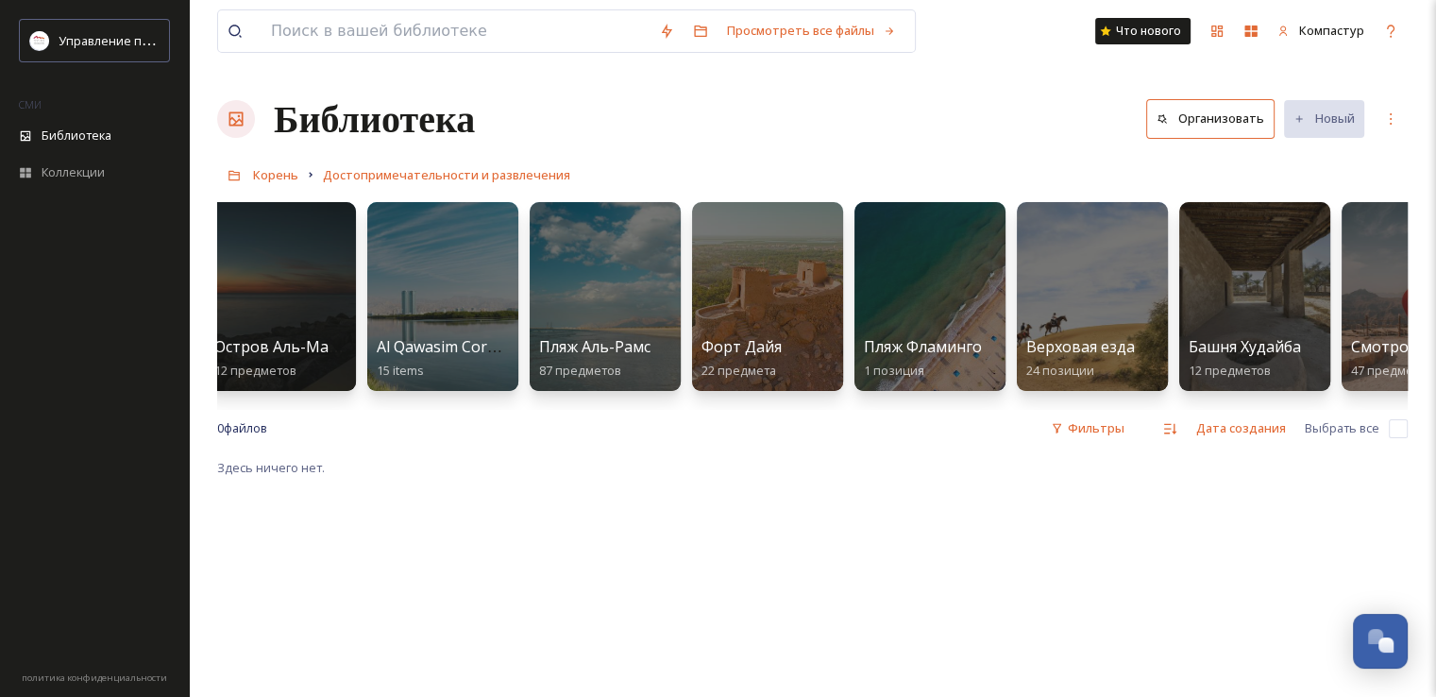
scroll to position [0, 718]
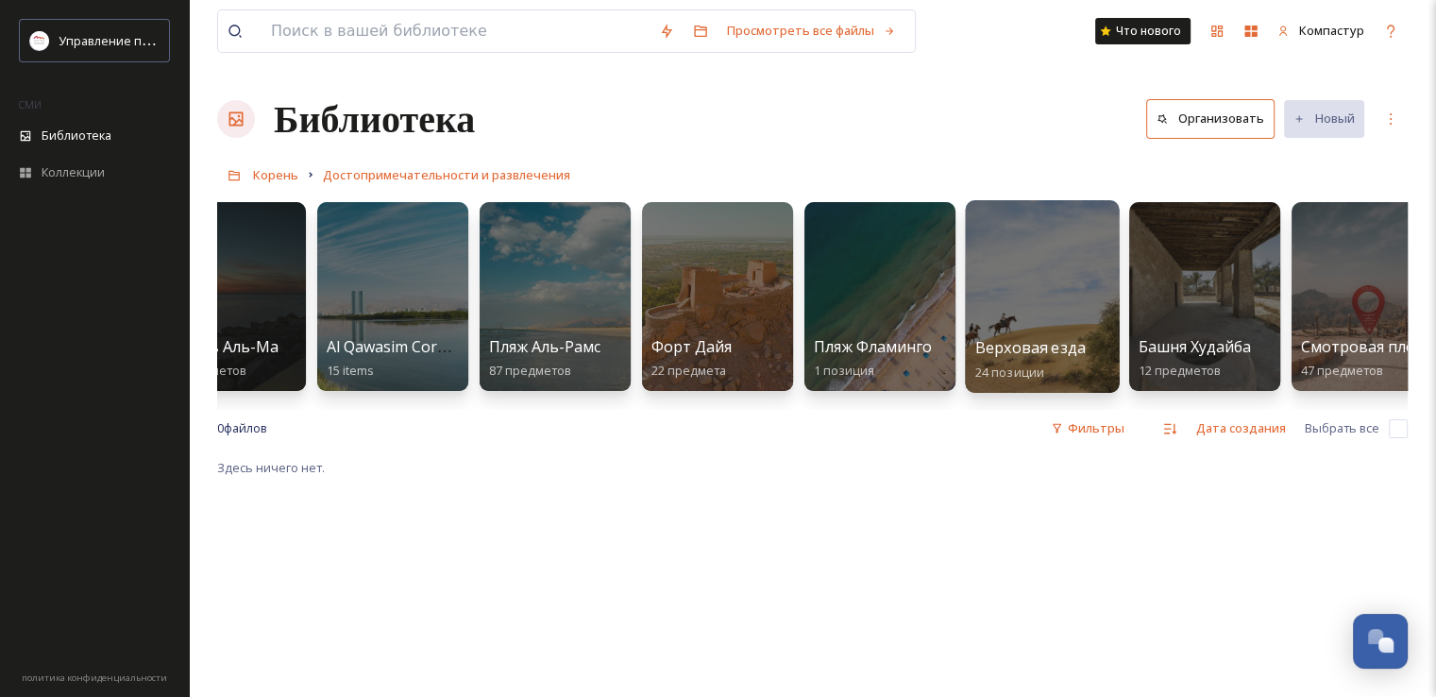
click at [990, 283] on div at bounding box center [1042, 296] width 154 height 193
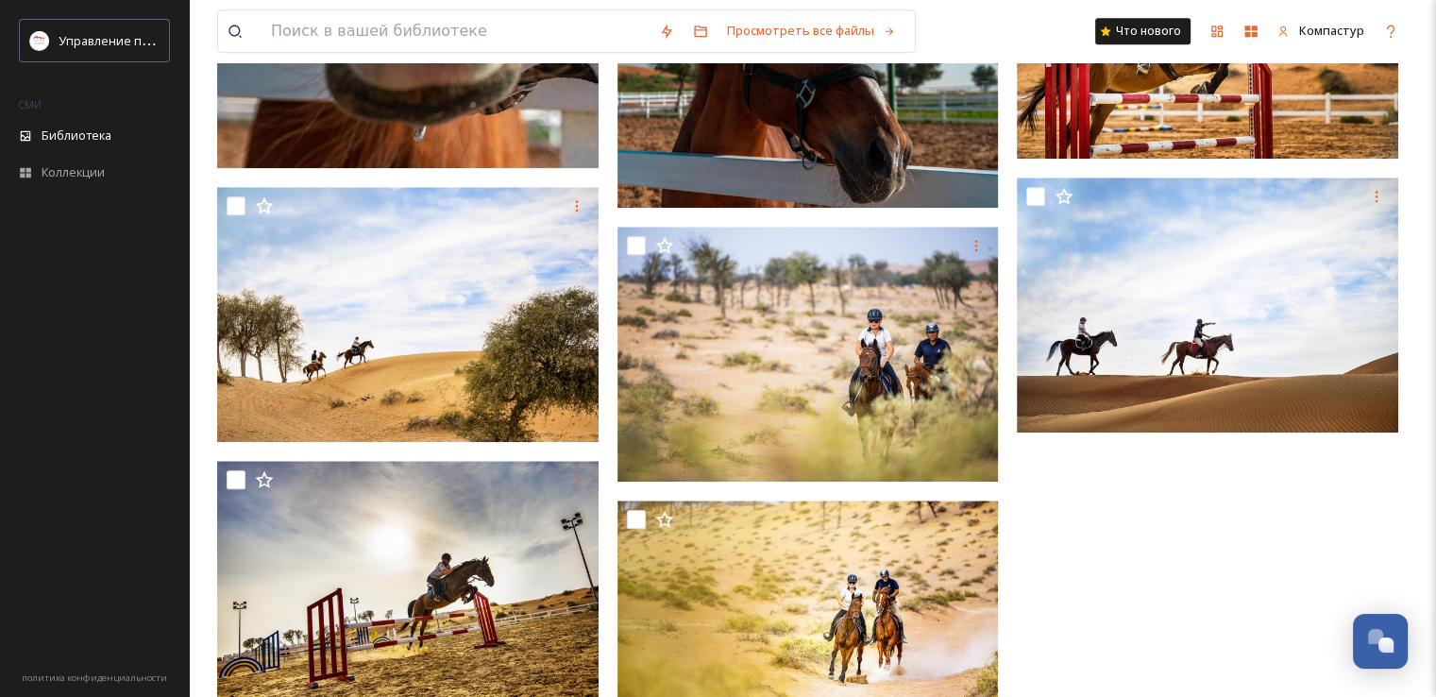
scroll to position [2078, 0]
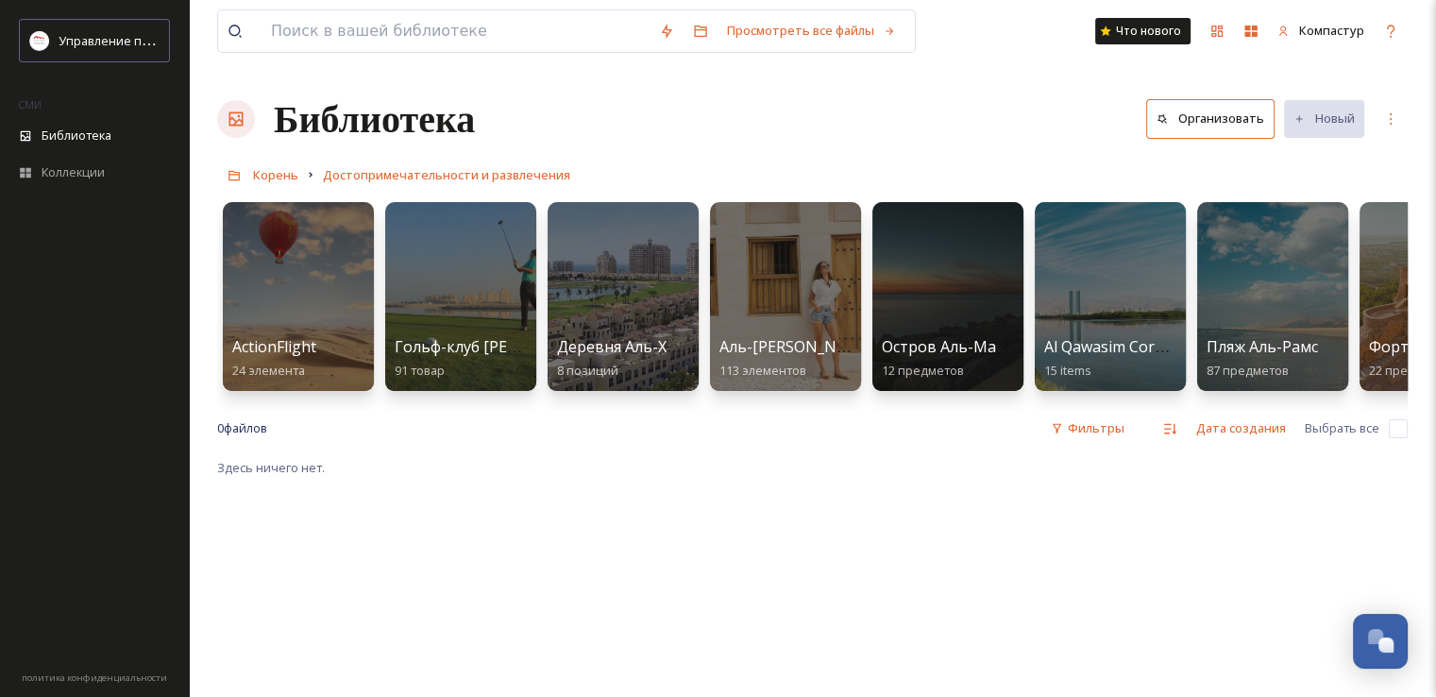
click at [1390, 424] on div "0 файлов ​ Фильтры Дата создания Выбрать все" at bounding box center [812, 428] width 1191 height 37
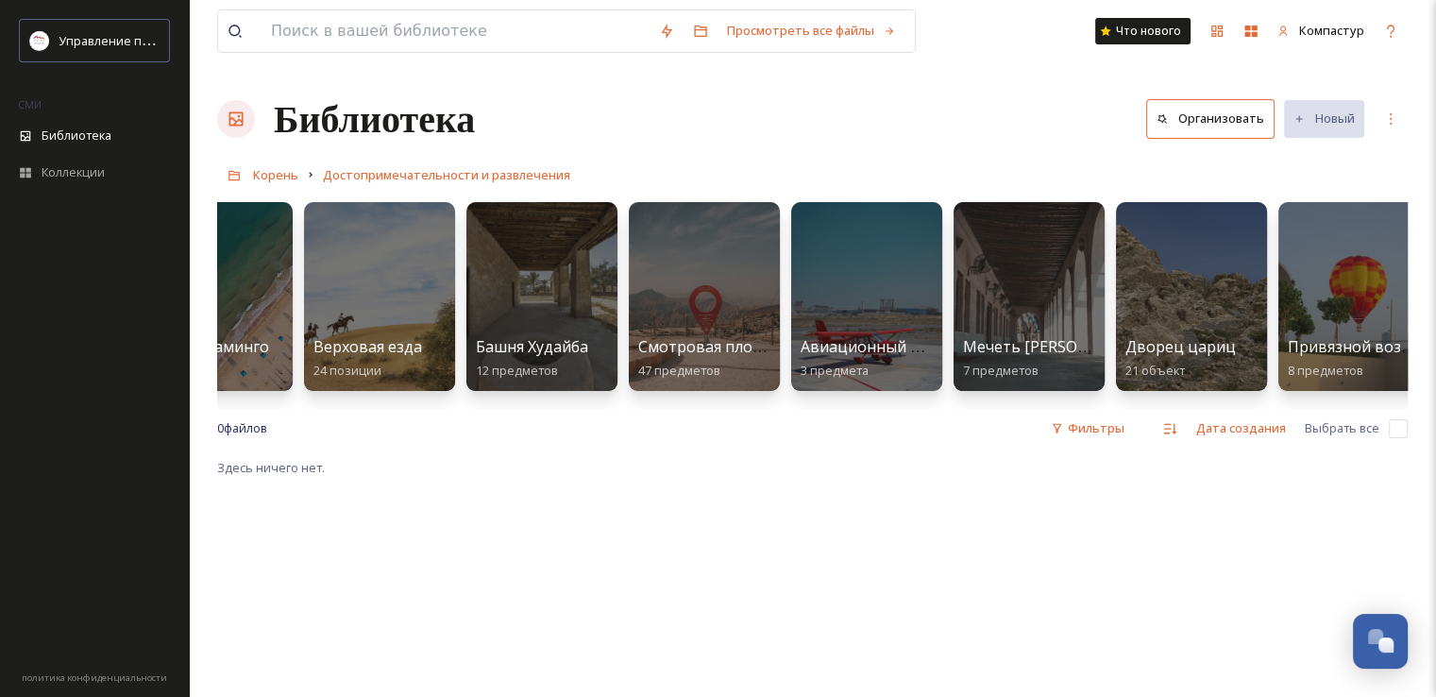
scroll to position [0, 1362]
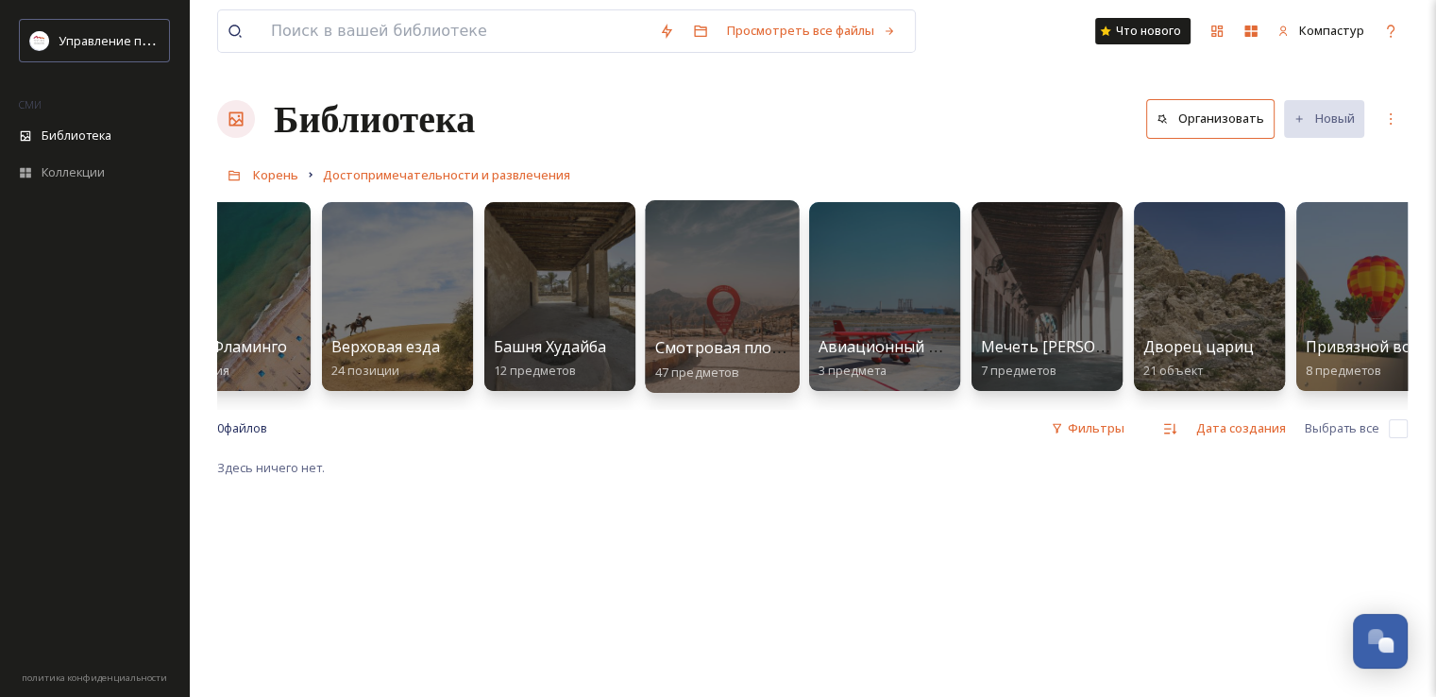
click at [737, 348] on font "Смотровая площадка [GEOGRAPHIC_DATA]" at bounding box center [818, 347] width 326 height 21
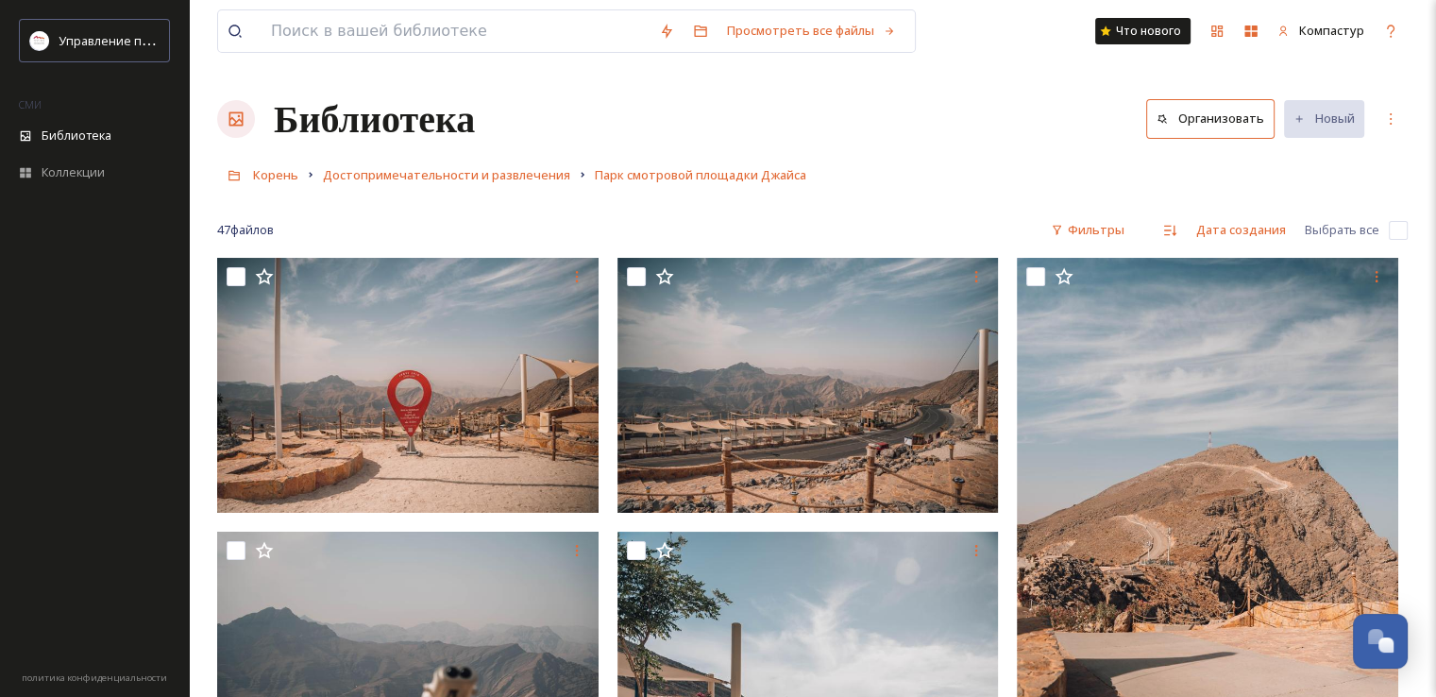
scroll to position [189, 0]
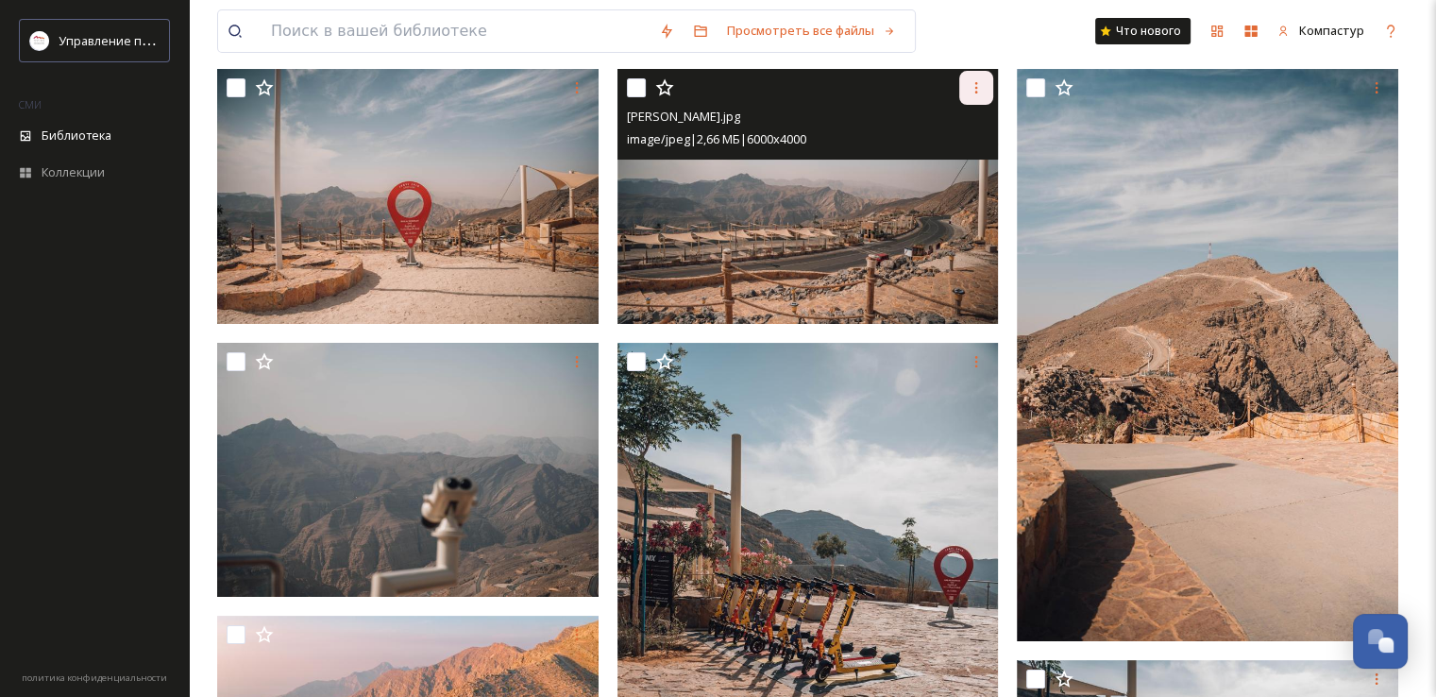
click at [974, 90] on icon at bounding box center [976, 87] width 15 height 15
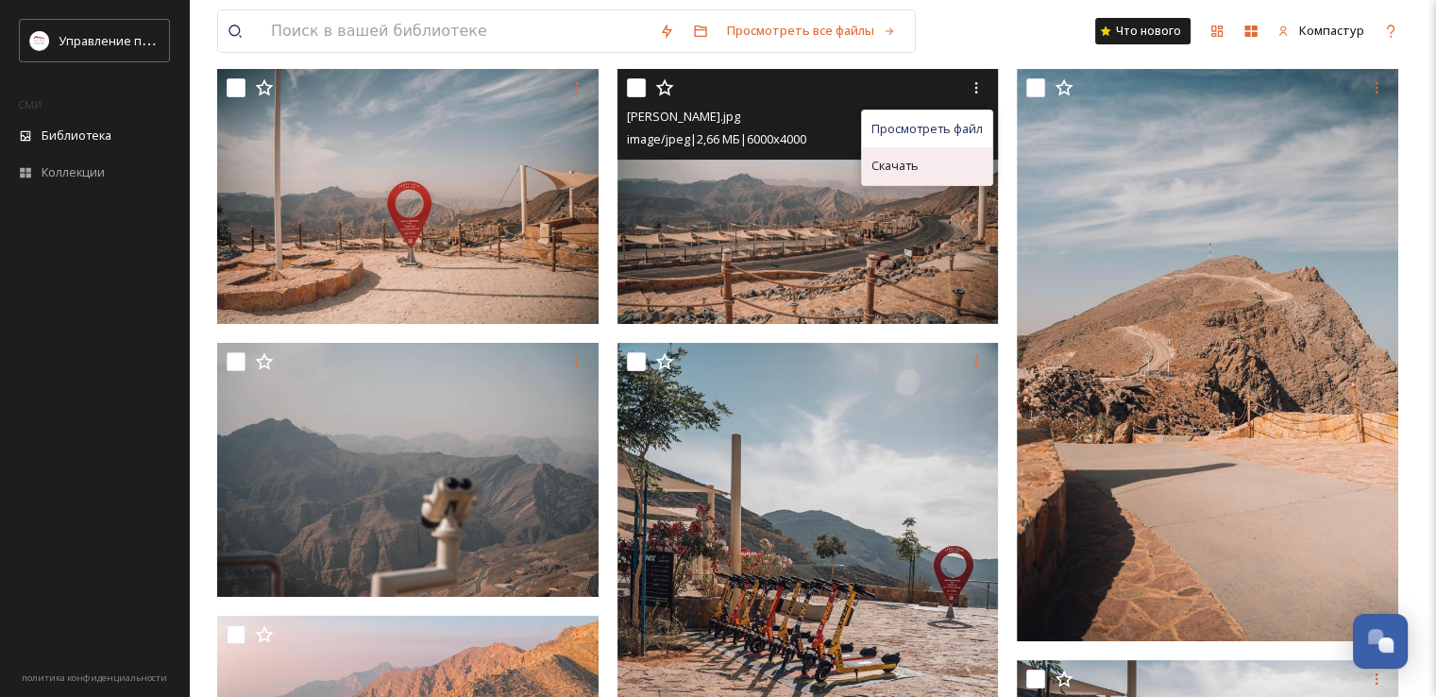
click at [970, 175] on div "Скачать" at bounding box center [927, 165] width 130 height 37
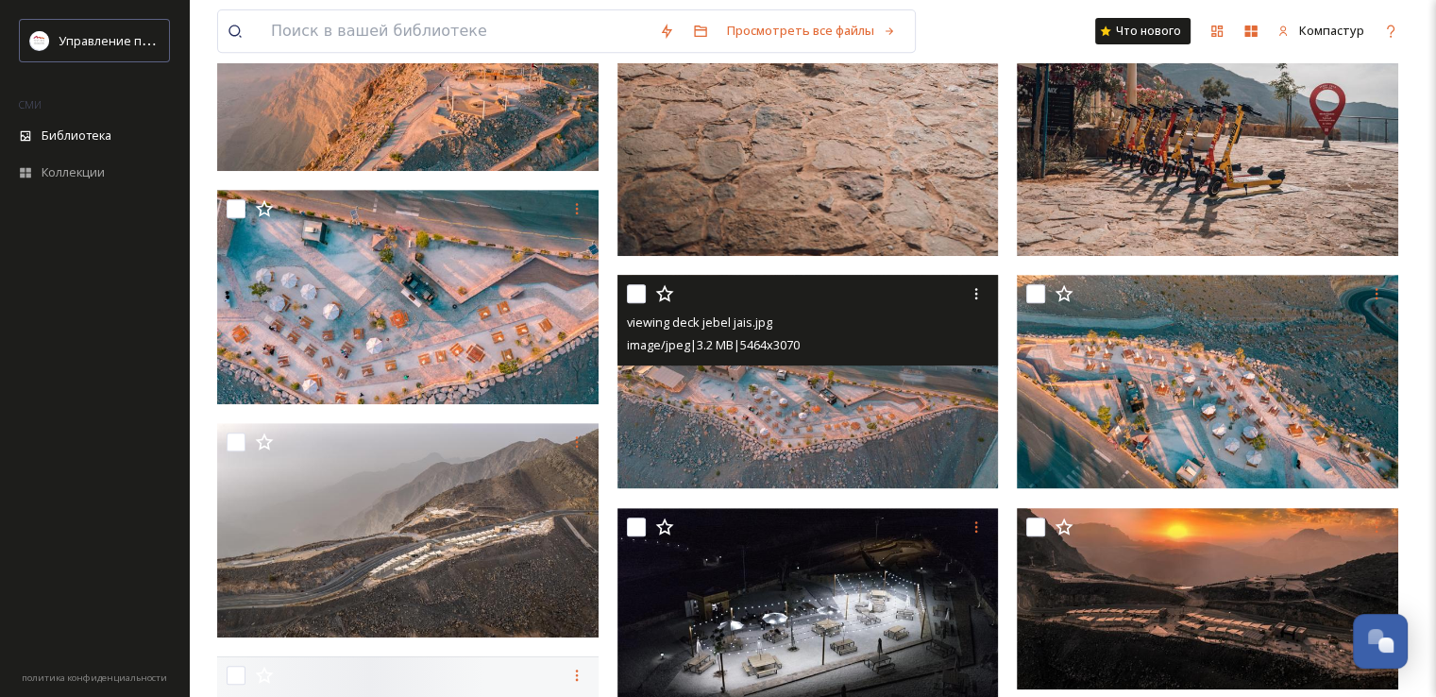
scroll to position [850, 0]
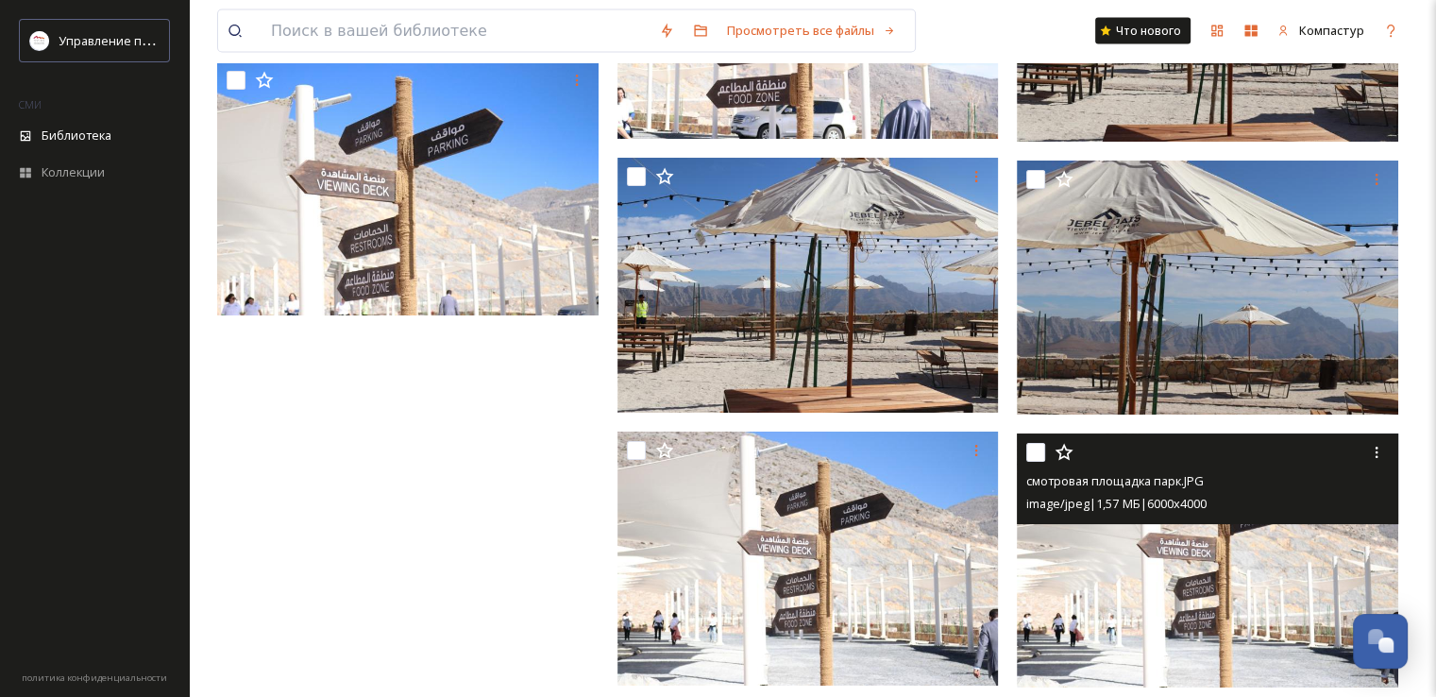
scroll to position [4177, 0]
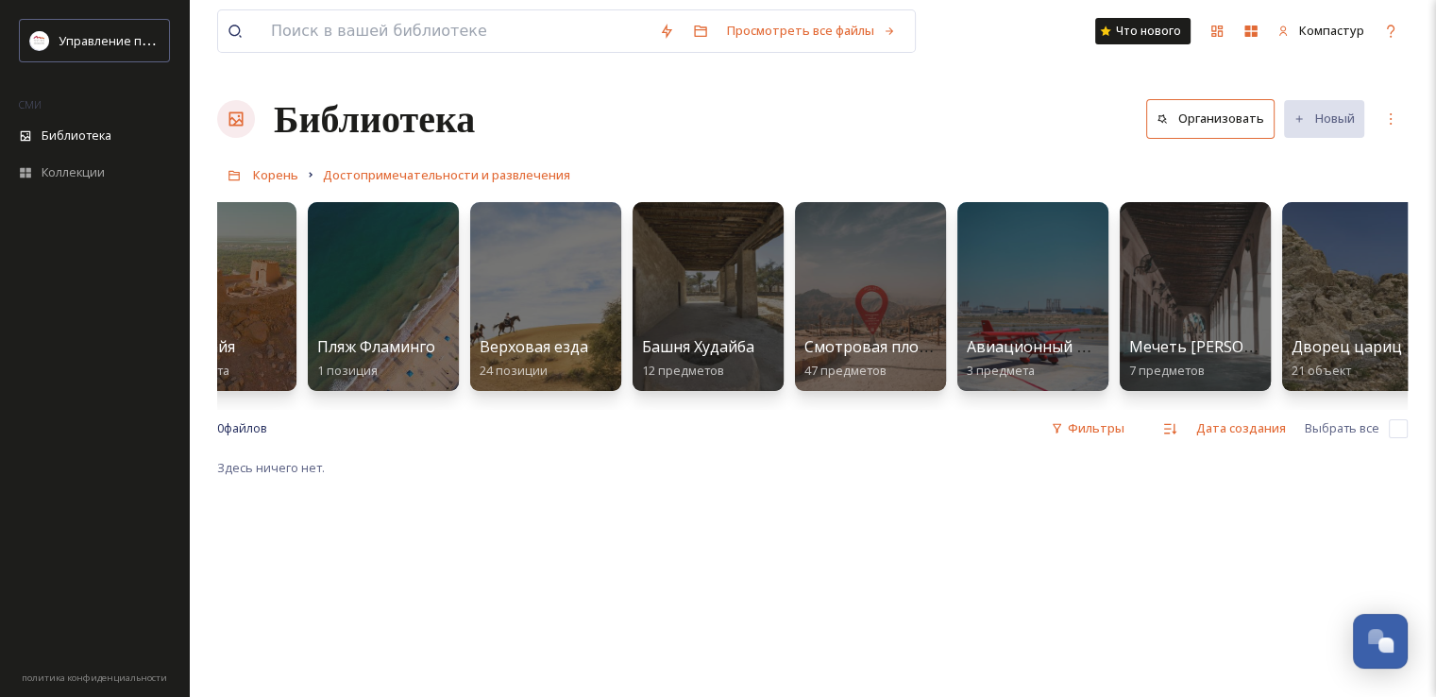
scroll to position [0, 1270]
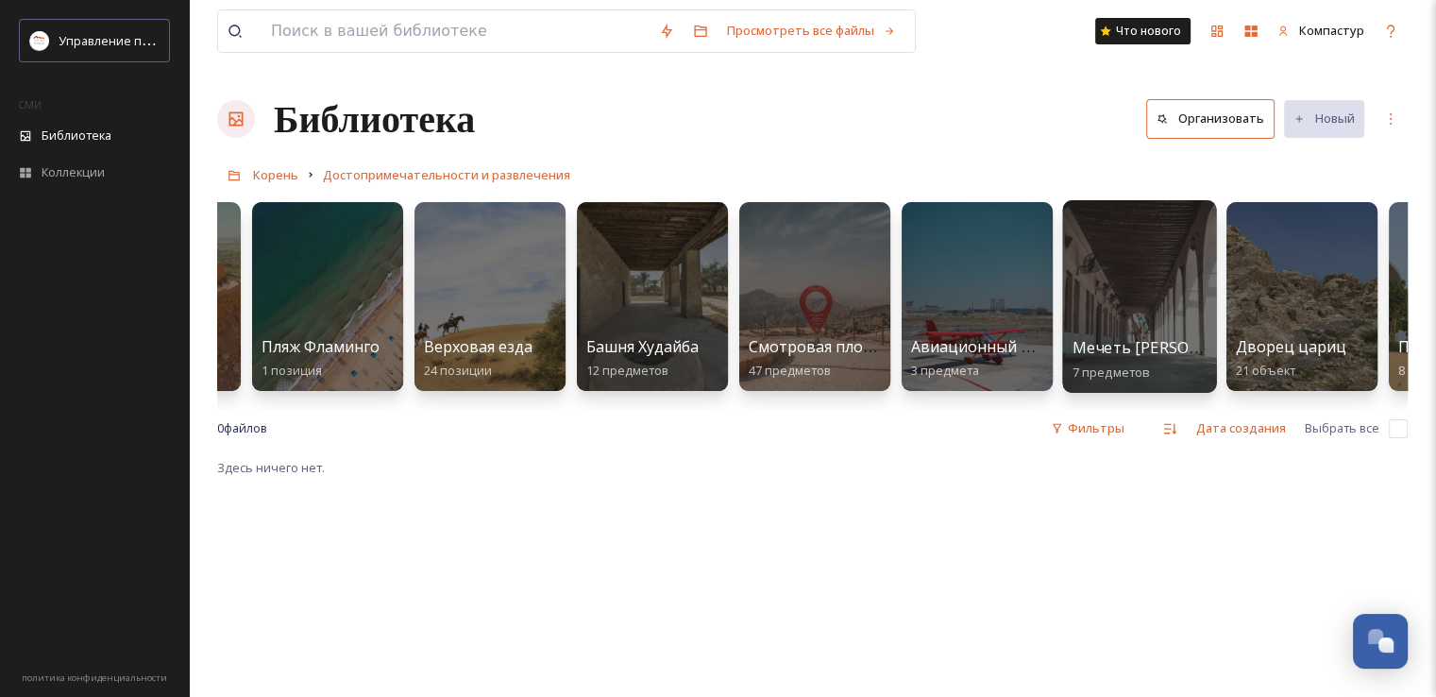
click at [1103, 299] on div at bounding box center [1139, 296] width 154 height 193
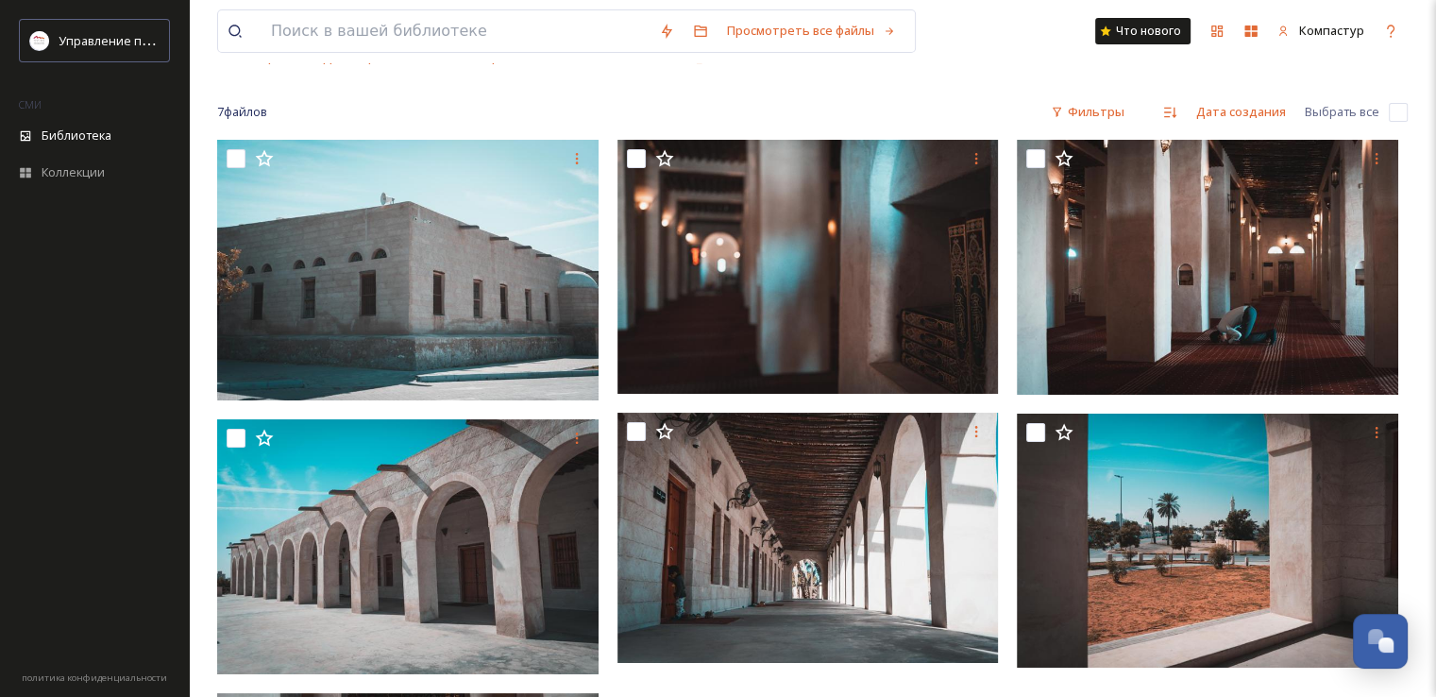
scroll to position [117, 0]
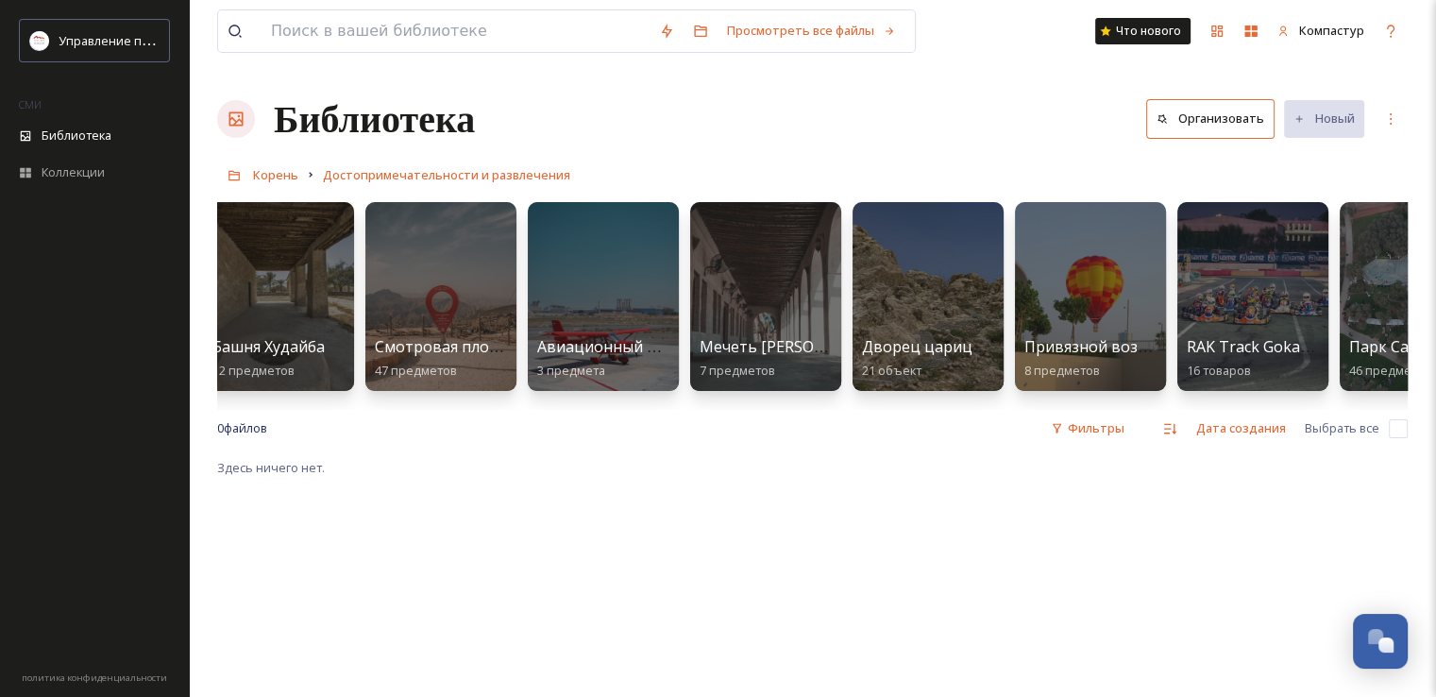
scroll to position [0, 1647]
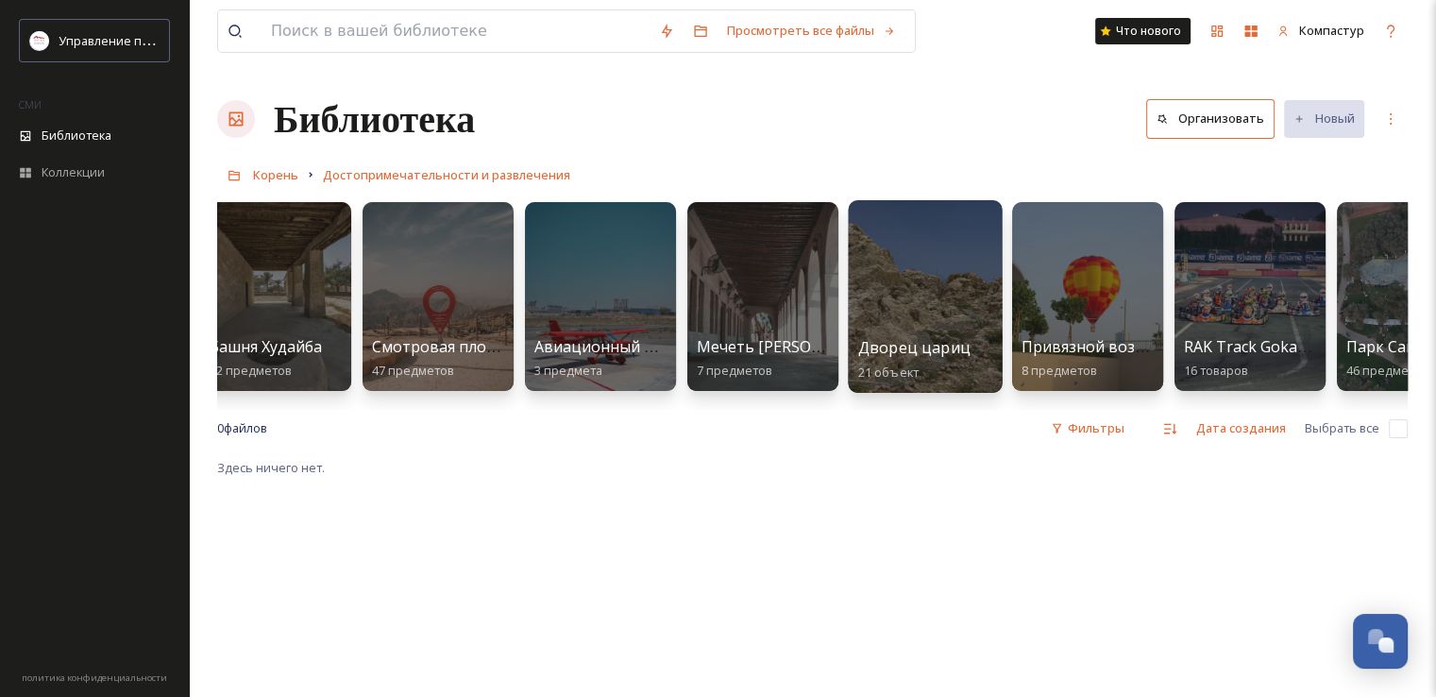
click at [957, 317] on div at bounding box center [925, 296] width 154 height 193
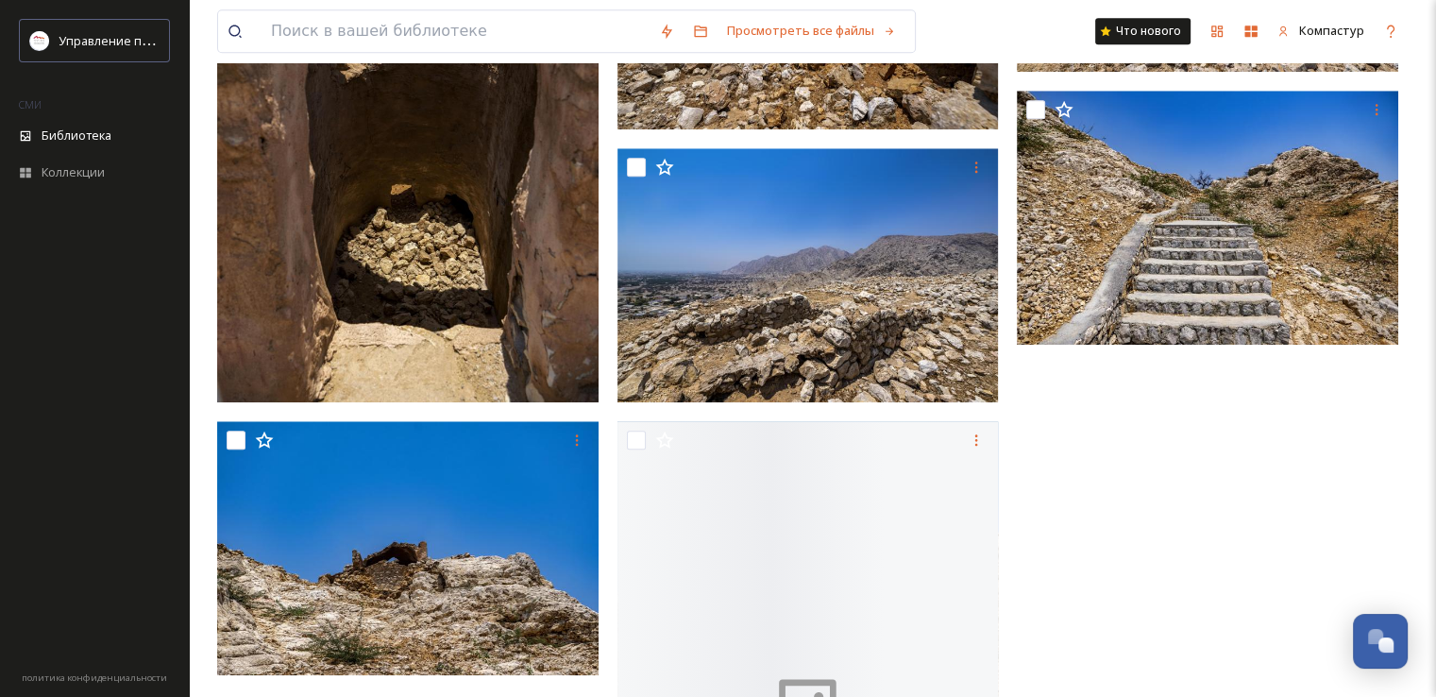
scroll to position [2123, 0]
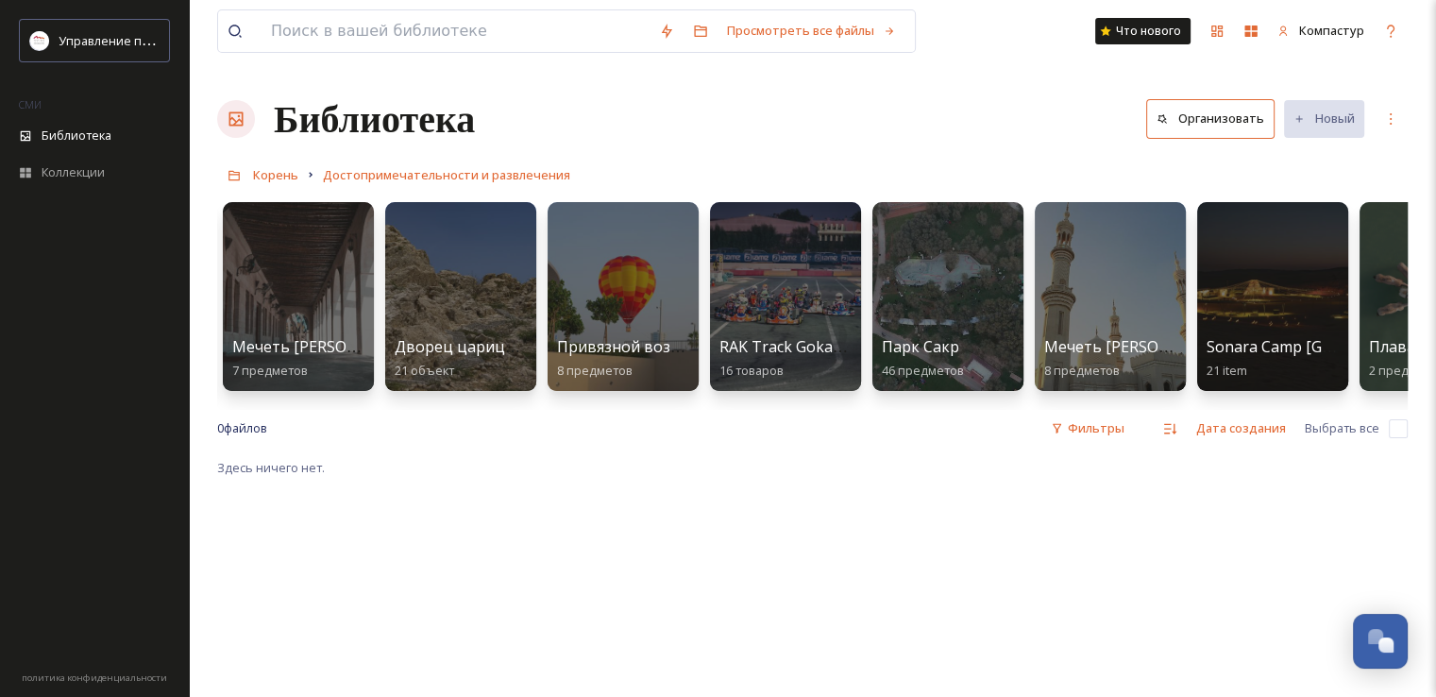
scroll to position [0, 2125]
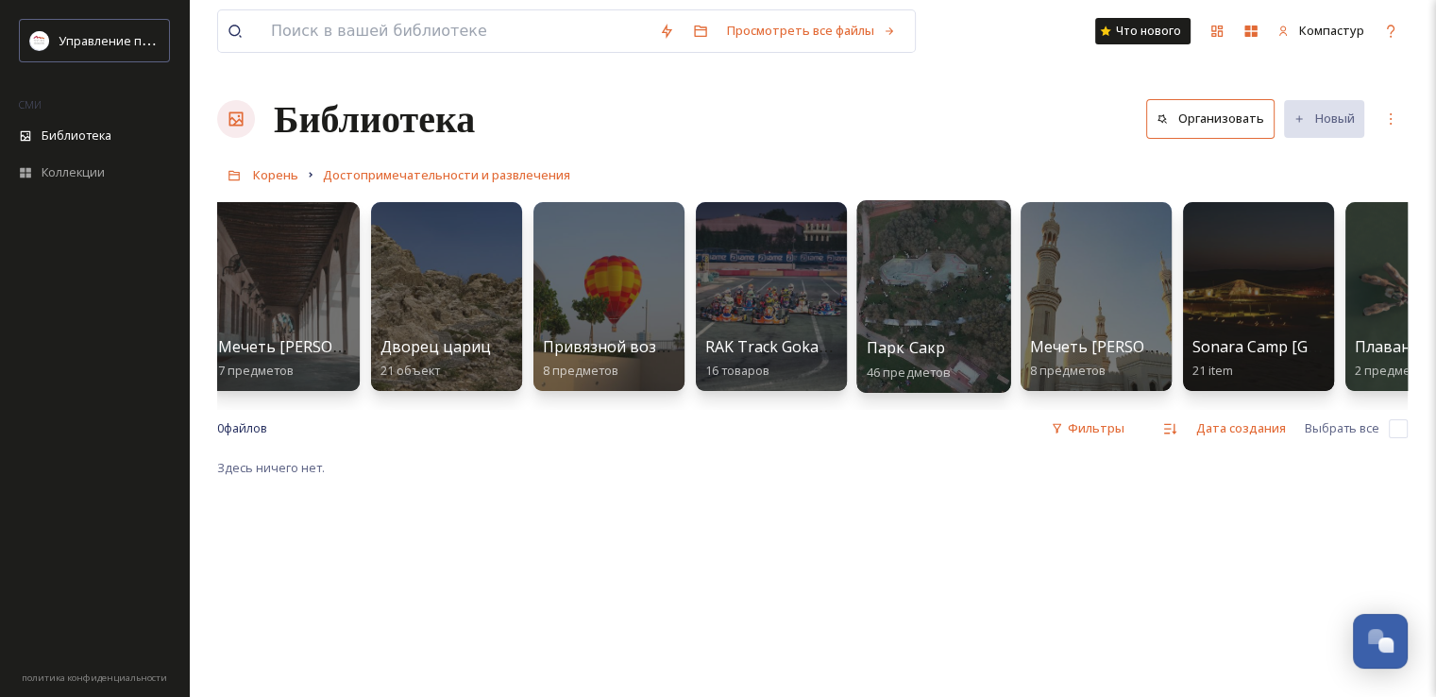
click at [967, 284] on div at bounding box center [933, 296] width 154 height 193
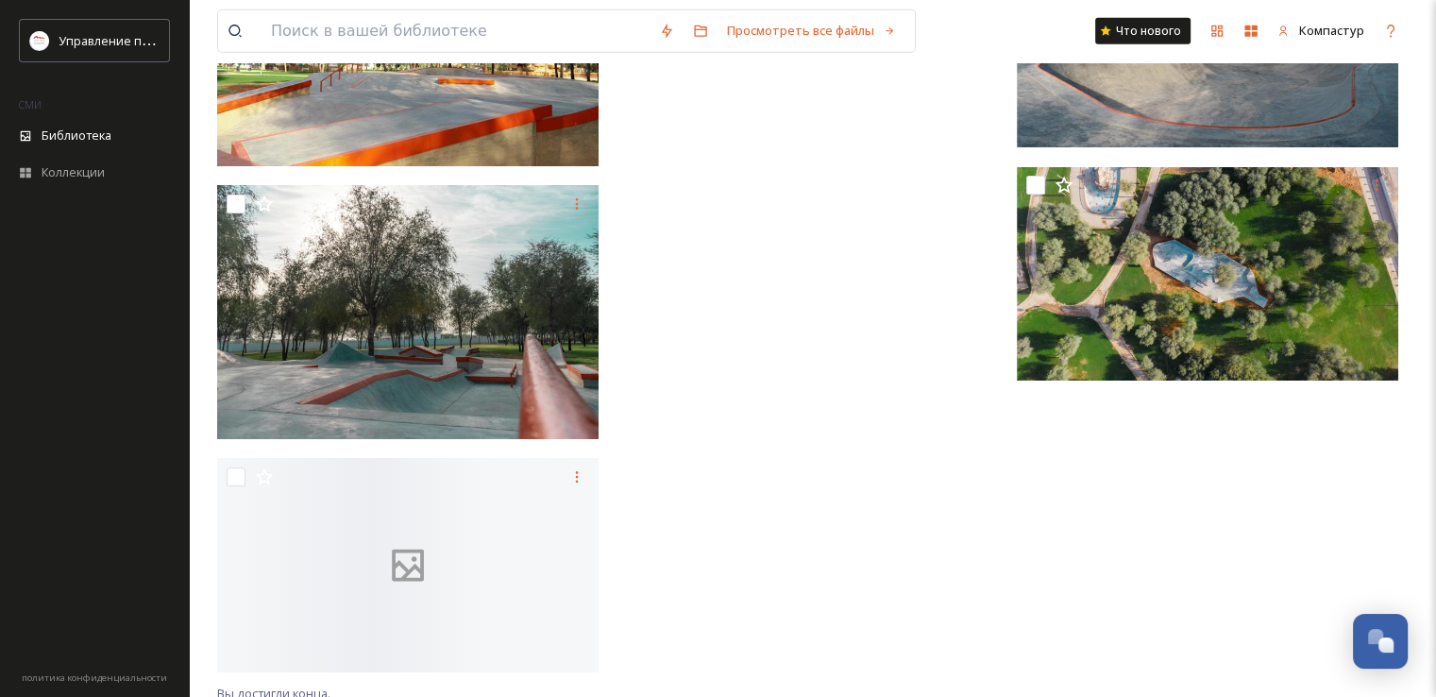
scroll to position [5099, 0]
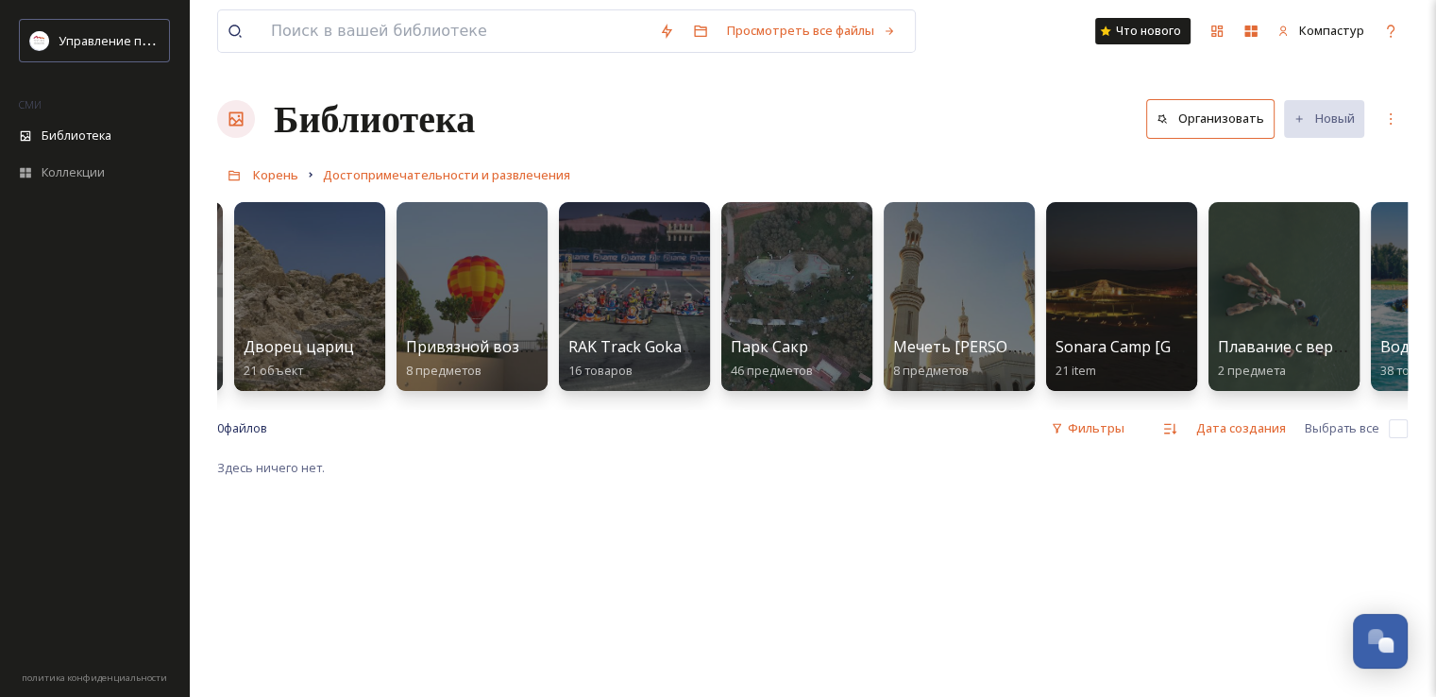
scroll to position [0, 2382]
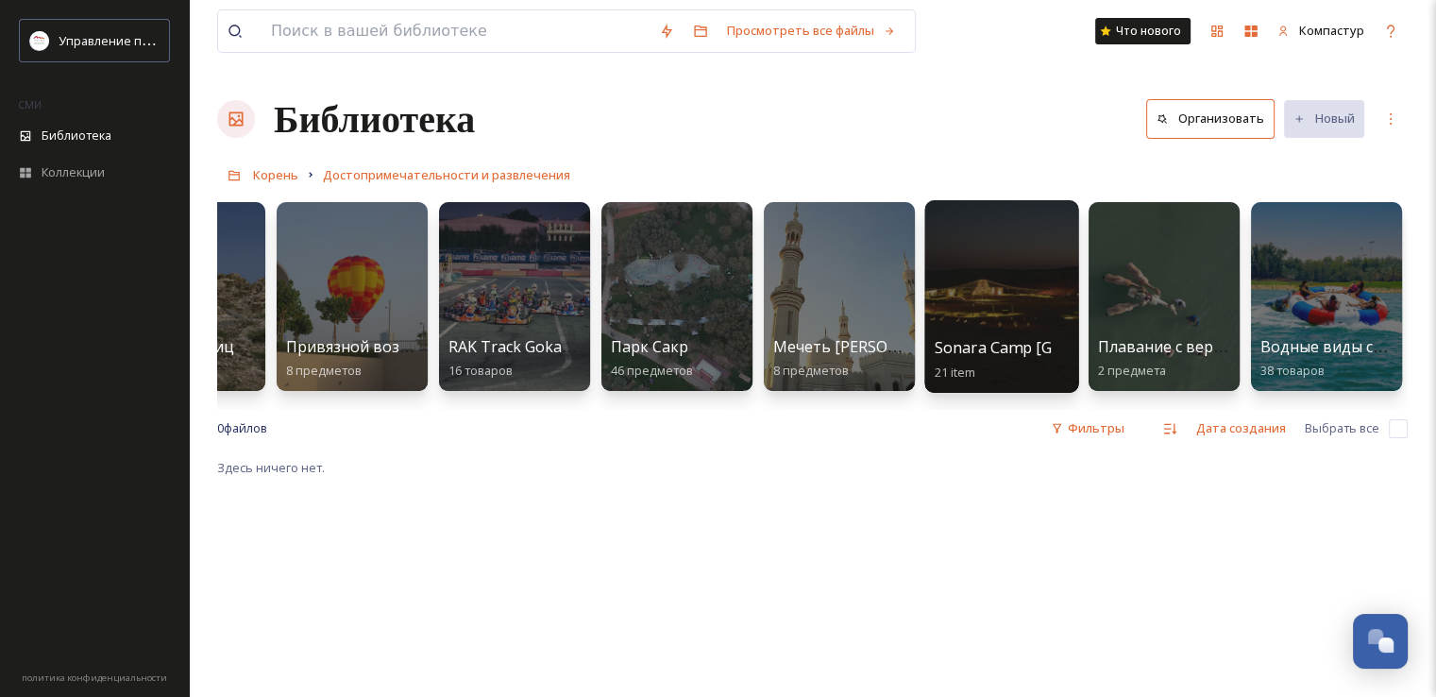
click at [1023, 344] on font "Sonara Camp [GEOGRAPHIC_DATA]" at bounding box center [1063, 347] width 256 height 21
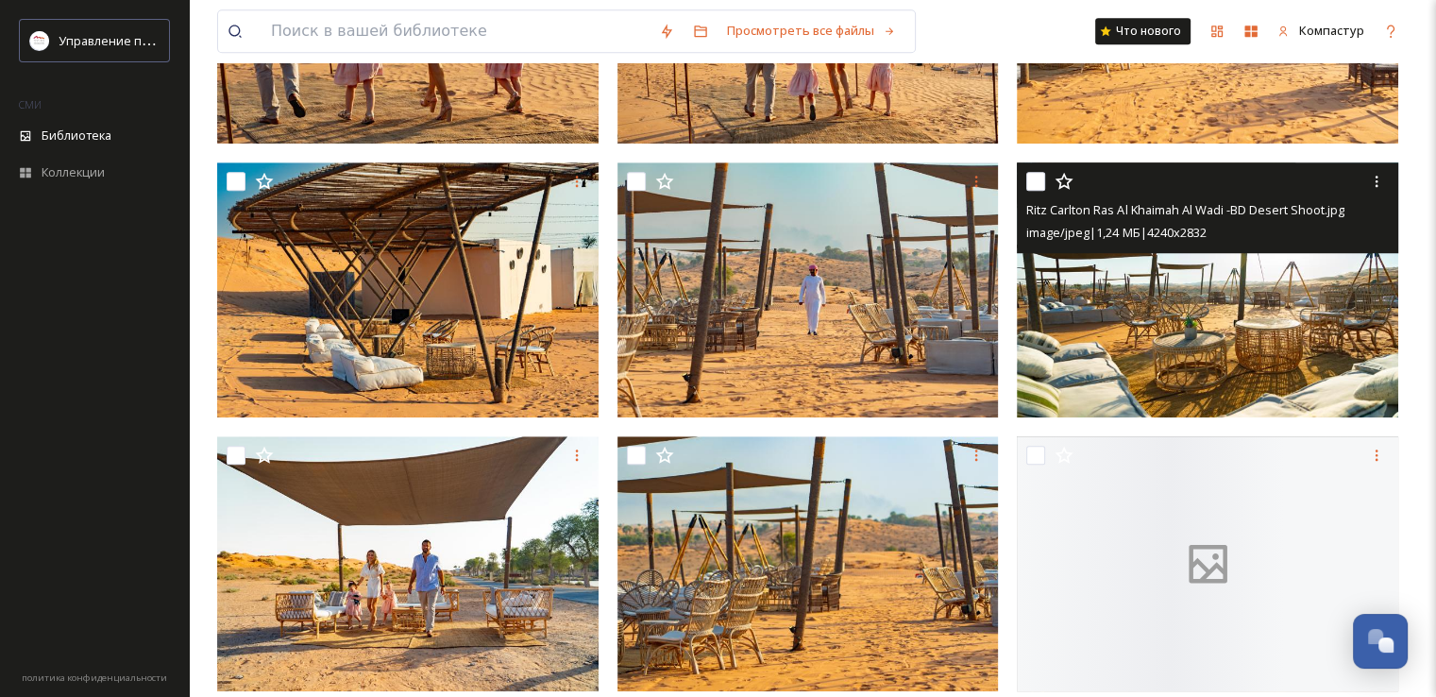
scroll to position [1490, 0]
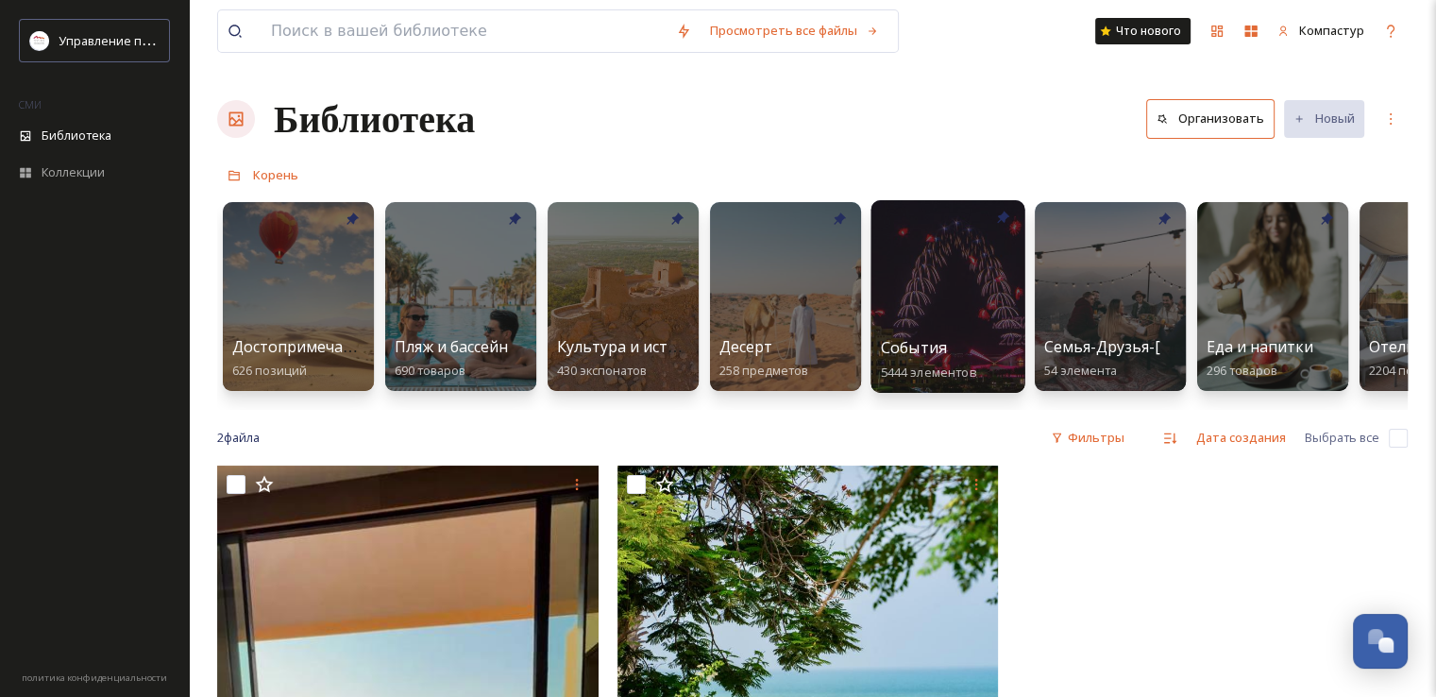
click at [951, 337] on div "События 5444 элементов" at bounding box center [948, 359] width 135 height 47
click at [941, 340] on font "События" at bounding box center [913, 347] width 65 height 21
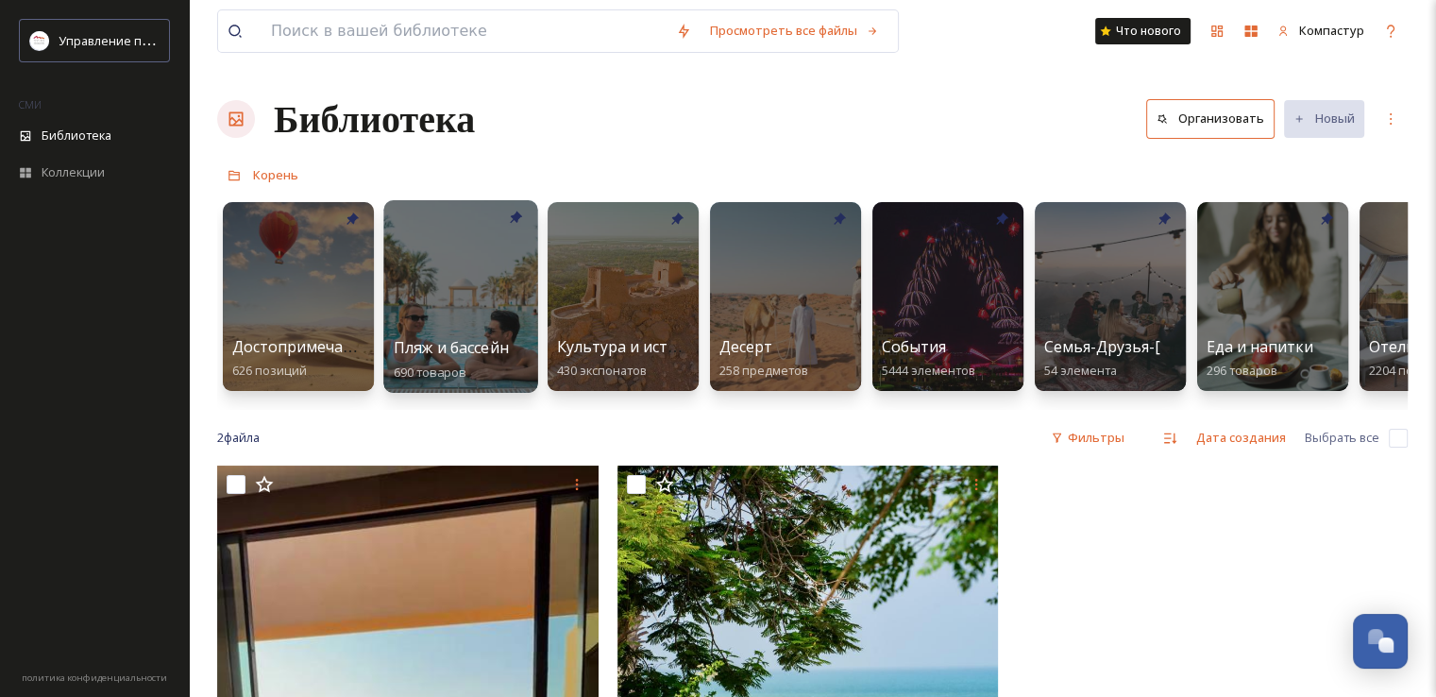
click at [517, 341] on div "Пляж и бассейн 690 товаров" at bounding box center [461, 359] width 135 height 47
click at [440, 352] on font "Пляж и бассейн" at bounding box center [451, 347] width 115 height 21
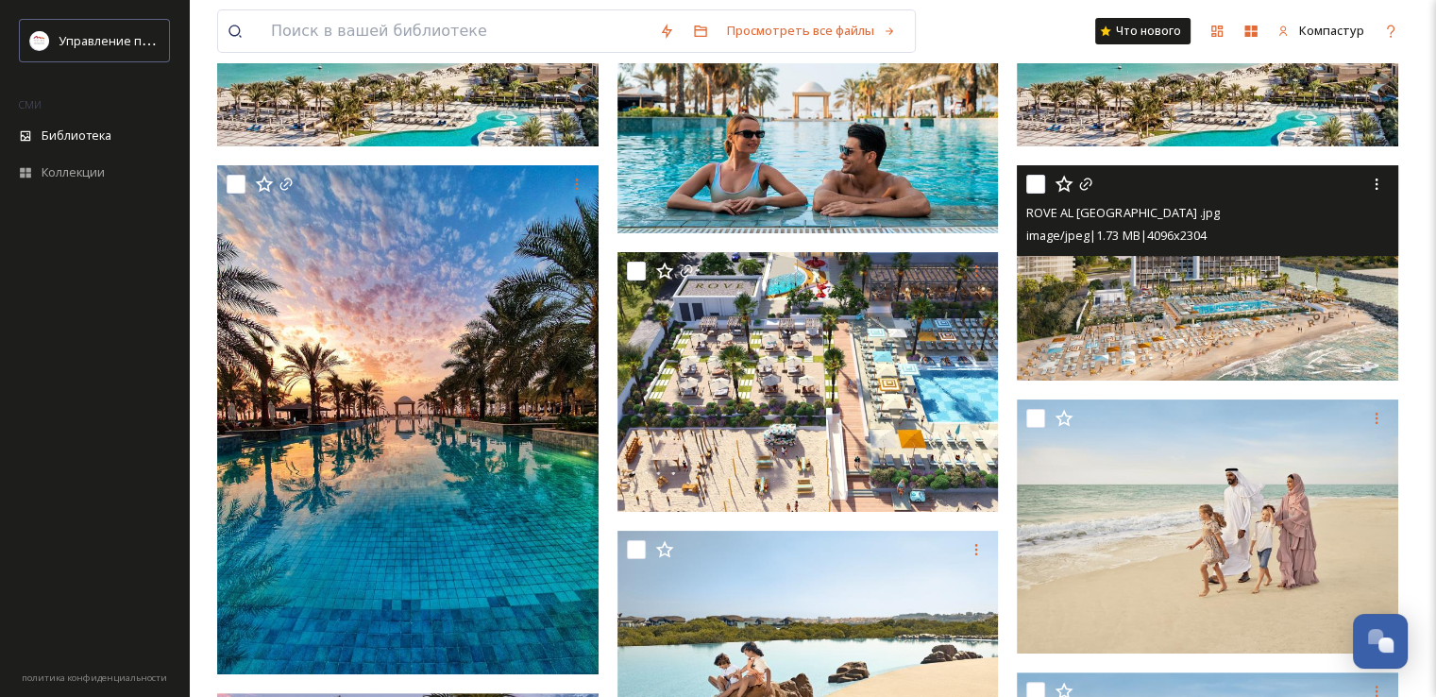
scroll to position [283, 0]
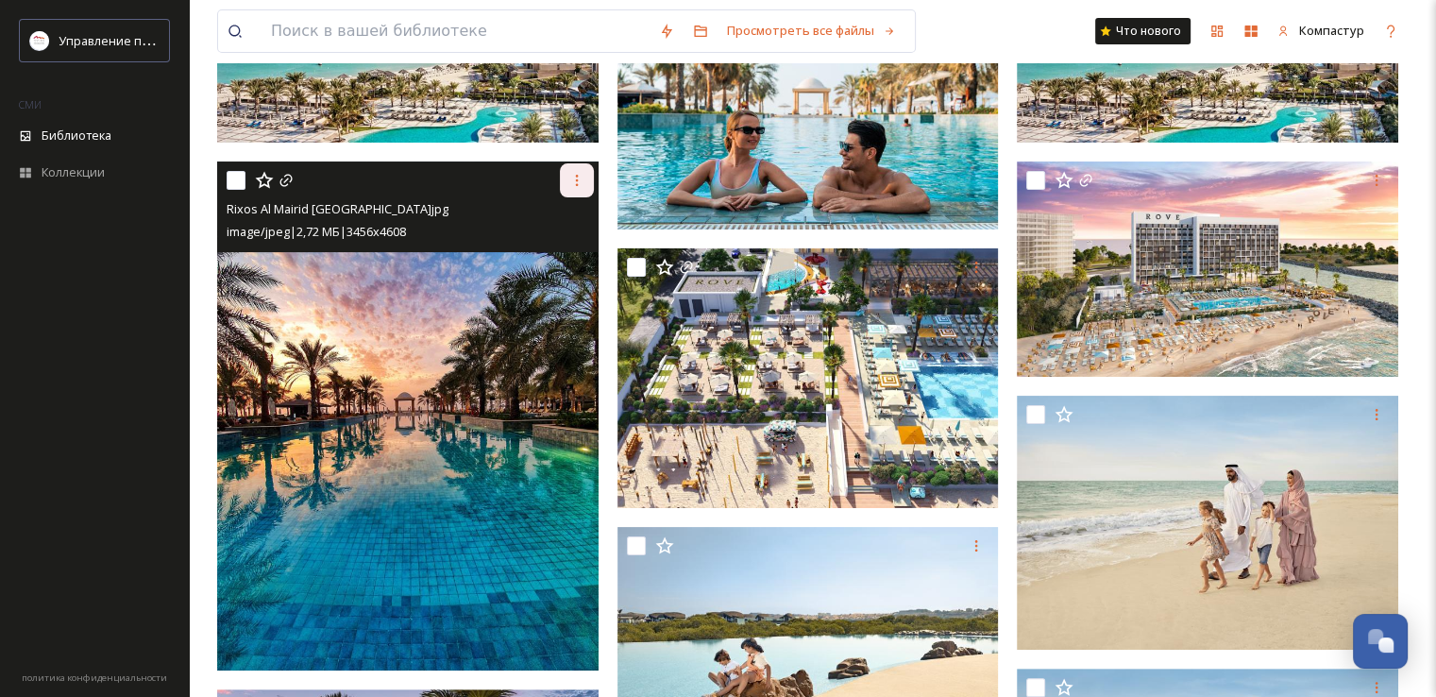
click at [578, 175] on icon at bounding box center [576, 180] width 15 height 15
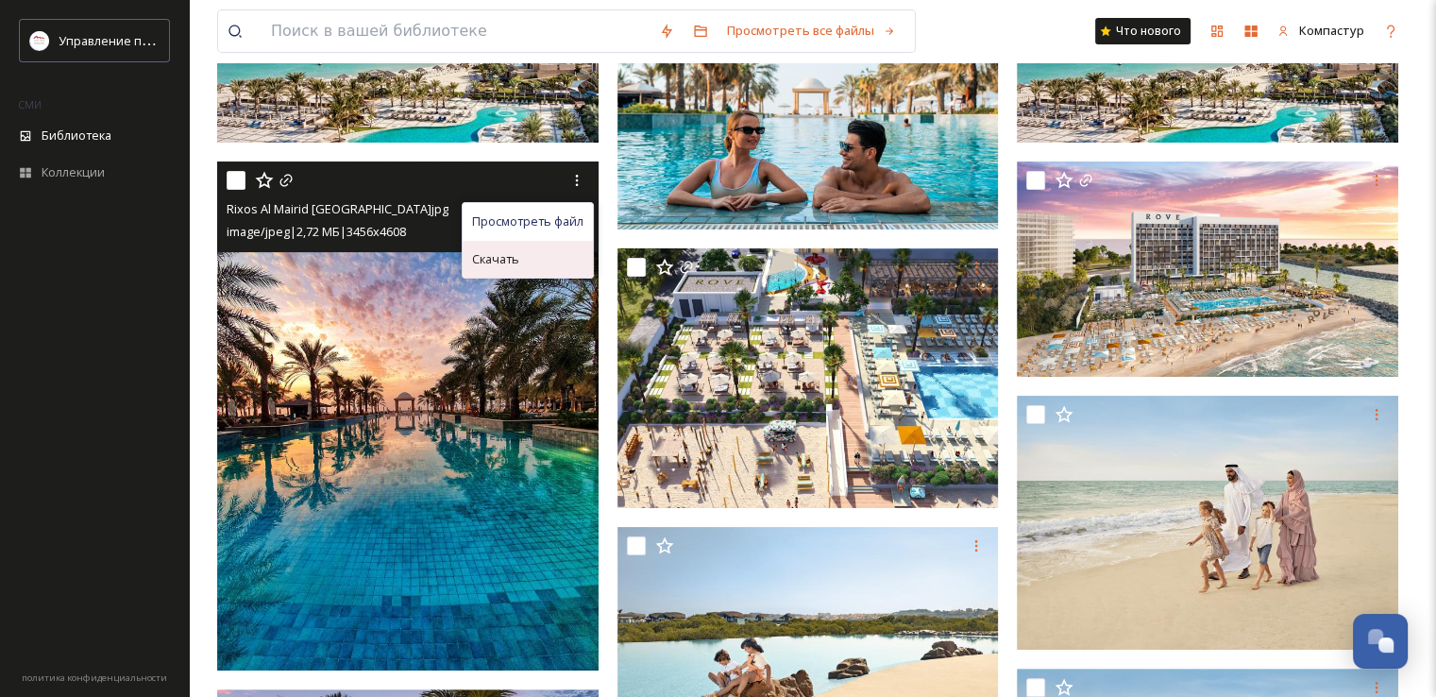
click at [548, 254] on div "Скачать" at bounding box center [528, 259] width 130 height 37
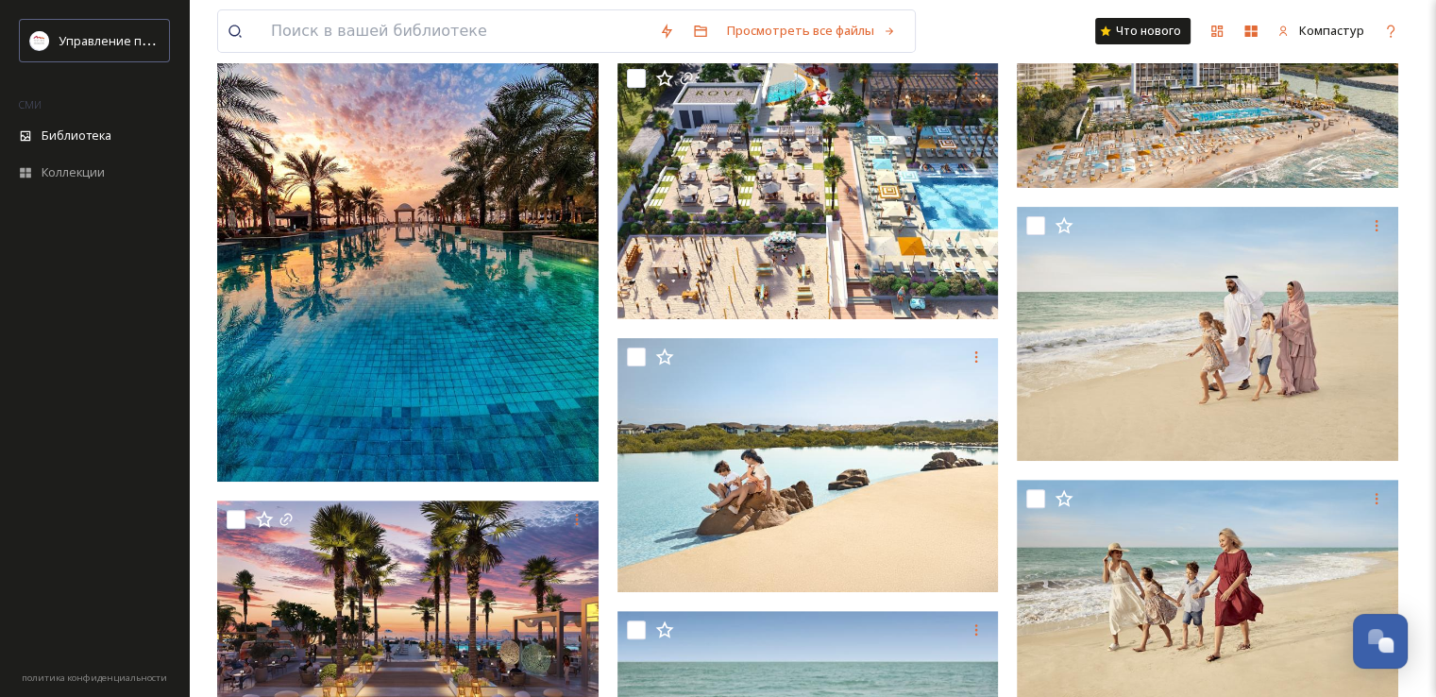
scroll to position [661, 0]
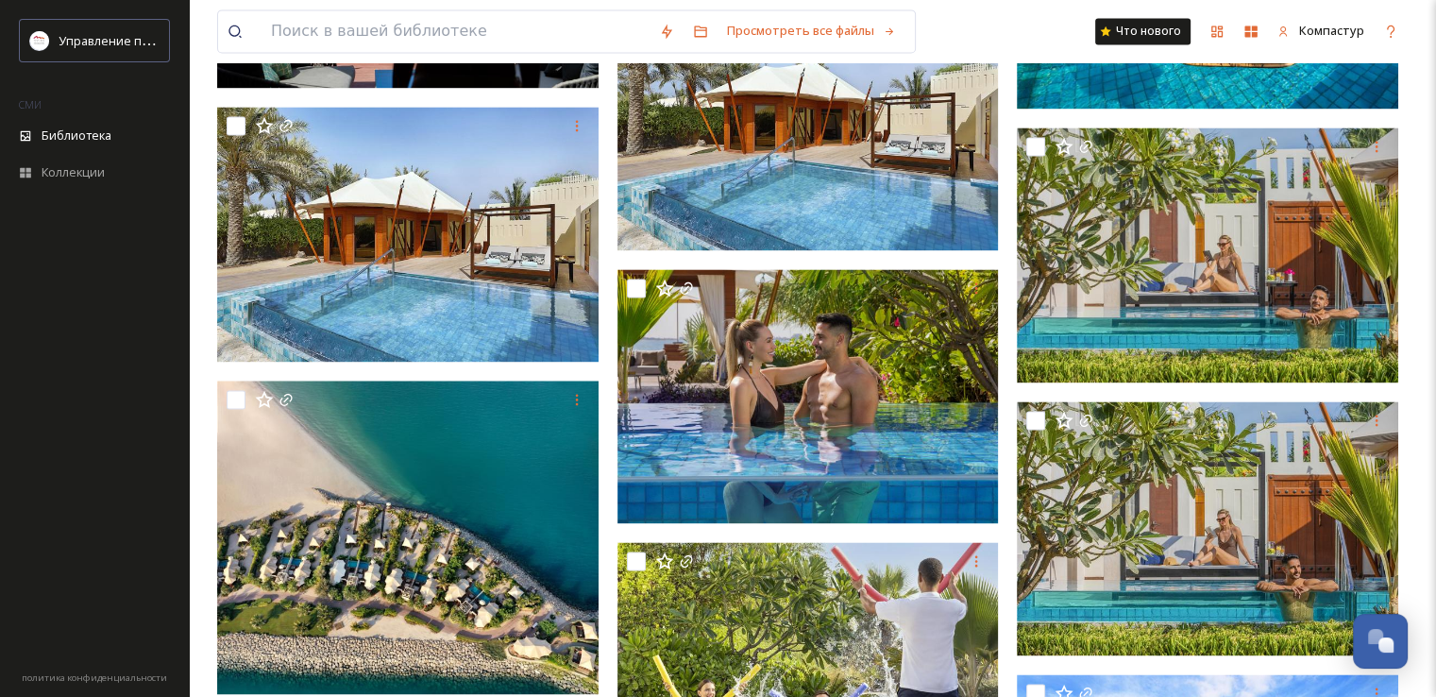
scroll to position [2927, 0]
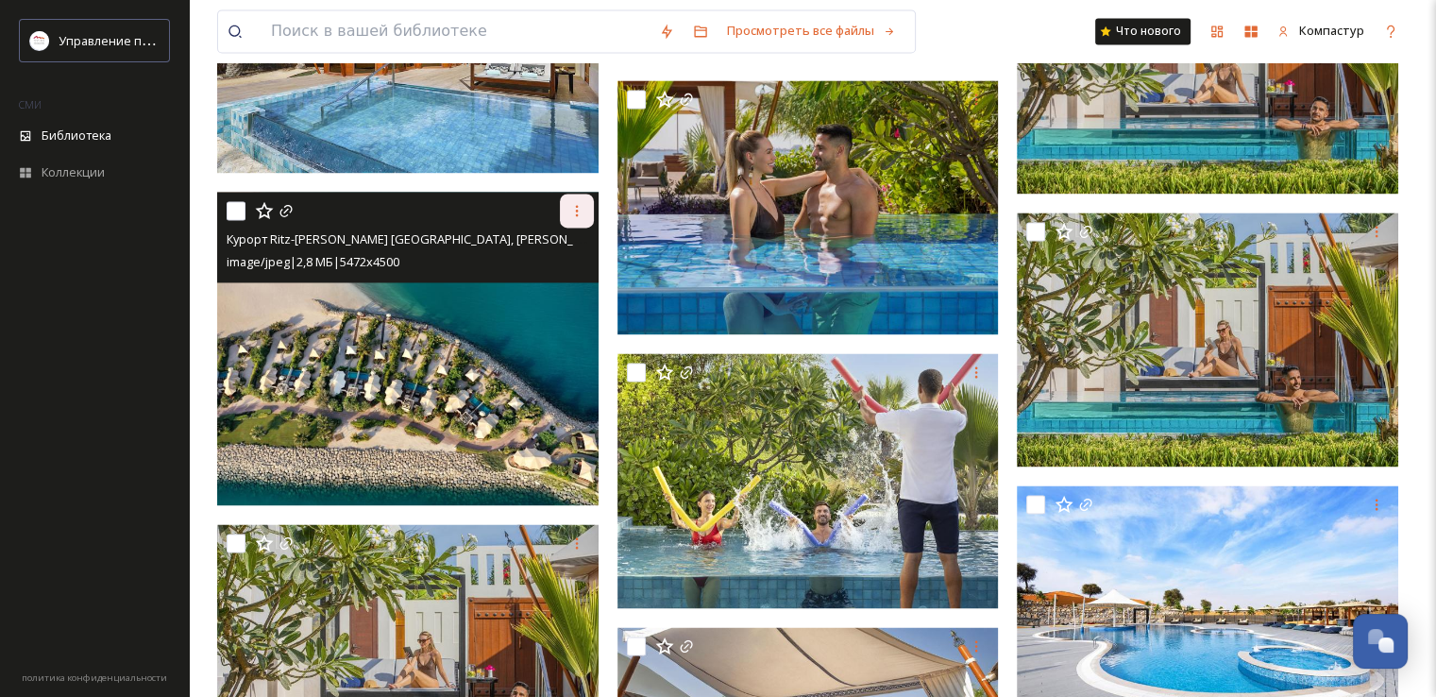
click at [571, 209] on icon at bounding box center [576, 210] width 15 height 15
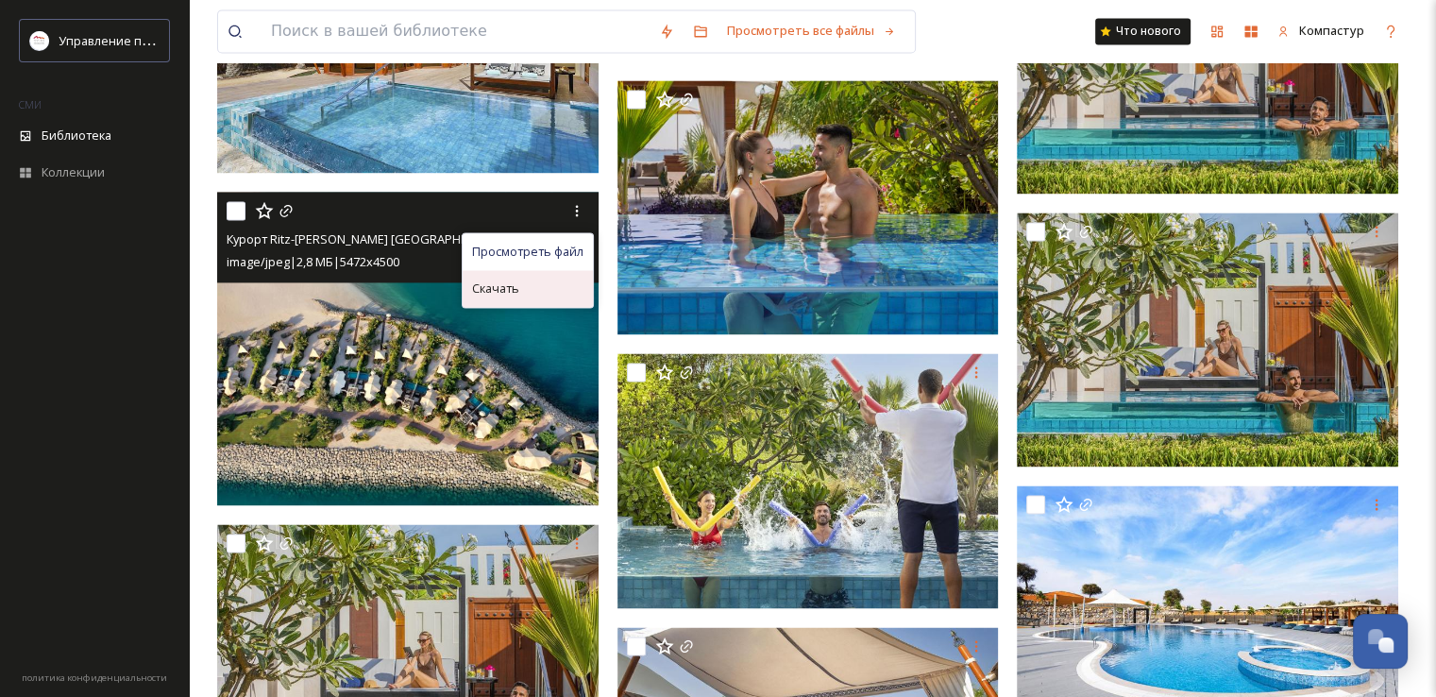
click at [553, 284] on div "Скачать" at bounding box center [528, 288] width 130 height 37
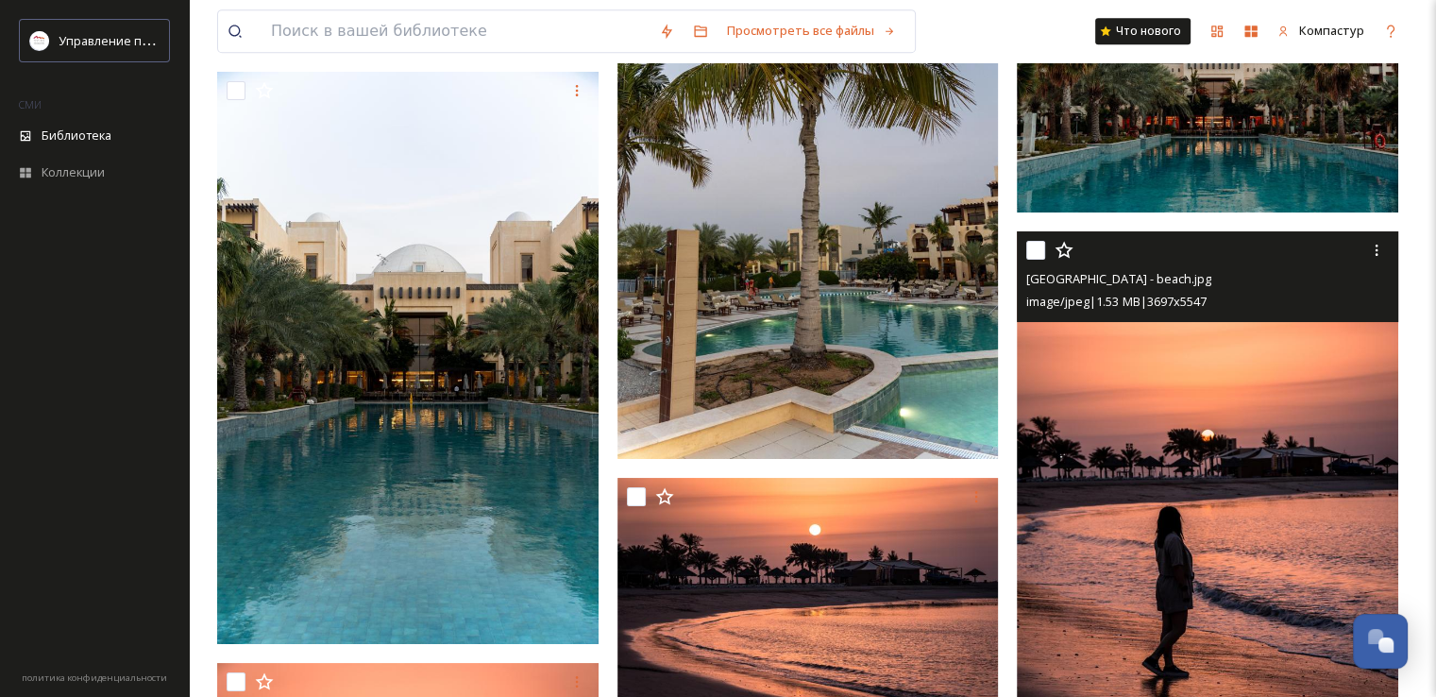
scroll to position [22702, 0]
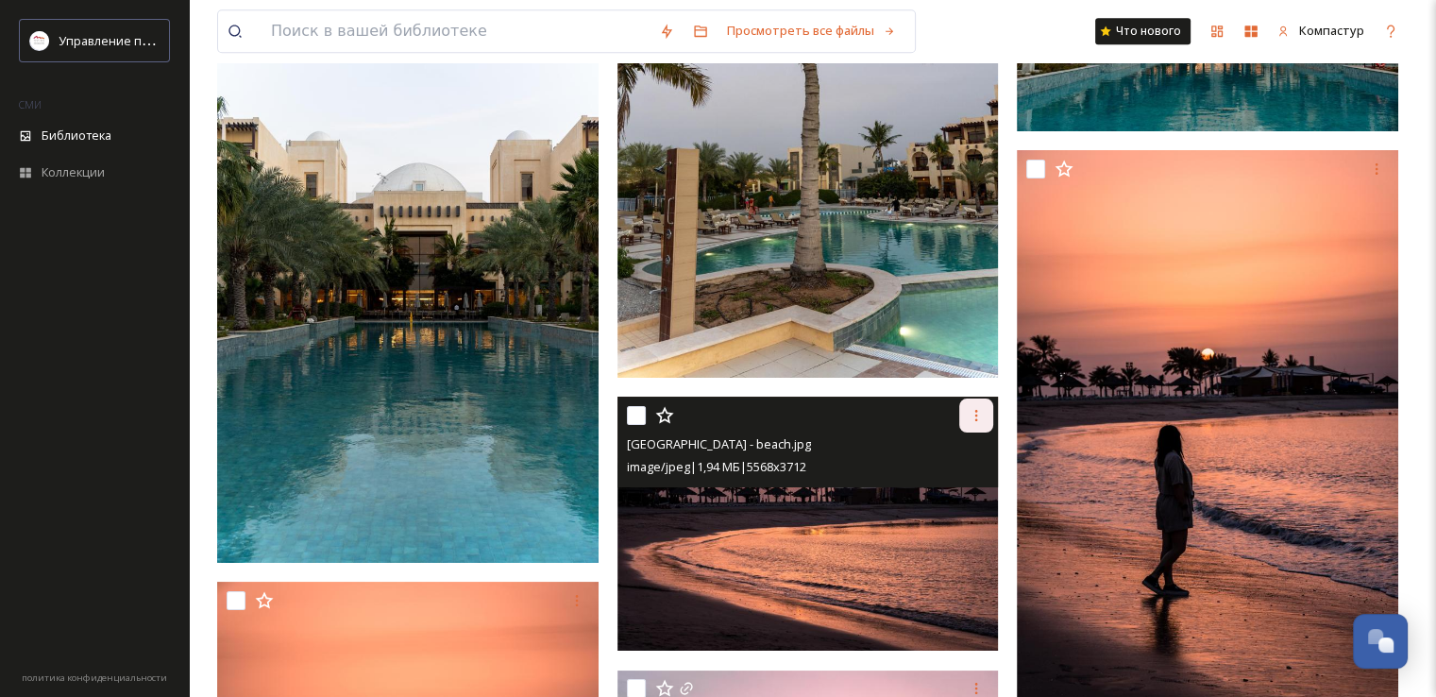
click at [982, 418] on icon at bounding box center [976, 415] width 15 height 15
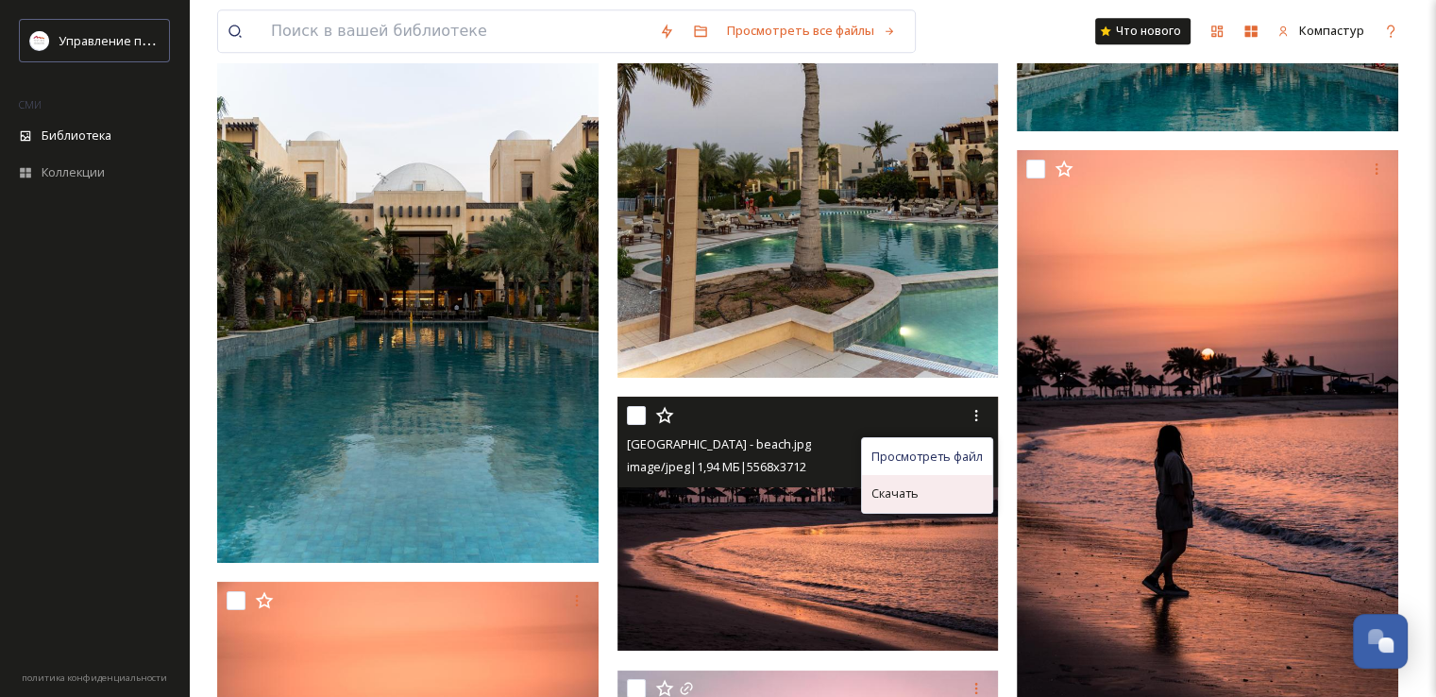
click at [973, 500] on div "Скачать" at bounding box center [927, 493] width 130 height 37
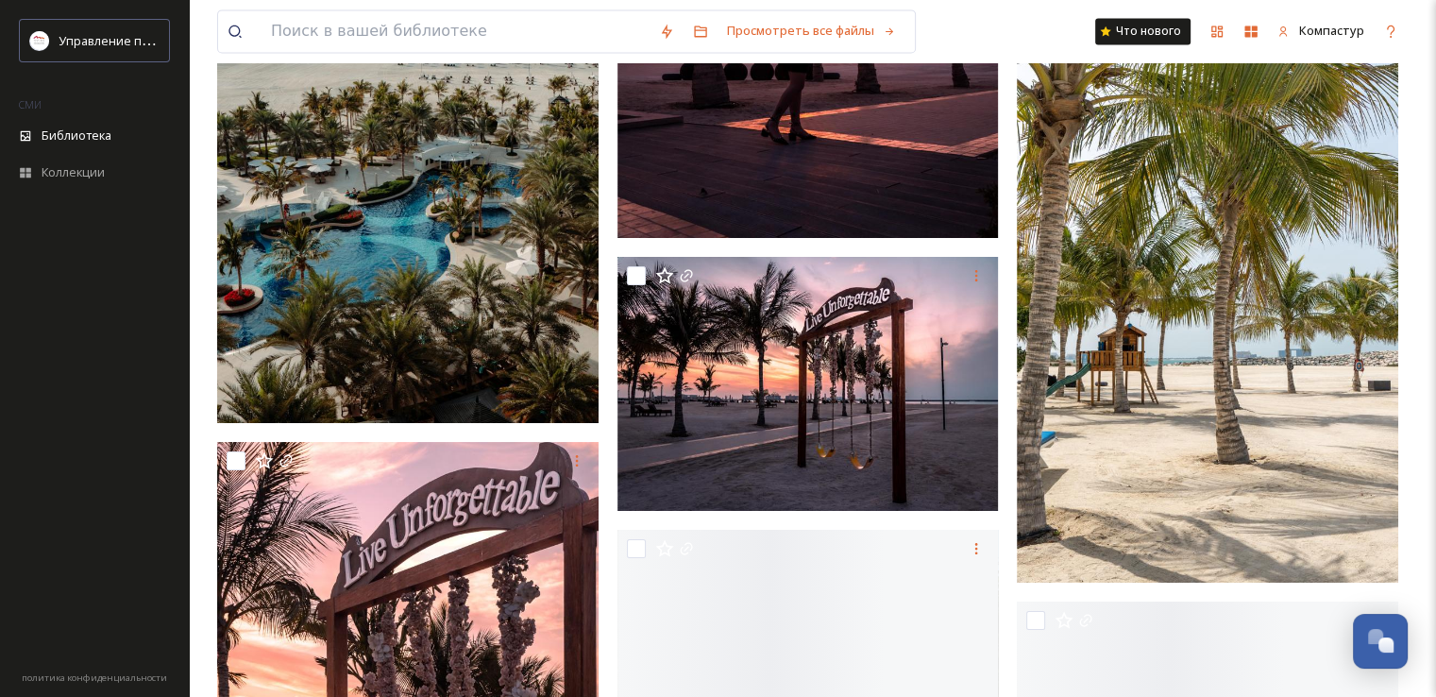
scroll to position [24307, 0]
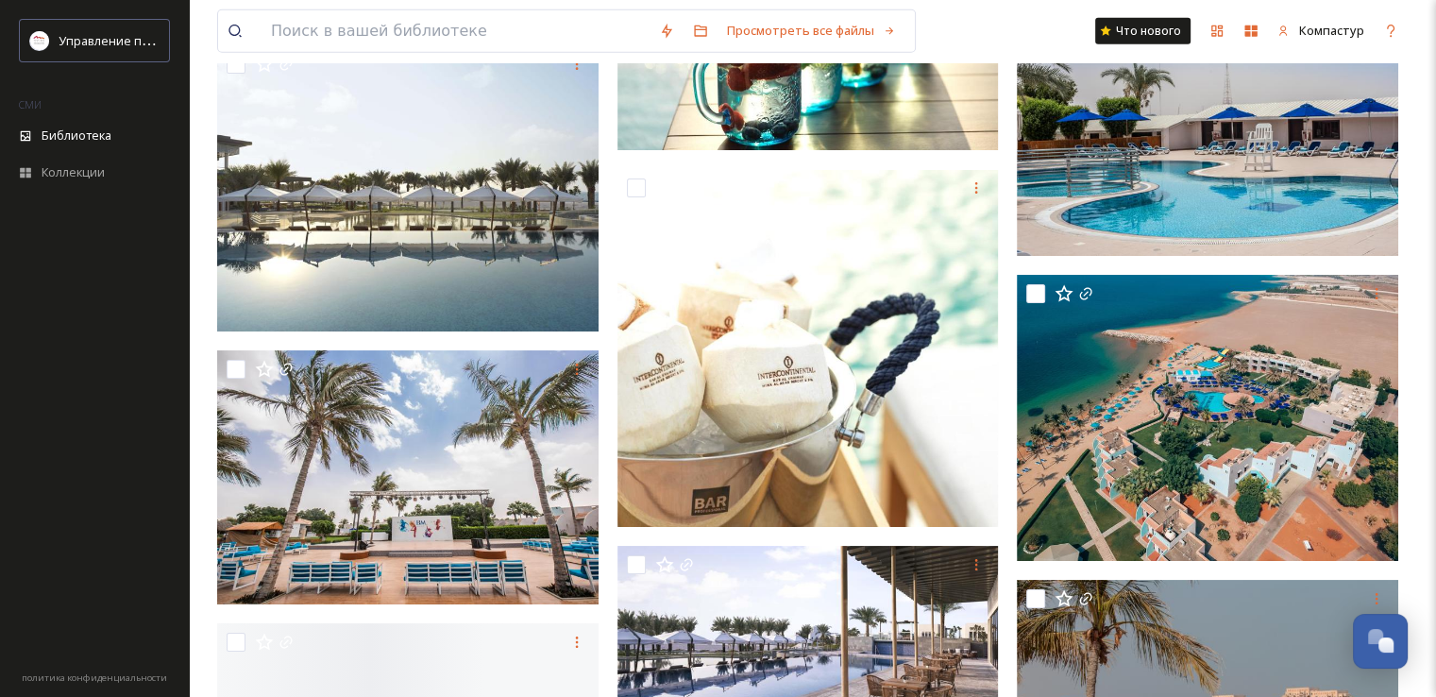
scroll to position [33655, 0]
